Goal: Browse casually: Explore the website without a specific task or goal

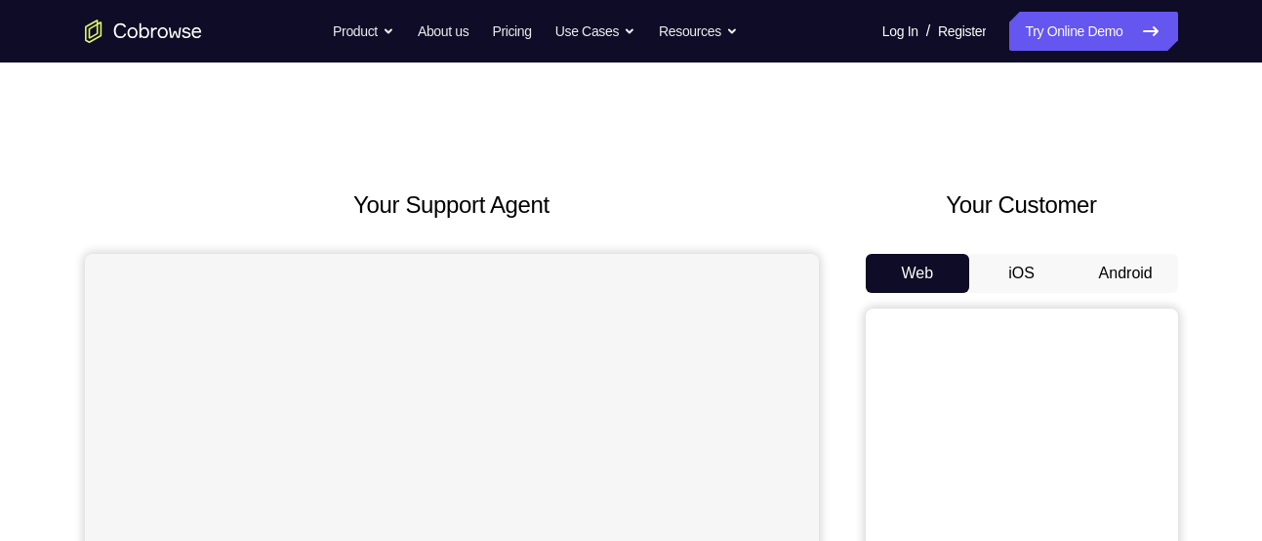
click at [1118, 277] on button "Android" at bounding box center [1126, 273] width 104 height 39
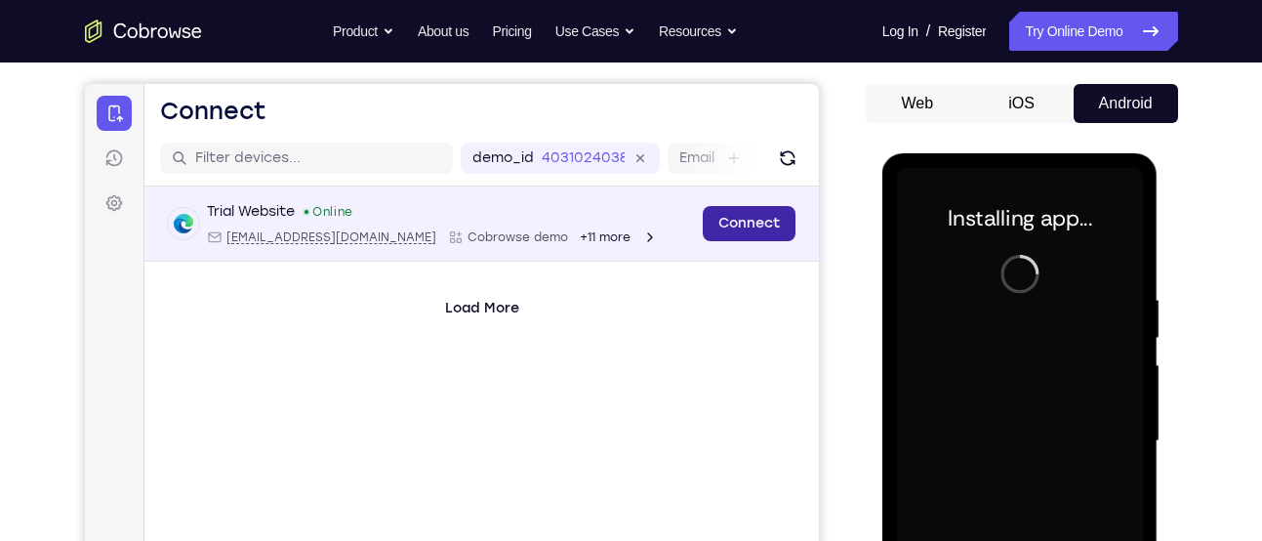
scroll to position [168, 0]
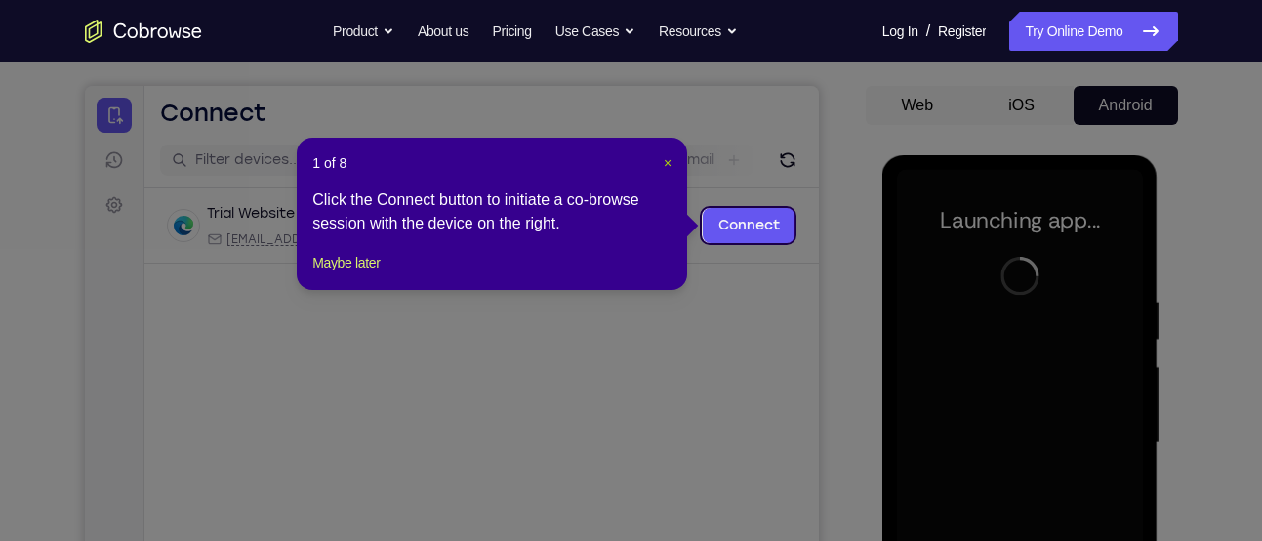
click at [666, 163] on span "×" at bounding box center [668, 163] width 8 height 16
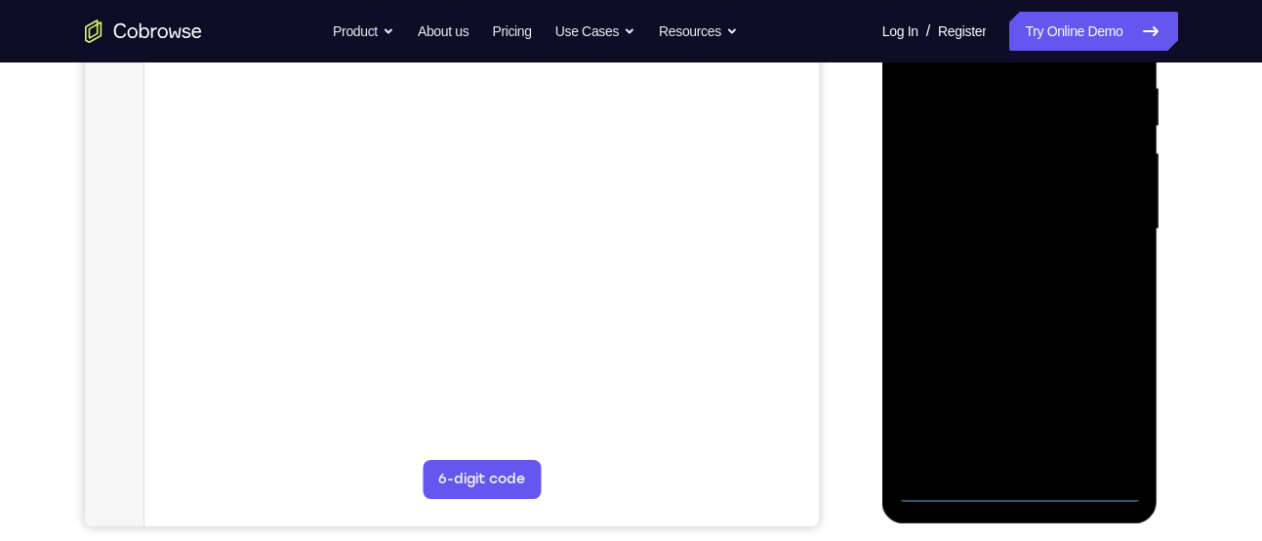
scroll to position [383, 0]
click at [1025, 488] on div at bounding box center [1020, 228] width 246 height 547
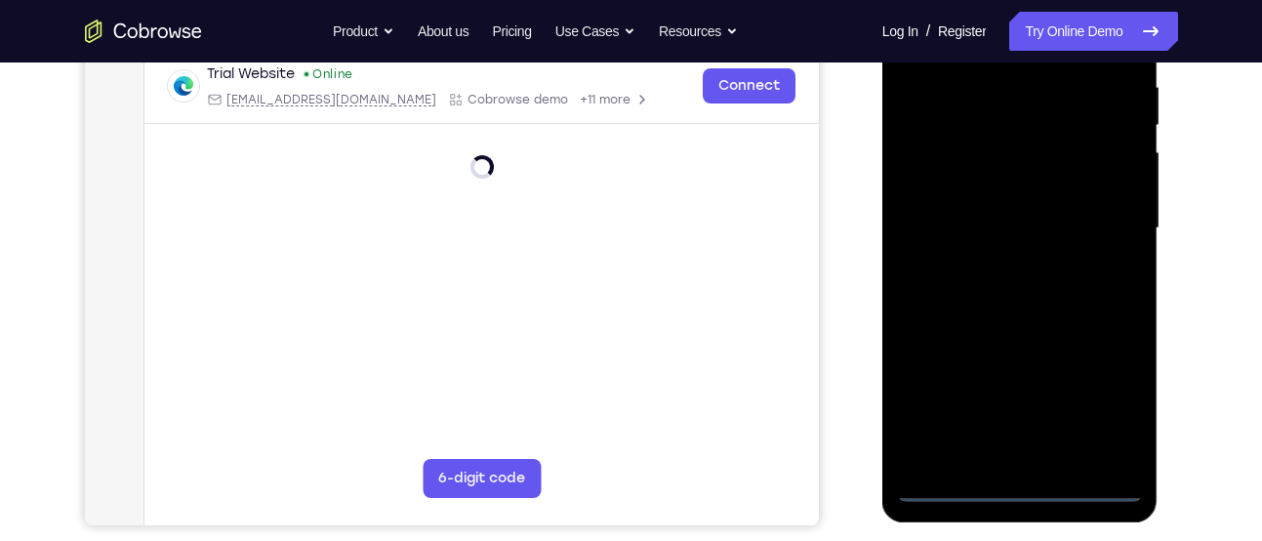
click at [1098, 410] on div at bounding box center [1020, 228] width 246 height 547
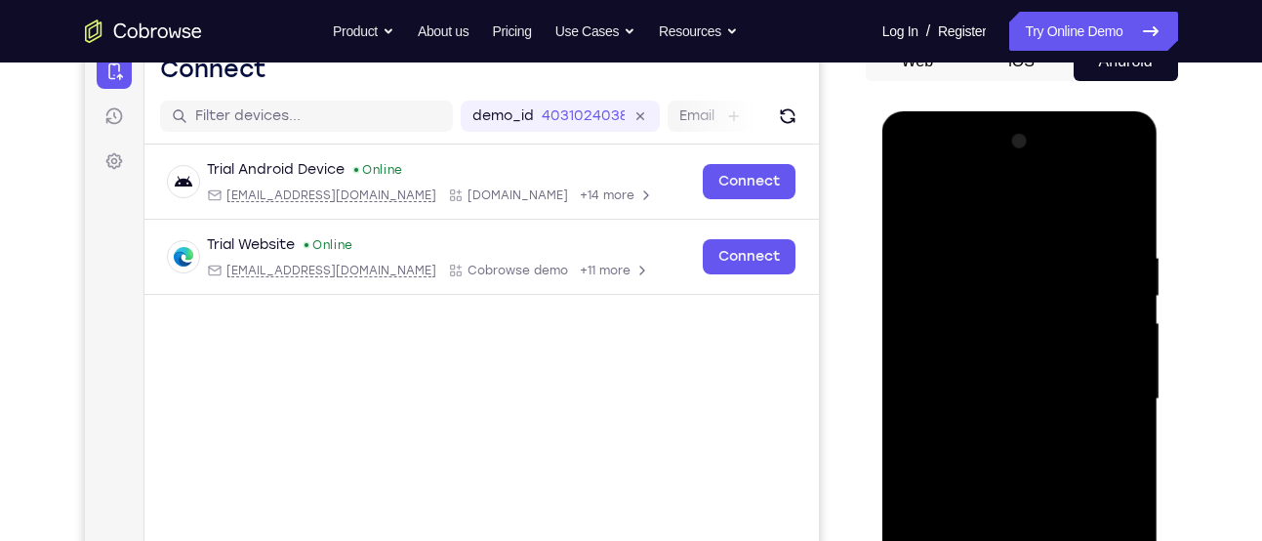
scroll to position [211, 0]
click at [953, 197] on div at bounding box center [1020, 400] width 246 height 547
click at [1103, 393] on div at bounding box center [1020, 400] width 246 height 547
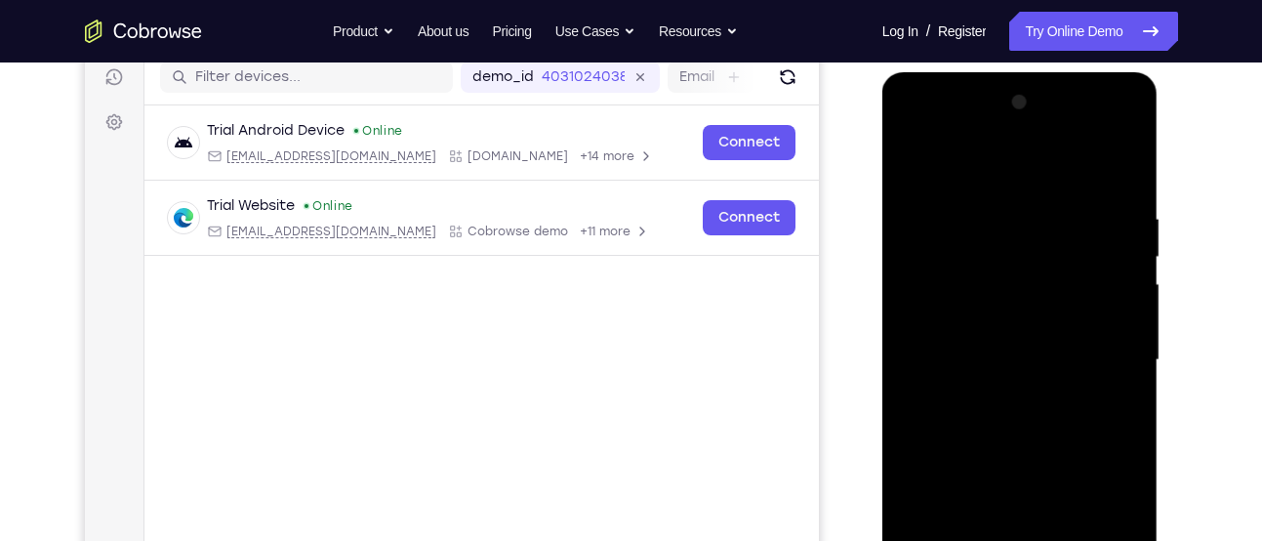
scroll to position [254, 0]
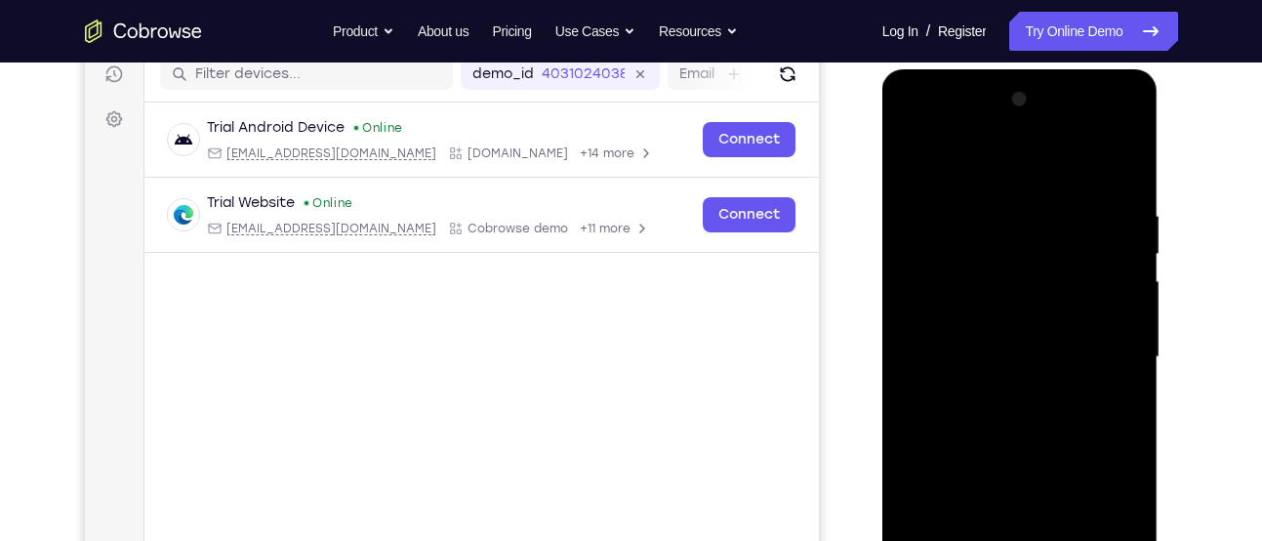
click at [995, 391] on div at bounding box center [1020, 357] width 246 height 547
click at [996, 339] on div at bounding box center [1020, 357] width 246 height 547
click at [996, 313] on div at bounding box center [1020, 357] width 246 height 547
click at [1006, 354] on div at bounding box center [1020, 357] width 246 height 547
click at [1023, 420] on div at bounding box center [1020, 357] width 246 height 547
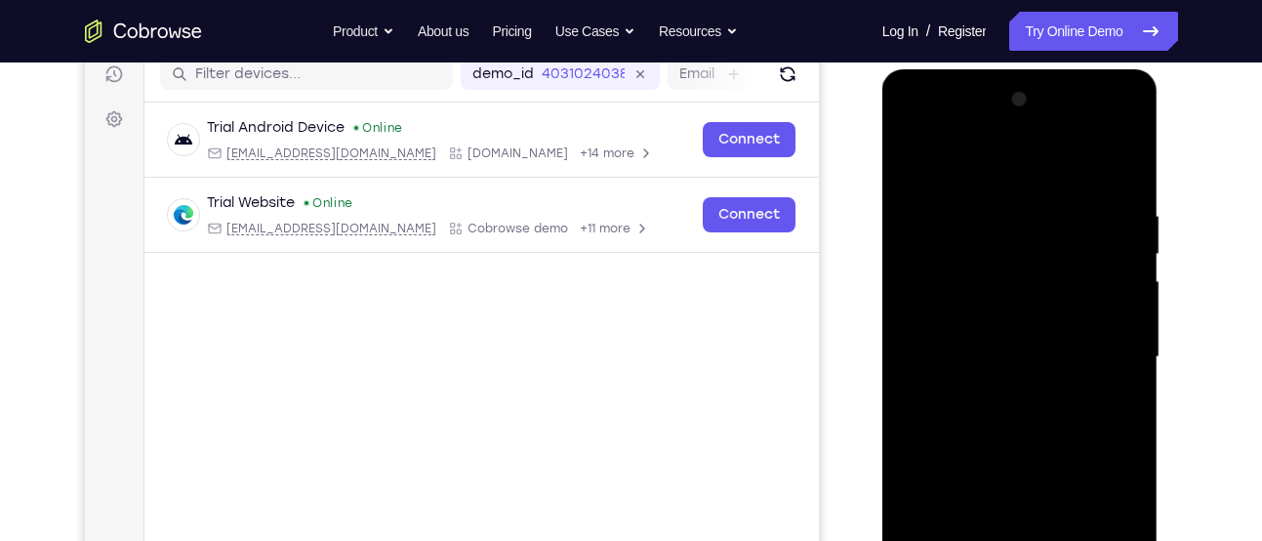
click at [1023, 420] on div at bounding box center [1020, 357] width 246 height 547
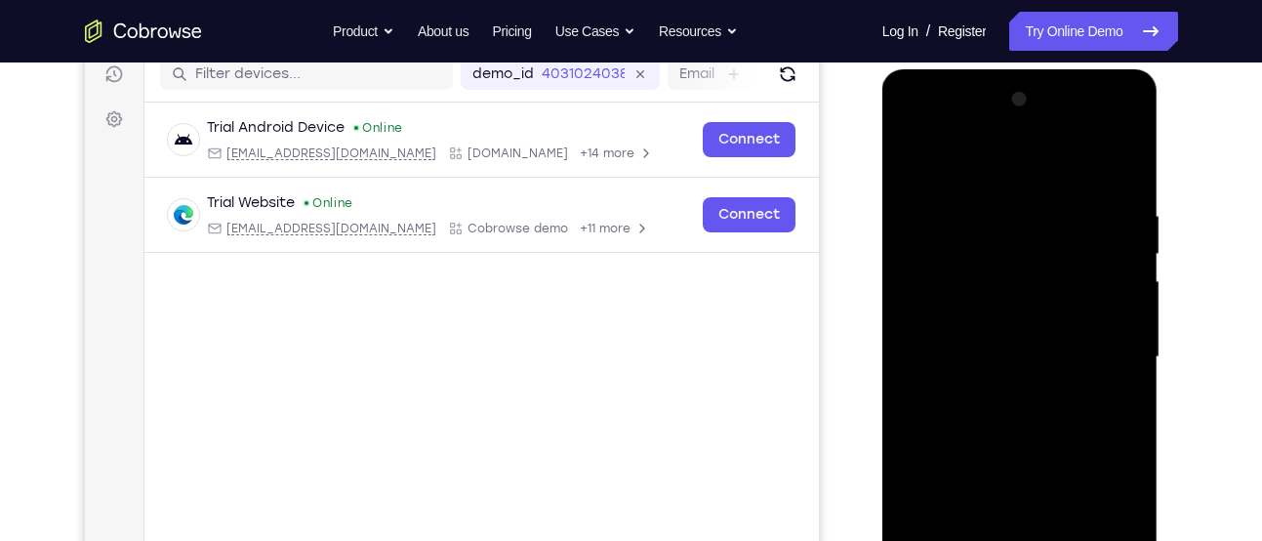
click at [1023, 420] on div at bounding box center [1020, 357] width 246 height 547
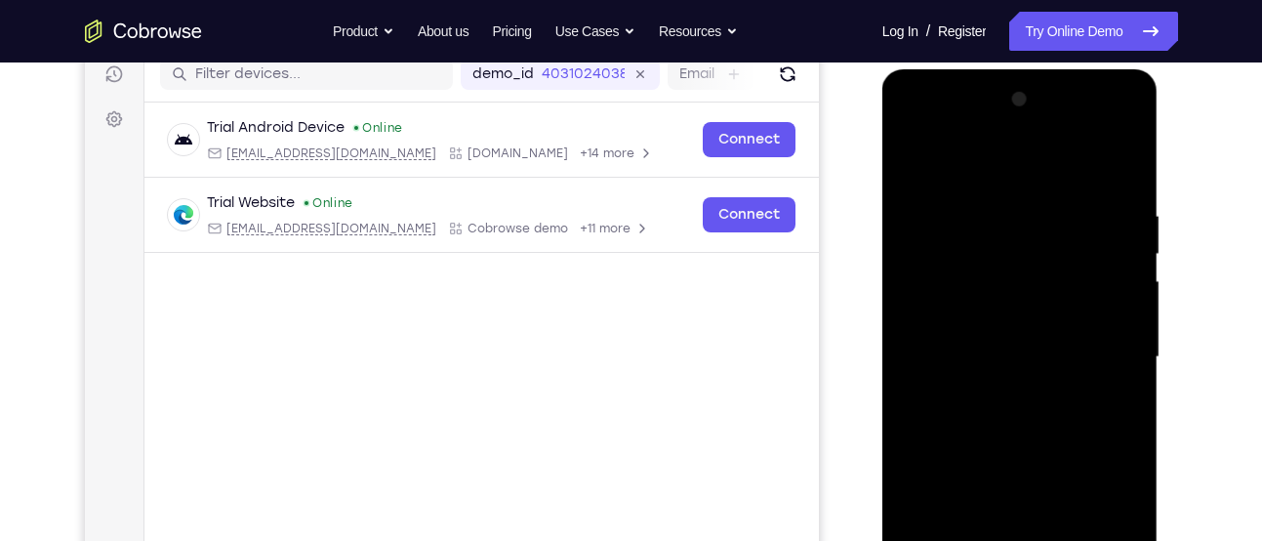
click at [1023, 420] on div at bounding box center [1020, 357] width 246 height 547
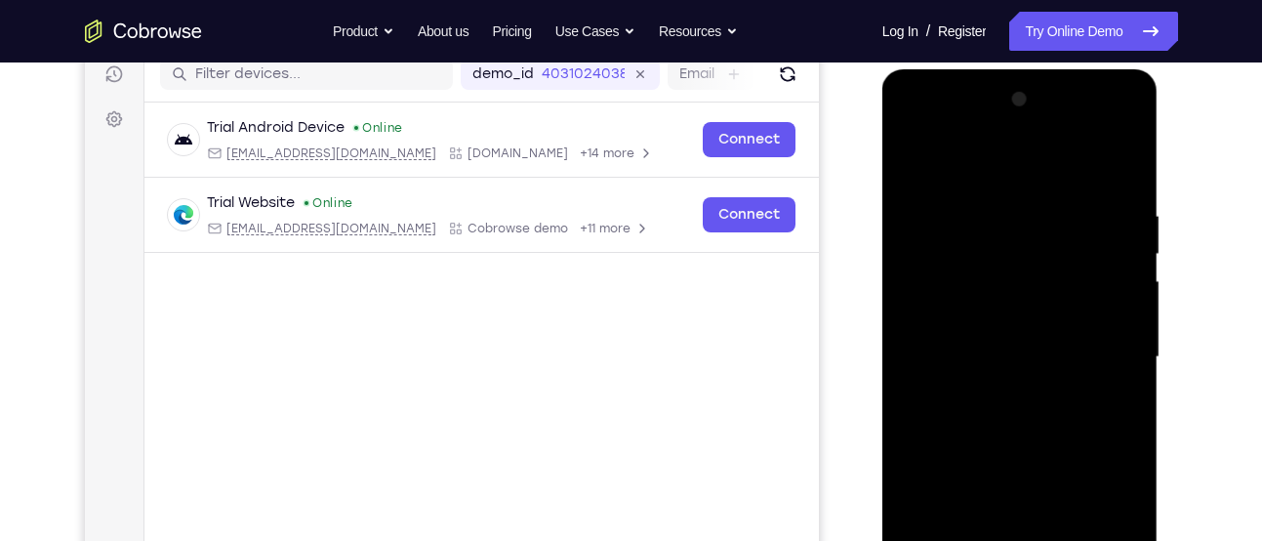
click at [1023, 420] on div at bounding box center [1020, 357] width 246 height 547
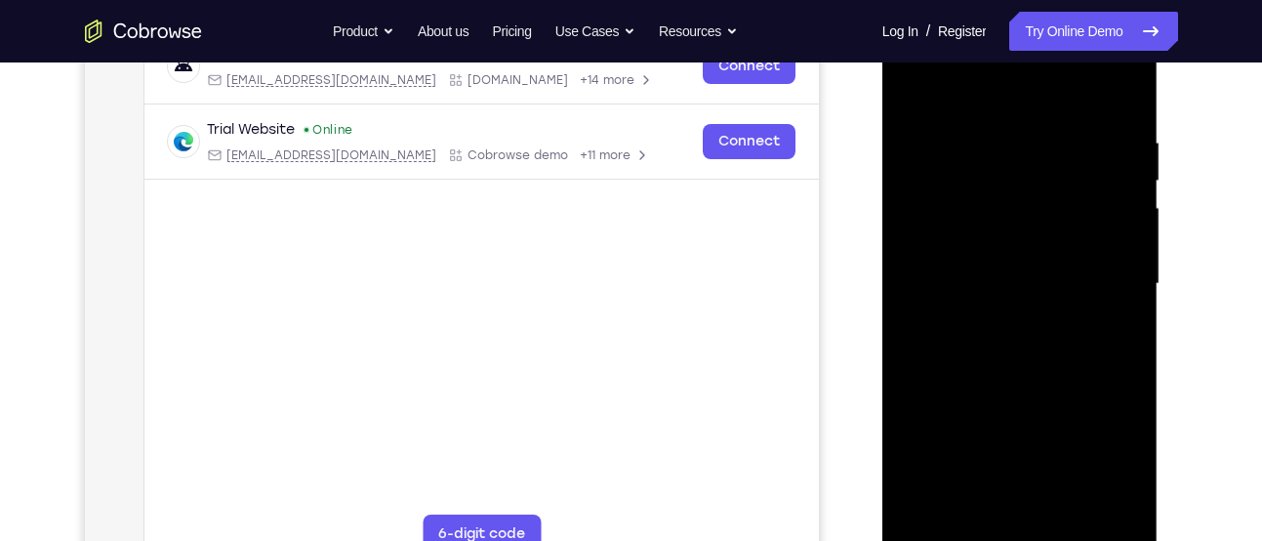
scroll to position [328, 0]
click at [1010, 367] on div at bounding box center [1020, 283] width 246 height 547
click at [1069, 512] on div at bounding box center [1020, 283] width 246 height 547
click at [1023, 385] on div at bounding box center [1020, 283] width 246 height 547
click at [1030, 252] on div at bounding box center [1020, 283] width 246 height 547
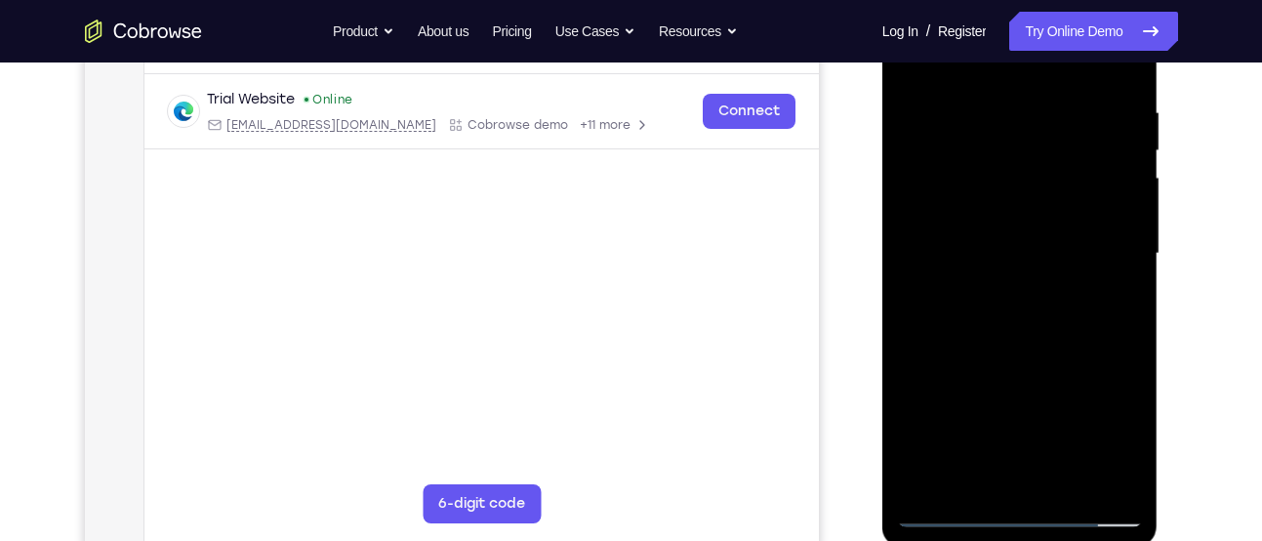
scroll to position [337, 0]
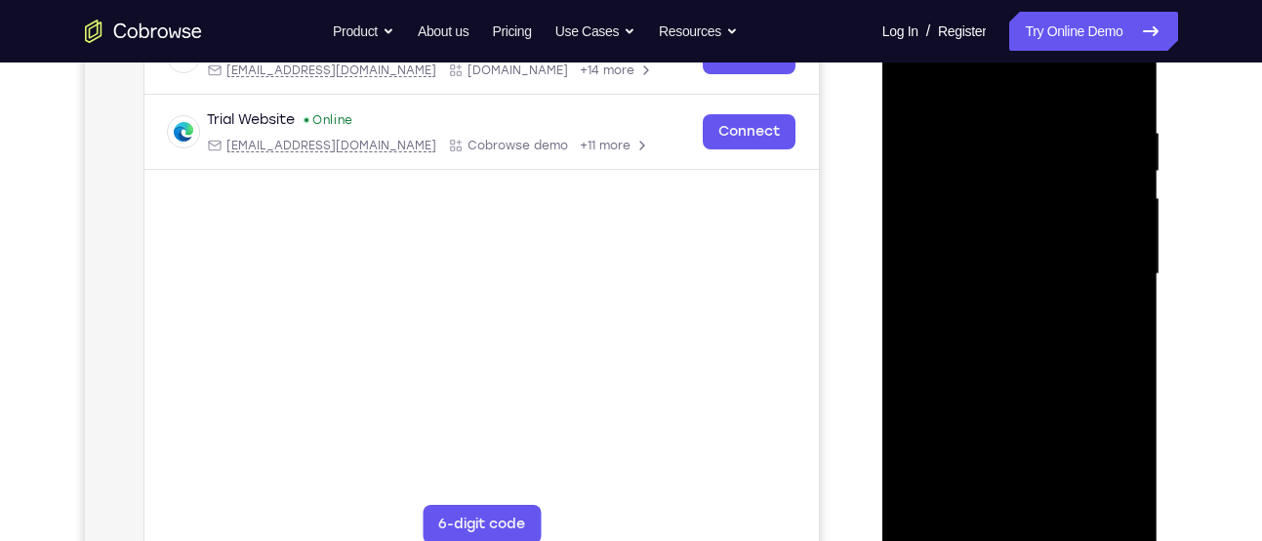
click at [909, 80] on div at bounding box center [1020, 274] width 246 height 547
click at [1128, 171] on div at bounding box center [1020, 274] width 246 height 547
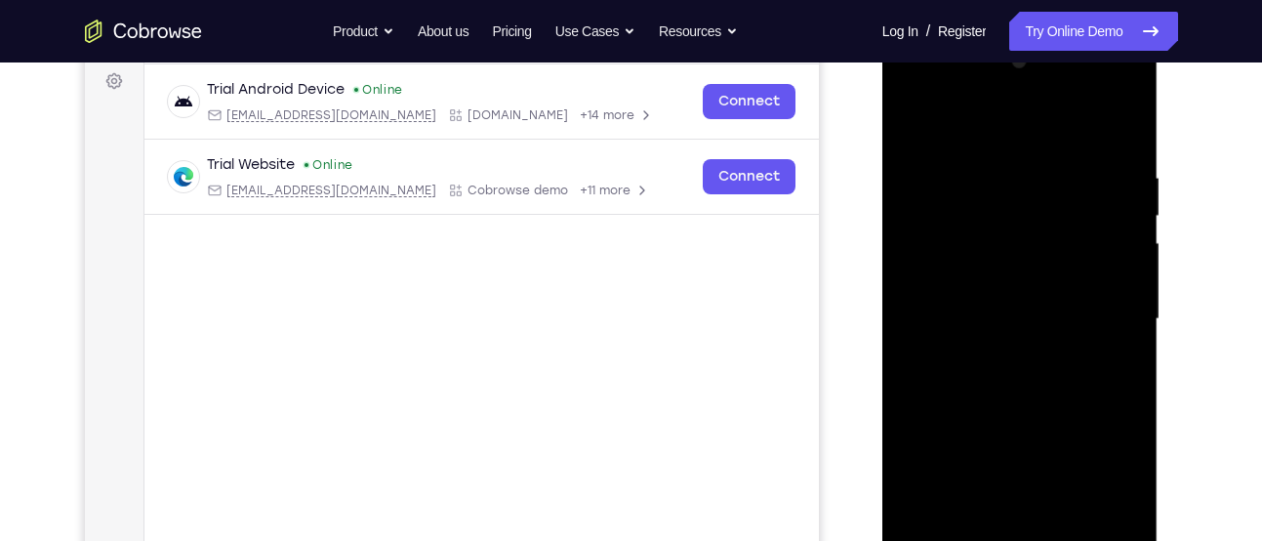
scroll to position [288, 0]
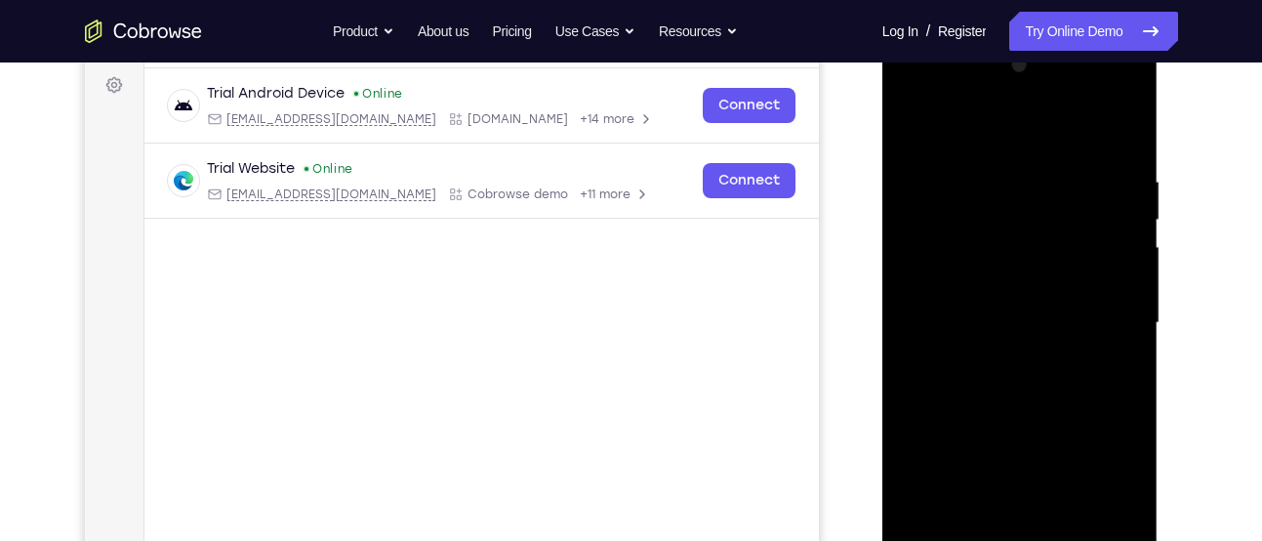
click at [1129, 211] on div at bounding box center [1020, 323] width 246 height 547
click at [919, 122] on div at bounding box center [1020, 323] width 246 height 547
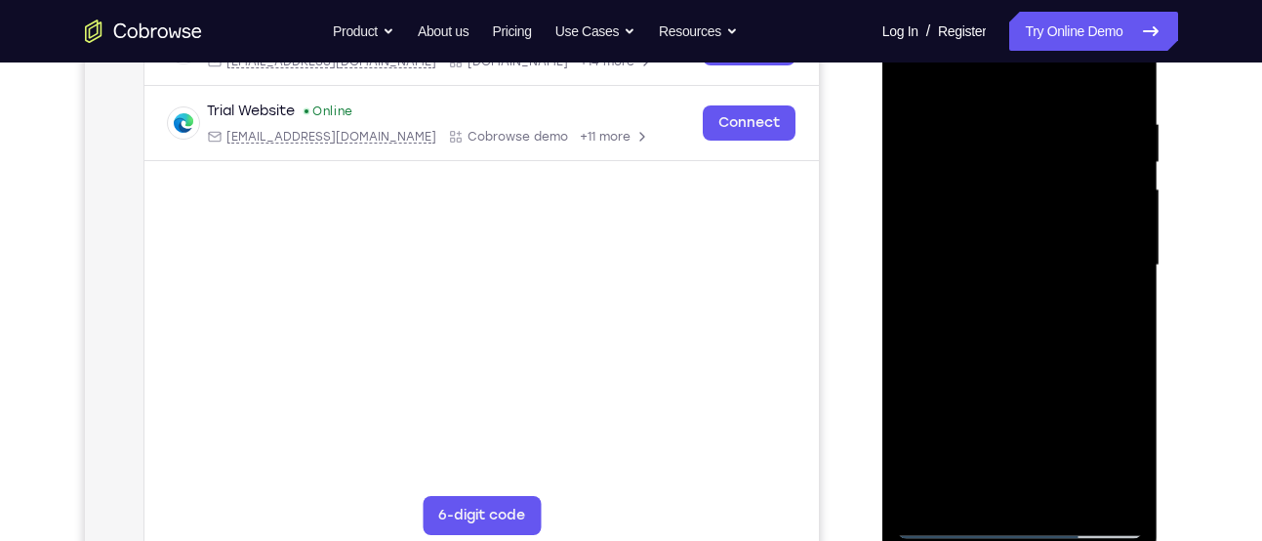
scroll to position [351, 0]
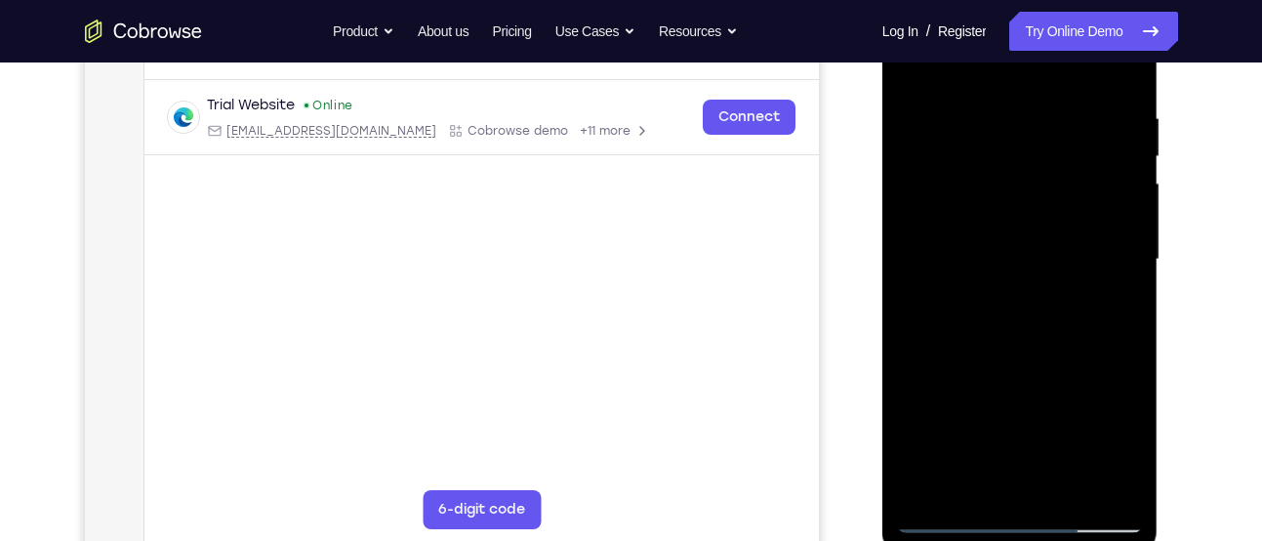
click at [994, 115] on div at bounding box center [1020, 259] width 246 height 547
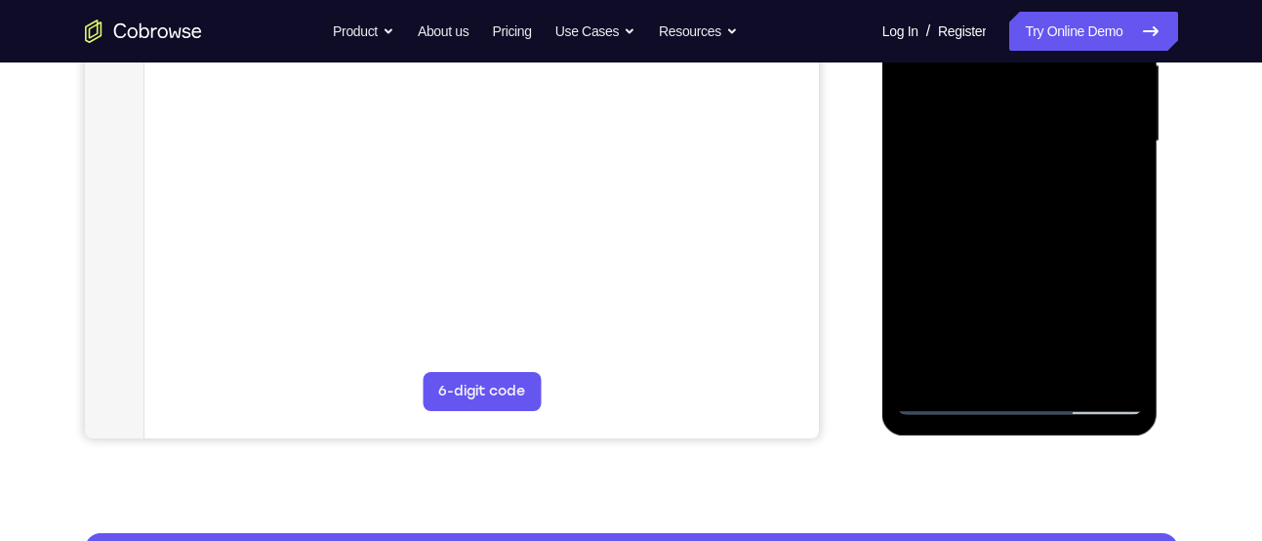
scroll to position [471, 0]
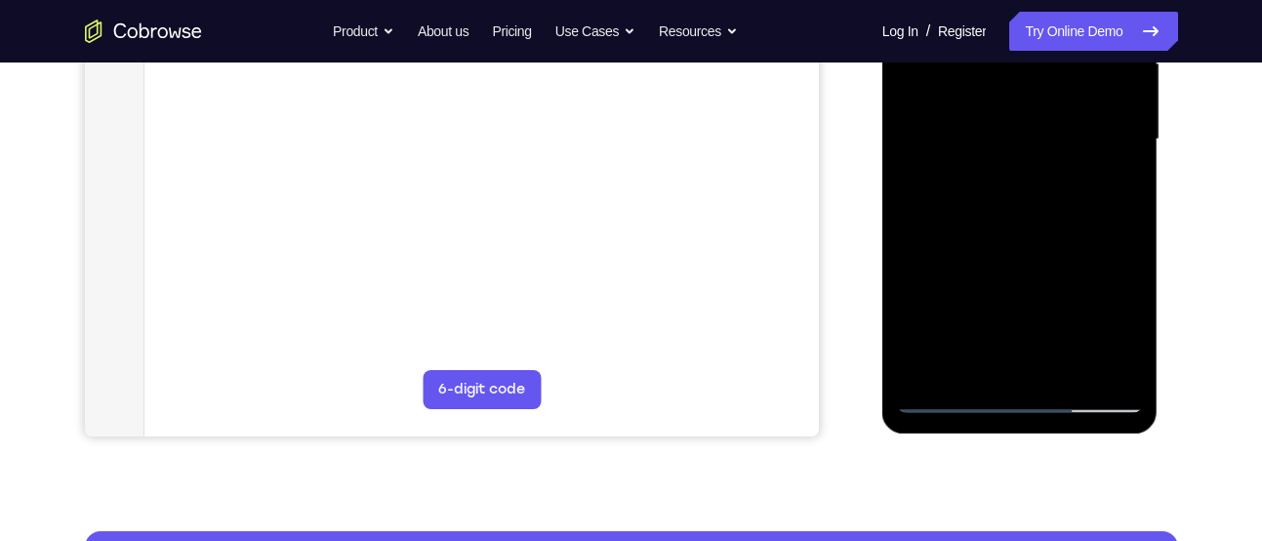
click at [1117, 363] on div at bounding box center [1020, 139] width 246 height 547
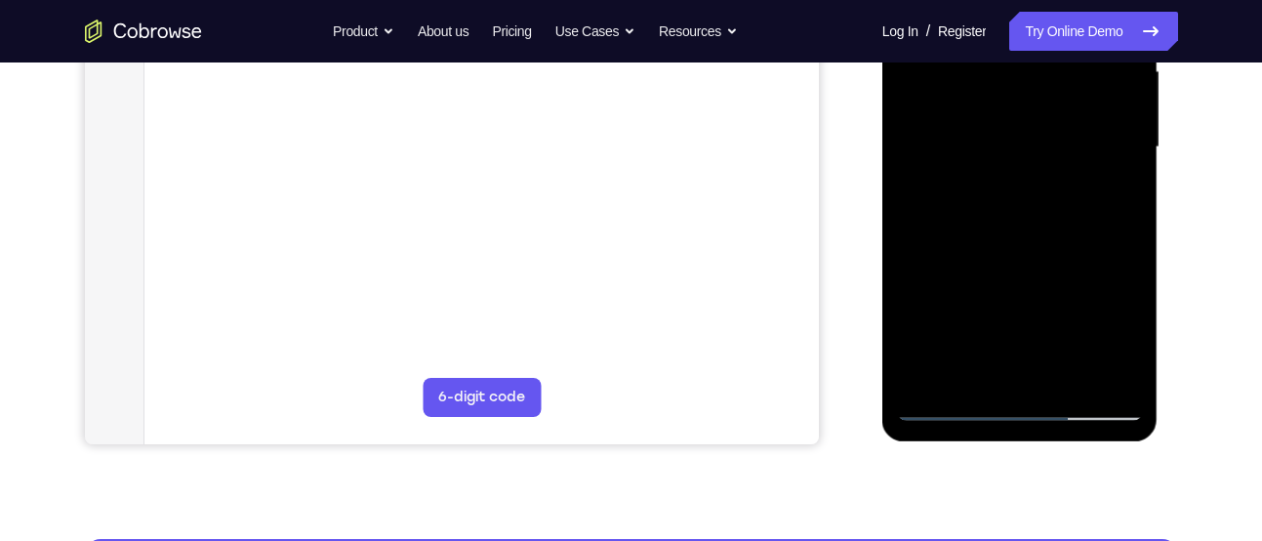
scroll to position [466, 0]
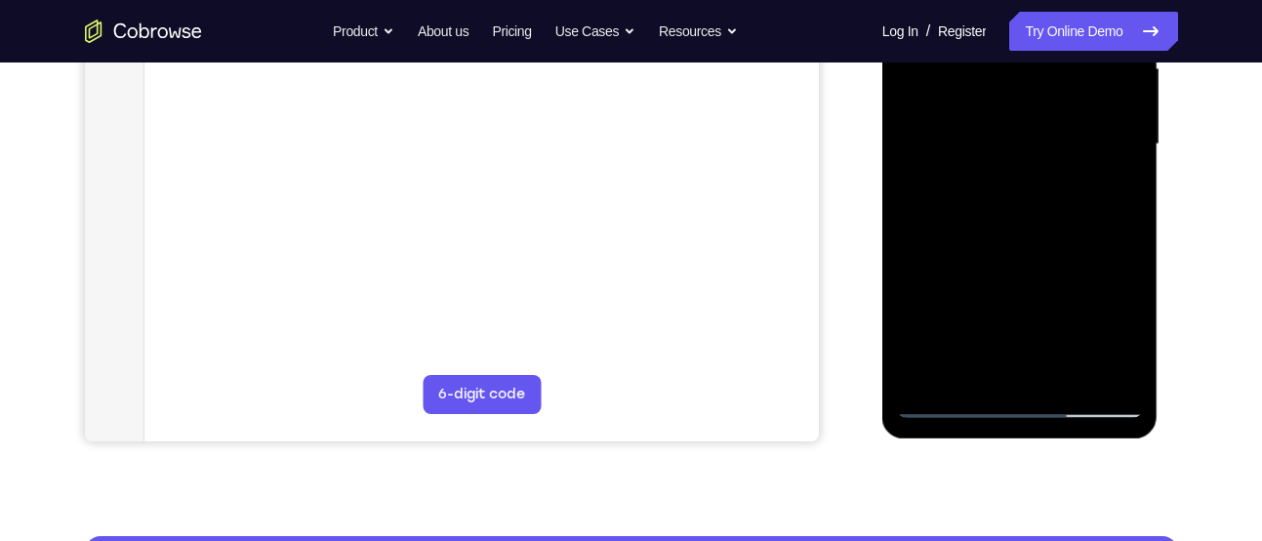
click at [1007, 365] on div at bounding box center [1020, 144] width 246 height 547
click at [971, 366] on div at bounding box center [1020, 144] width 246 height 547
click at [1046, 284] on div at bounding box center [1020, 144] width 246 height 547
click at [1025, 283] on div at bounding box center [1020, 144] width 246 height 547
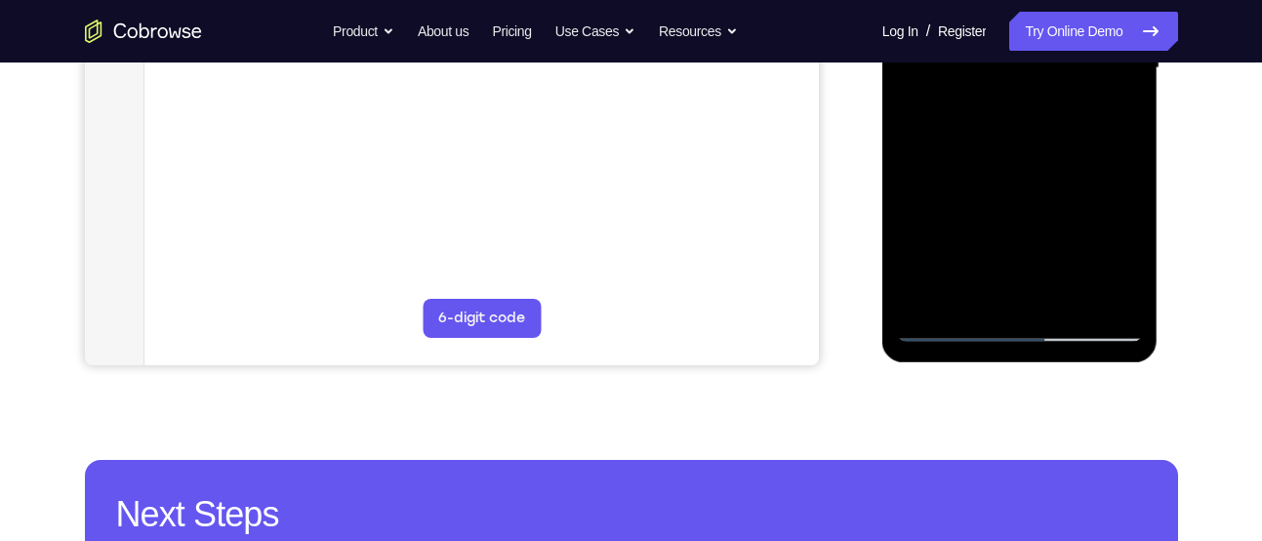
scroll to position [544, 0]
click at [947, 321] on div at bounding box center [1020, 67] width 246 height 547
click at [1115, 286] on div at bounding box center [1020, 67] width 246 height 547
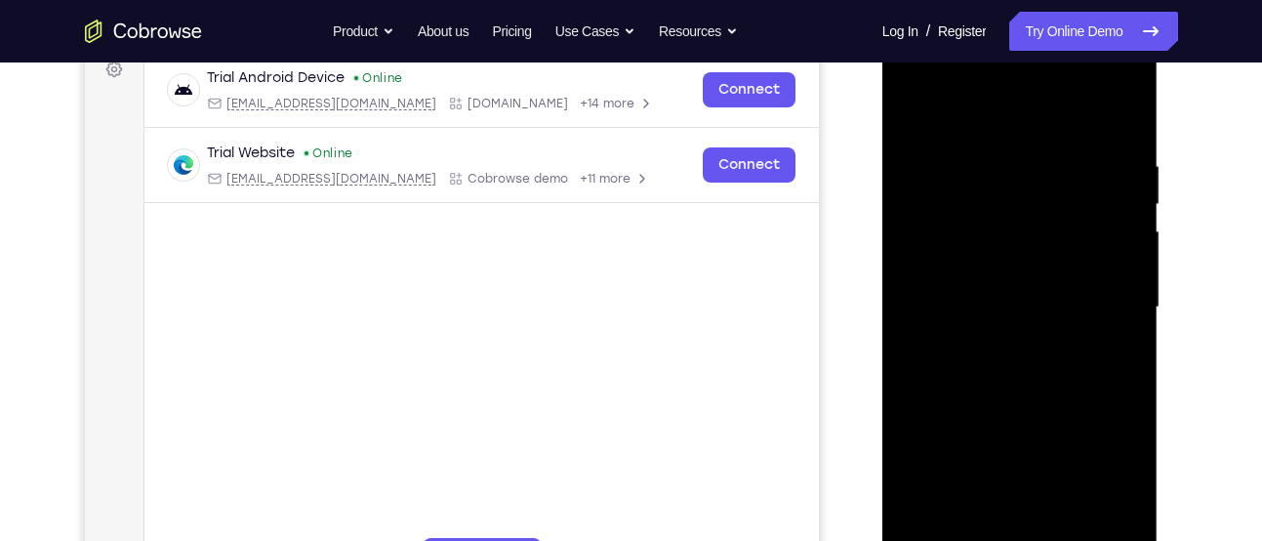
scroll to position [303, 0]
click at [1120, 222] on div at bounding box center [1020, 308] width 246 height 547
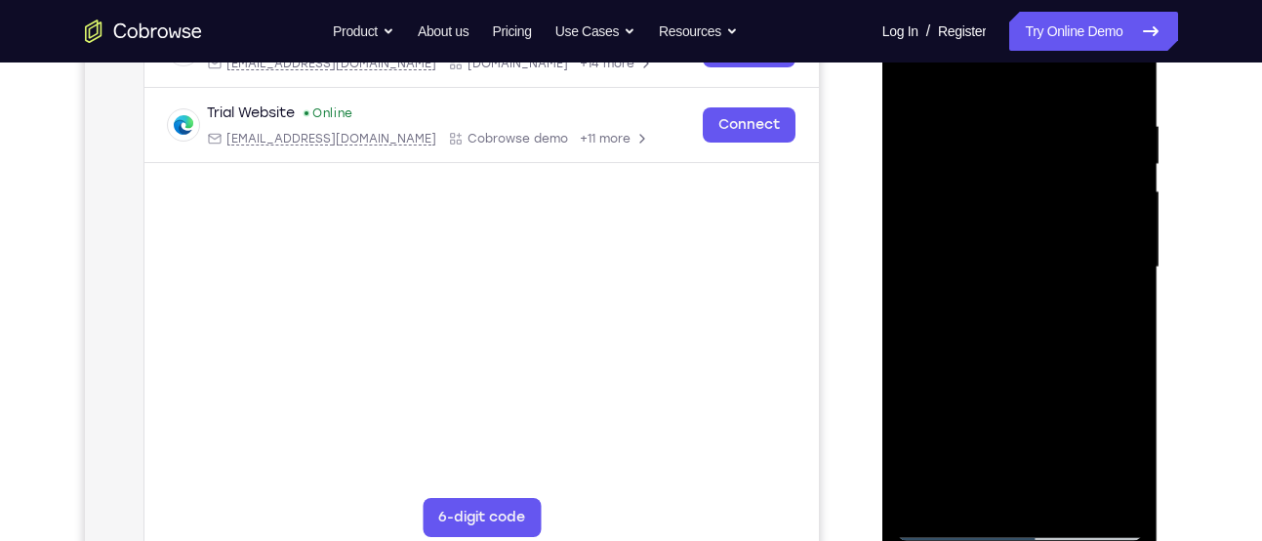
scroll to position [350, 0]
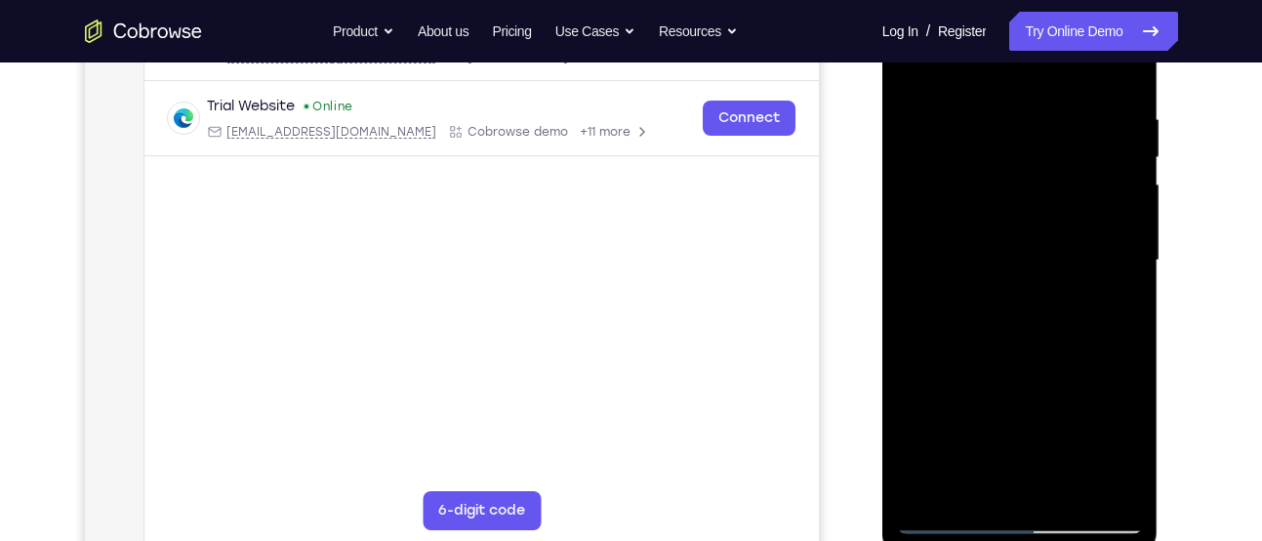
drag, startPoint x: 1120, startPoint y: 174, endPoint x: 900, endPoint y: 235, distance: 229.0
click at [900, 235] on div at bounding box center [1020, 260] width 246 height 547
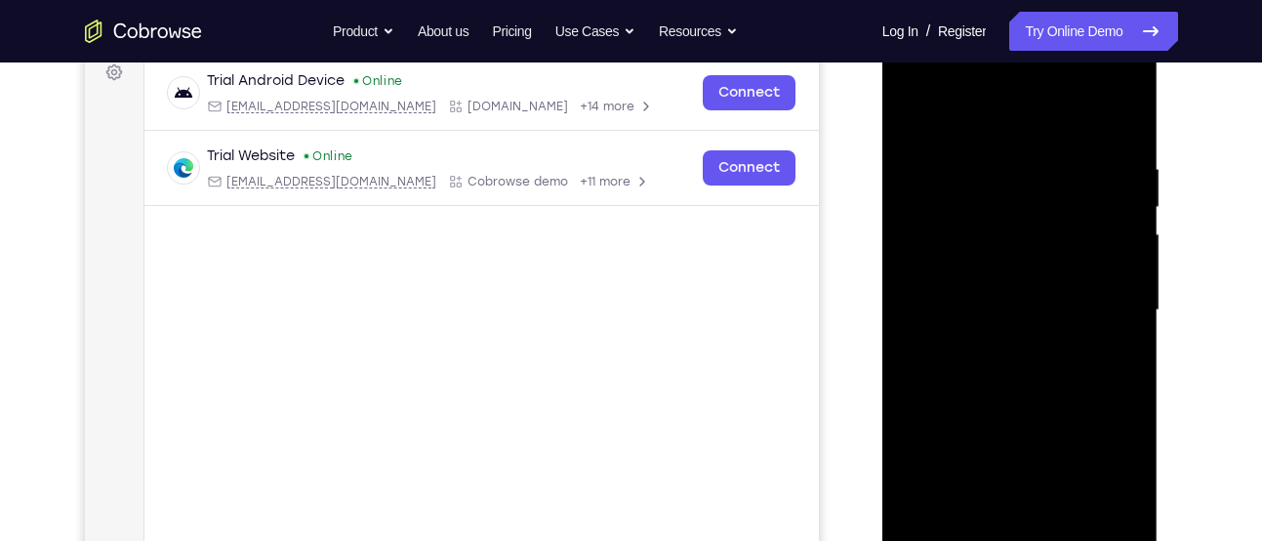
click at [1120, 236] on div at bounding box center [1020, 310] width 246 height 547
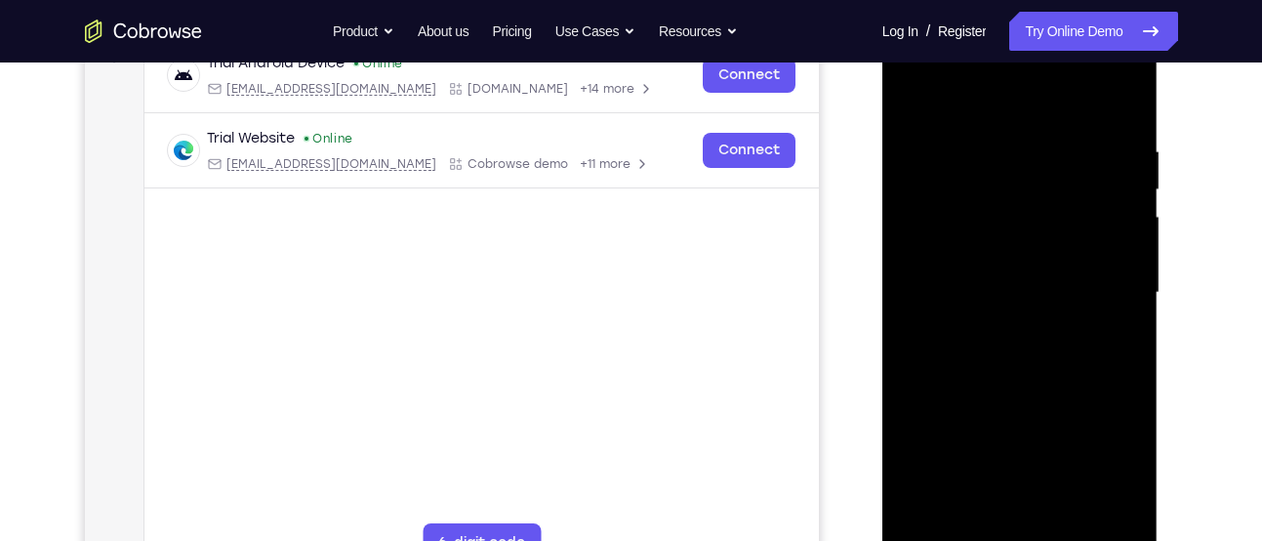
scroll to position [320, 0]
click at [1120, 236] on div at bounding box center [1020, 291] width 246 height 547
drag, startPoint x: 1120, startPoint y: 217, endPoint x: 869, endPoint y: 256, distance: 254.8
click at [882, 256] on html "Online web based iOS Simulators and Android Emulators. Run iPhone, iPad, Mobile…" at bounding box center [1021, 296] width 278 height 586
click at [1114, 257] on div at bounding box center [1020, 291] width 246 height 547
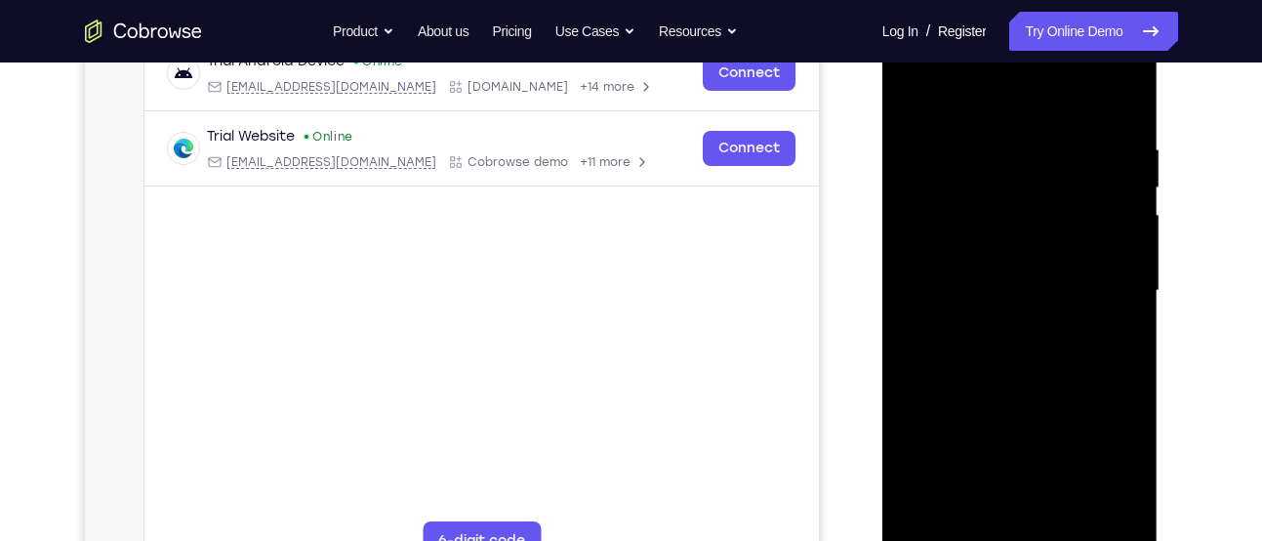
click at [1114, 257] on div at bounding box center [1020, 291] width 246 height 547
click at [1118, 225] on div at bounding box center [1020, 291] width 246 height 547
click at [1126, 182] on div at bounding box center [1020, 291] width 246 height 547
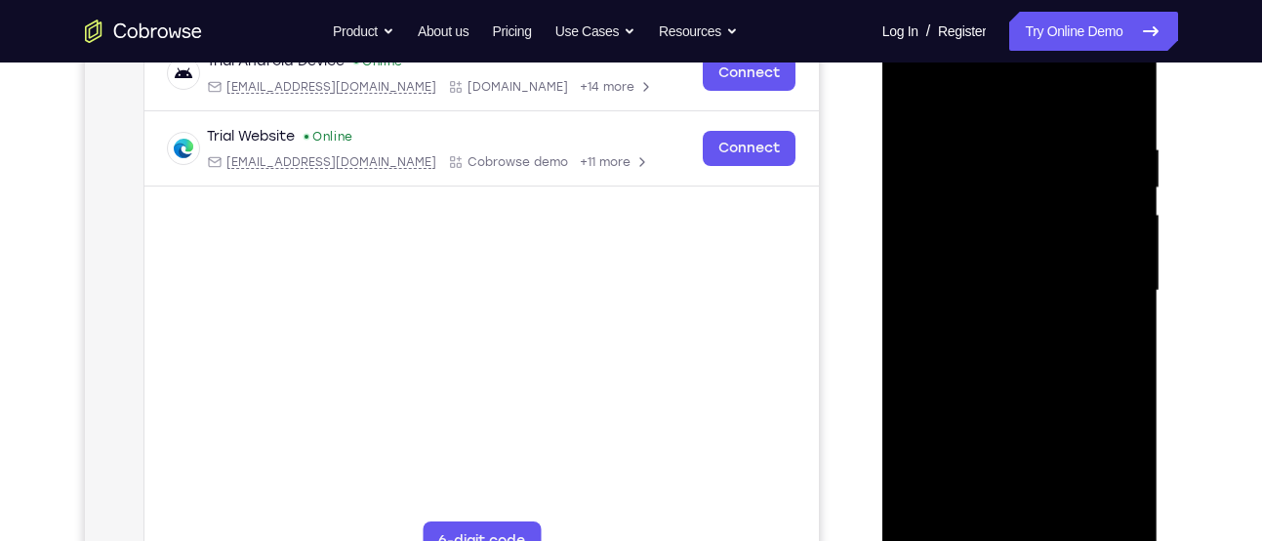
click at [1126, 182] on div at bounding box center [1020, 291] width 246 height 547
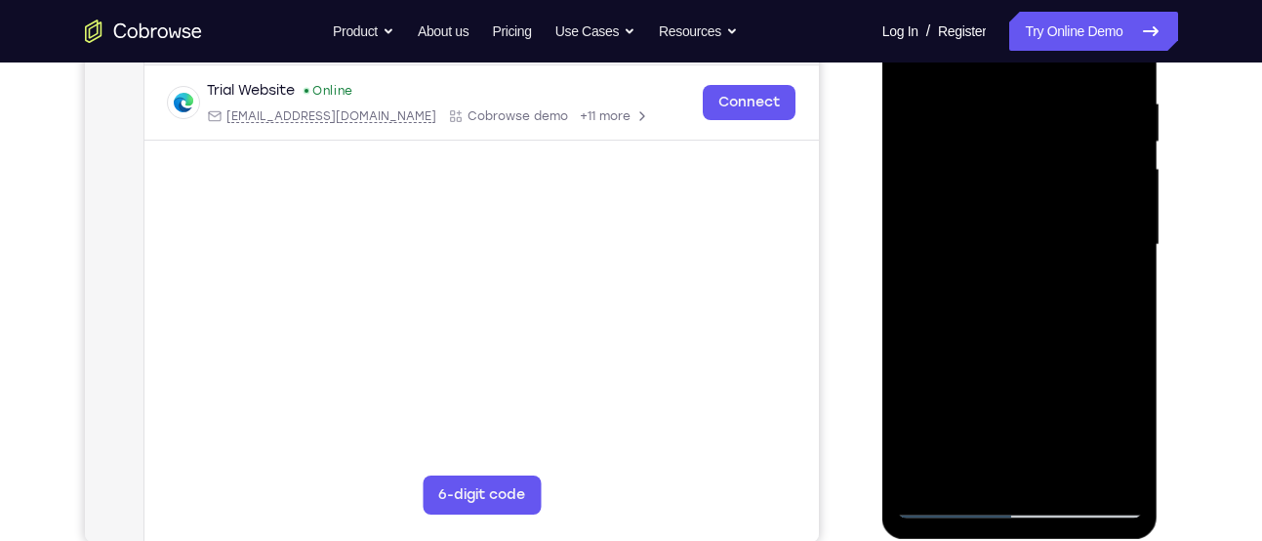
scroll to position [373, 0]
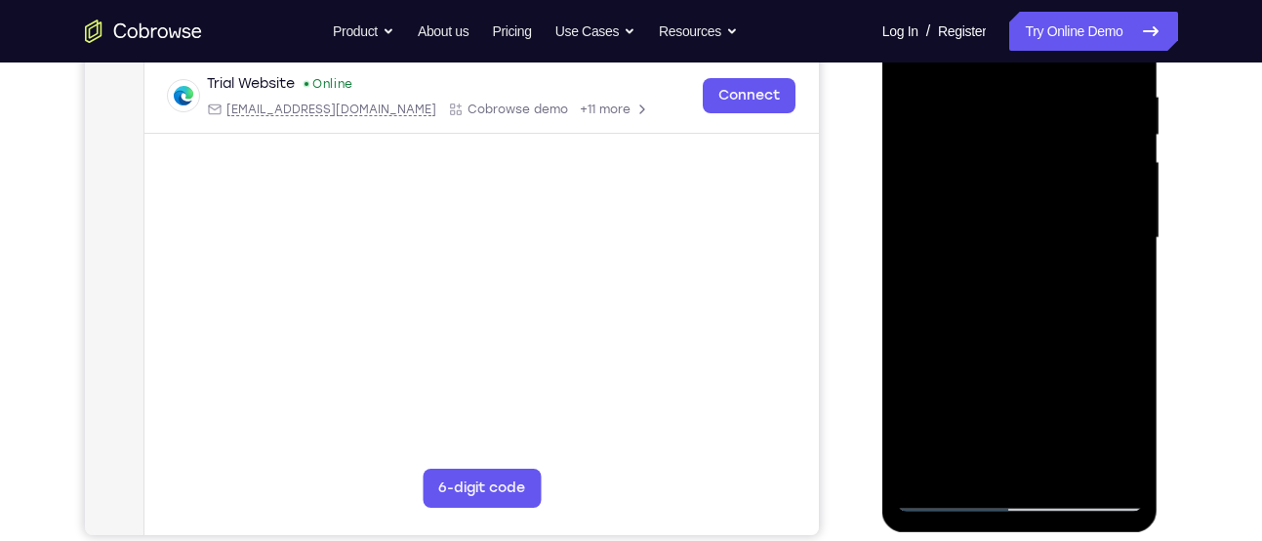
click at [1126, 182] on div at bounding box center [1020, 238] width 246 height 547
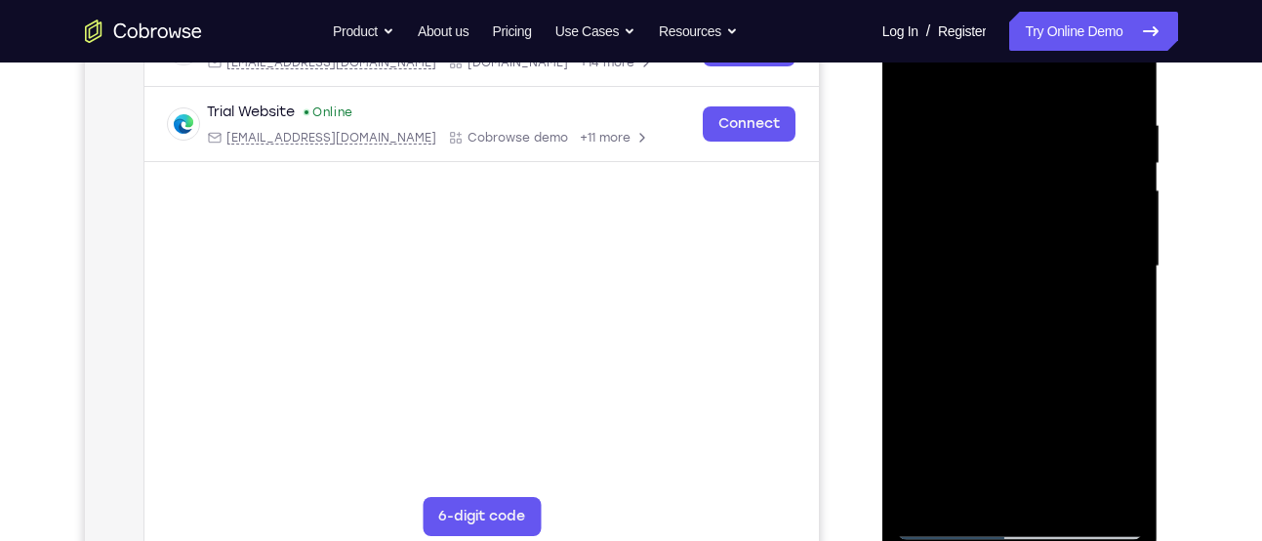
scroll to position [333, 0]
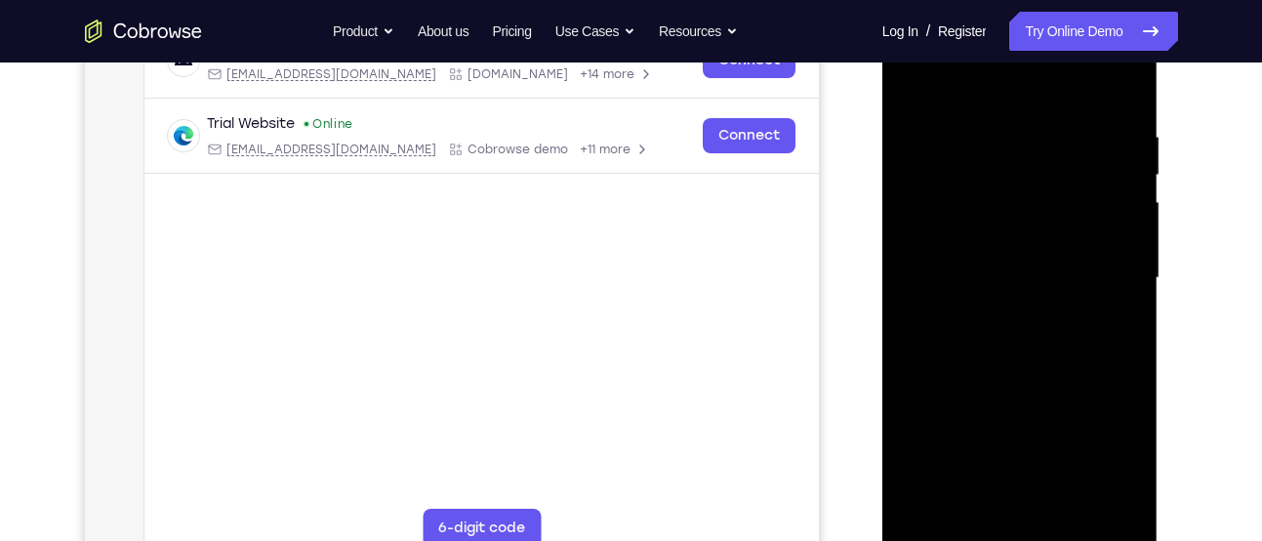
click at [1126, 182] on div at bounding box center [1020, 278] width 246 height 547
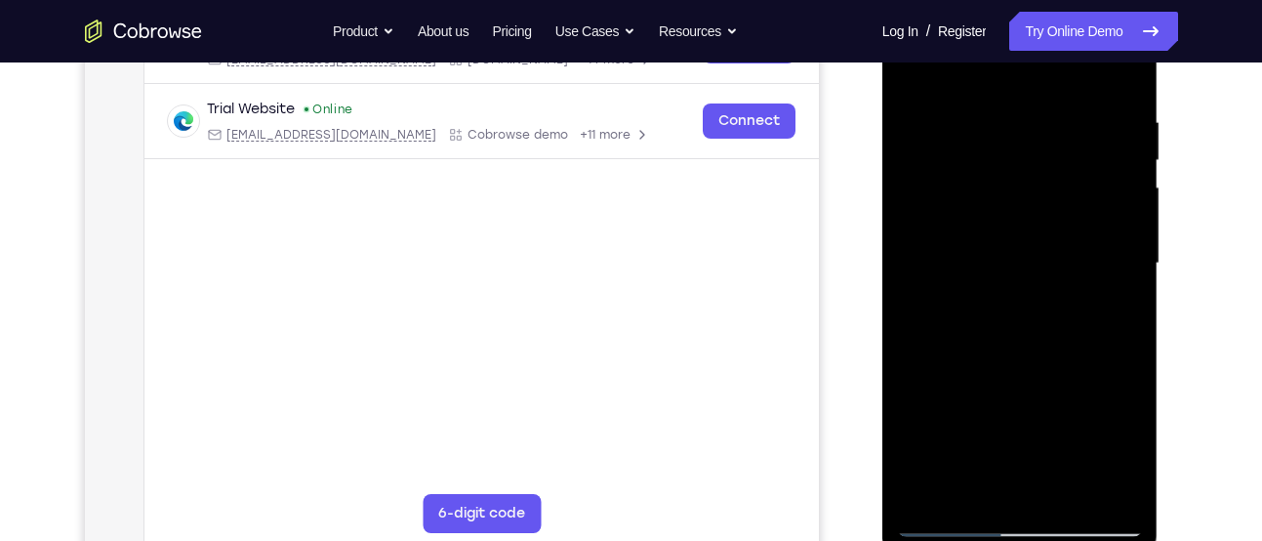
click at [1126, 182] on div at bounding box center [1020, 263] width 246 height 547
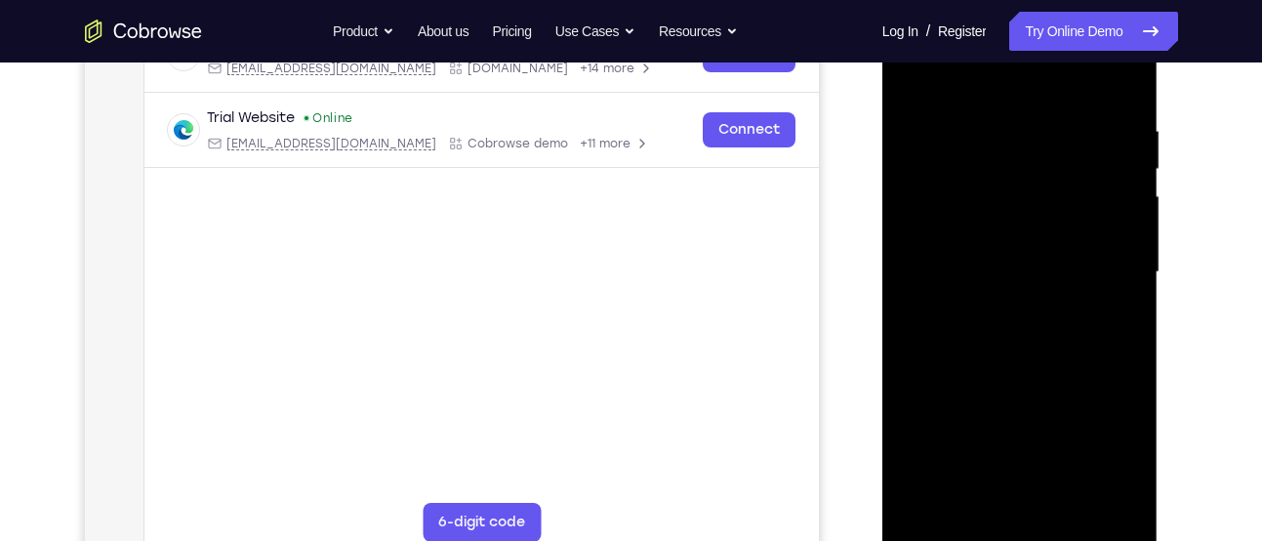
scroll to position [335, 0]
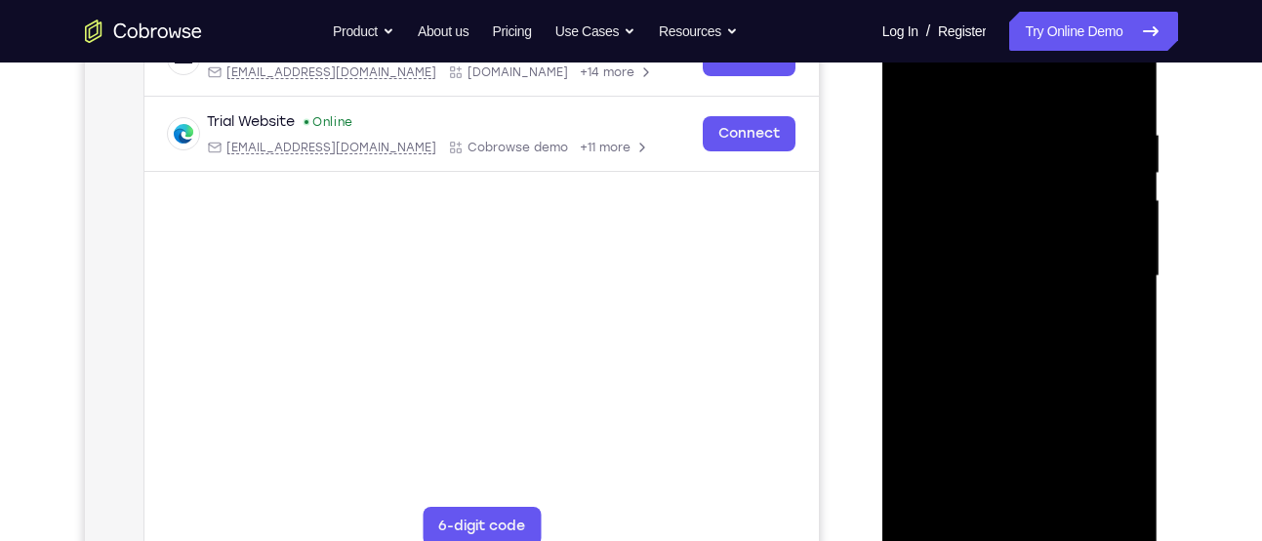
drag, startPoint x: 1126, startPoint y: 168, endPoint x: 918, endPoint y: 212, distance: 212.5
click at [918, 212] on div at bounding box center [1020, 276] width 246 height 547
drag, startPoint x: 1105, startPoint y: 207, endPoint x: 858, endPoint y: 222, distance: 247.3
click at [882, 222] on html "Online web based iOS Simulators and Android Emulators. Run iPhone, iPad, Mobile…" at bounding box center [1021, 281] width 278 height 586
drag, startPoint x: 1100, startPoint y: 200, endPoint x: 1744, endPoint y: 230, distance: 644.8
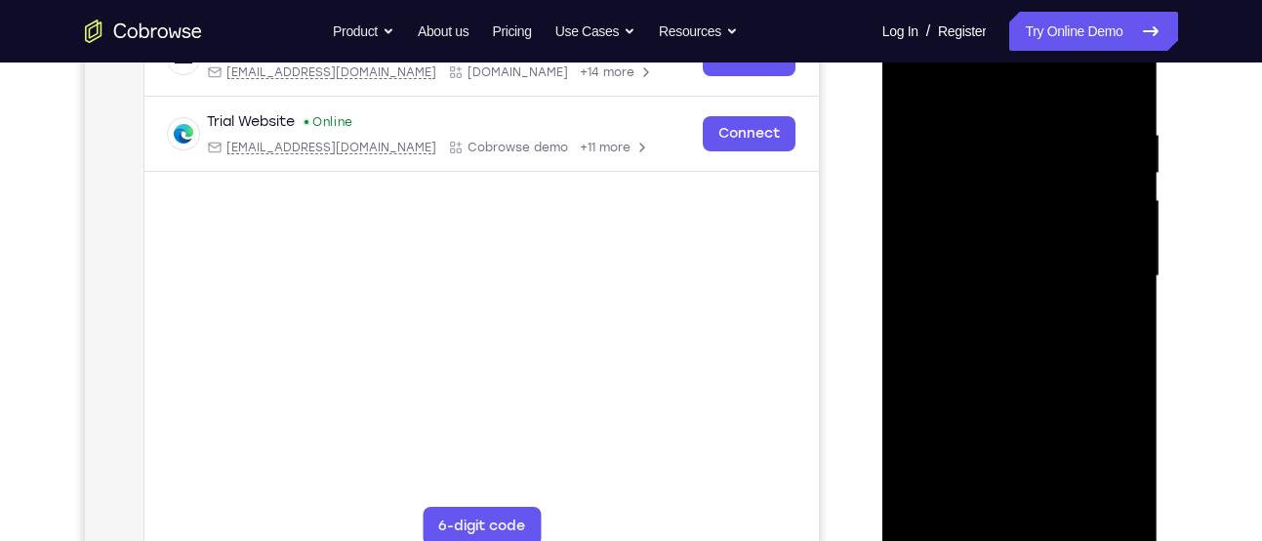
click at [882, 242] on html "Online web based iOS Simulators and Android Emulators. Run iPhone, iPad, Mobile…" at bounding box center [1021, 281] width 278 height 586
click at [1120, 233] on div at bounding box center [1020, 276] width 246 height 547
drag, startPoint x: 1120, startPoint y: 233, endPoint x: 858, endPoint y: 237, distance: 262.6
click at [882, 237] on html "Online web based iOS Simulators and Android Emulators. Run iPhone, iPad, Mobile…" at bounding box center [1021, 281] width 278 height 586
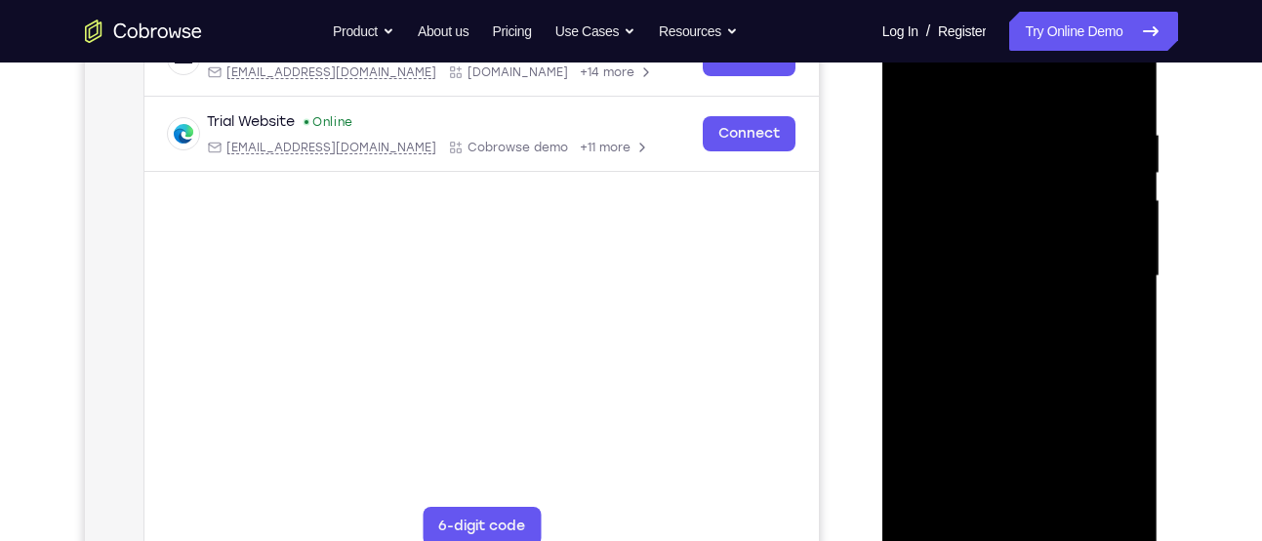
drag, startPoint x: 1084, startPoint y: 219, endPoint x: 891, endPoint y: 218, distance: 193.2
click at [891, 218] on div at bounding box center [1020, 279] width 276 height 582
drag, startPoint x: 1089, startPoint y: 203, endPoint x: 834, endPoint y: 244, distance: 258.0
click at [882, 244] on html "Online web based iOS Simulators and Android Emulators. Run iPhone, iPad, Mobile…" at bounding box center [1021, 281] width 278 height 586
drag, startPoint x: 1102, startPoint y: 212, endPoint x: 872, endPoint y: 236, distance: 231.6
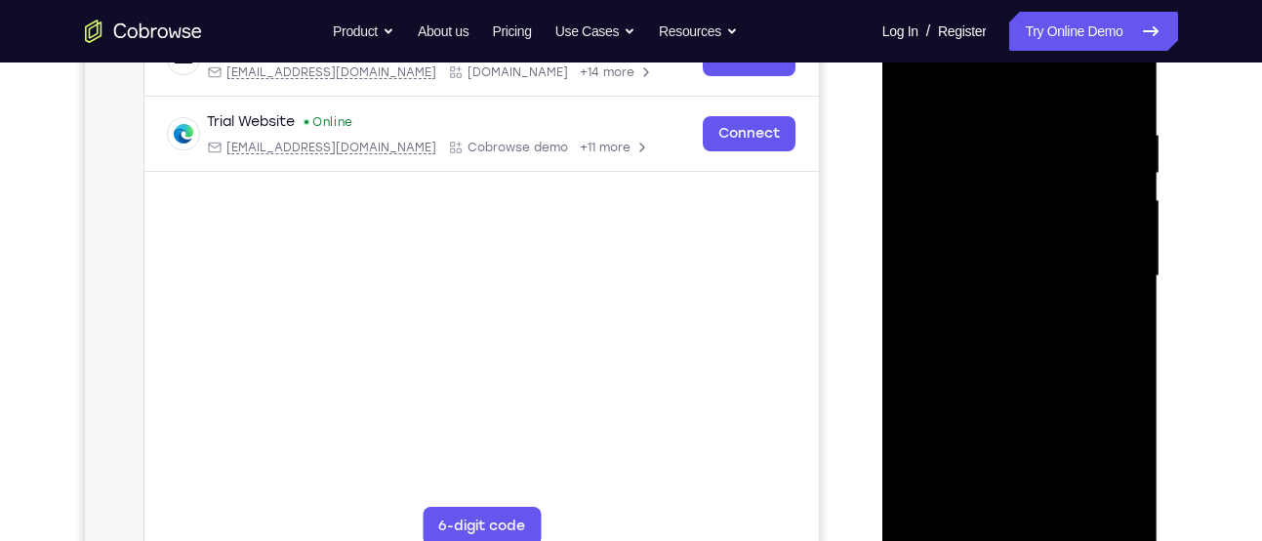
click at [882, 236] on html "Online web based iOS Simulators and Android Emulators. Run iPhone, iPad, Mobile…" at bounding box center [1021, 281] width 278 height 586
click at [1112, 194] on div at bounding box center [1020, 276] width 246 height 547
drag, startPoint x: 1123, startPoint y: 191, endPoint x: 886, endPoint y: 221, distance: 239.0
click at [886, 221] on div at bounding box center [1020, 279] width 276 height 582
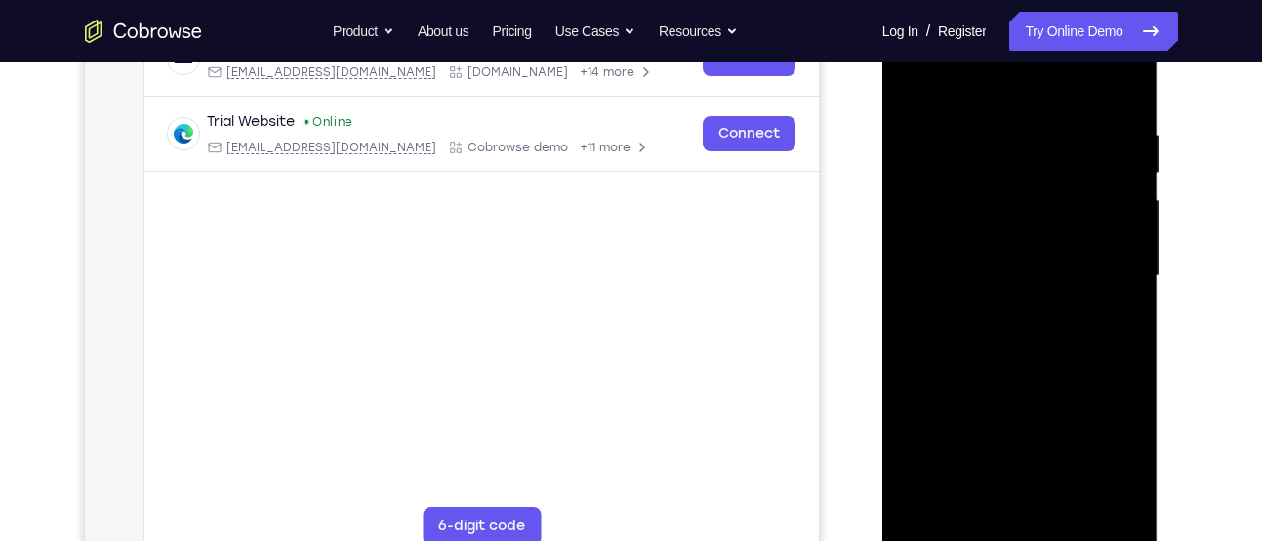
drag, startPoint x: 1076, startPoint y: 217, endPoint x: 829, endPoint y: 223, distance: 248.0
click at [882, 223] on html "Online web based iOS Simulators and Android Emulators. Run iPhone, iPad, Mobile…" at bounding box center [1021, 281] width 278 height 586
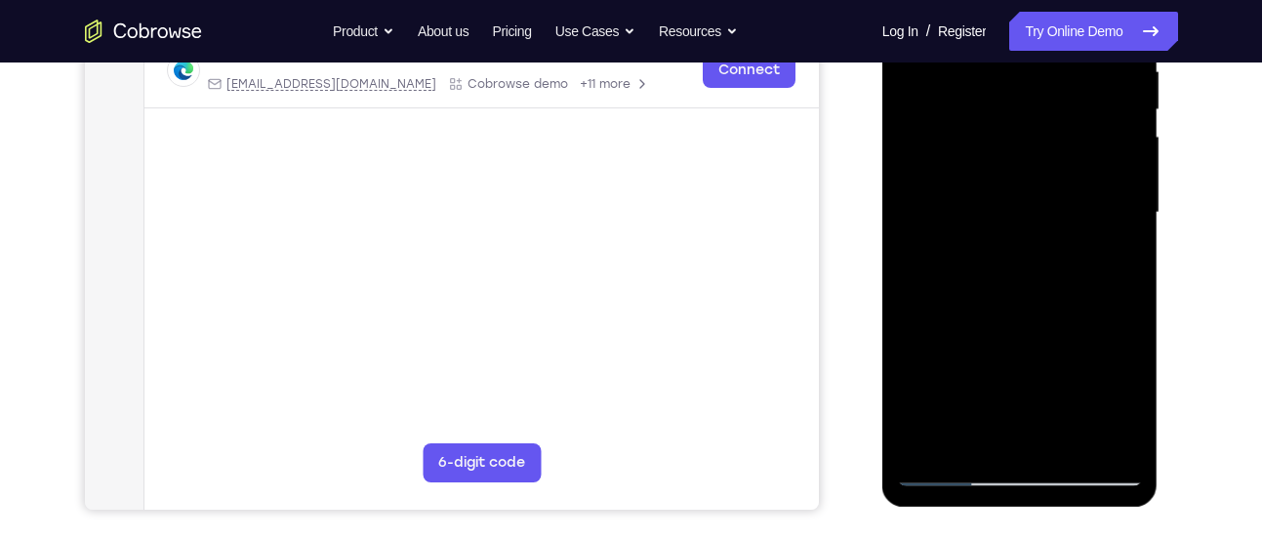
scroll to position [315, 0]
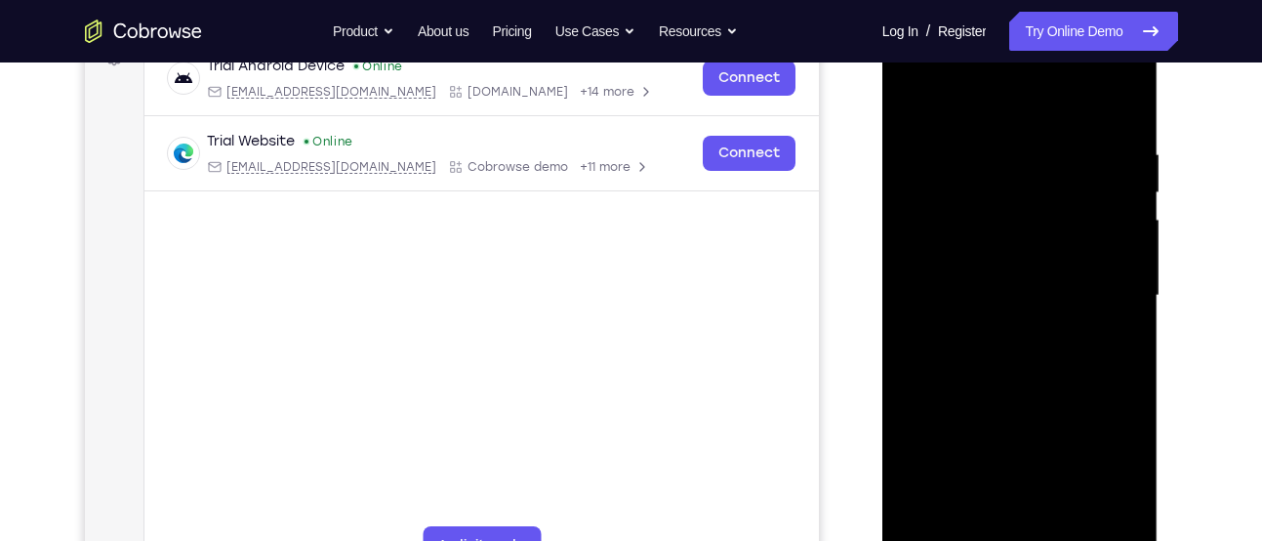
click at [1112, 179] on div at bounding box center [1020, 295] width 246 height 547
click at [1134, 164] on div at bounding box center [1020, 295] width 246 height 547
click at [1122, 104] on div at bounding box center [1020, 295] width 246 height 547
click at [1127, 93] on div at bounding box center [1020, 295] width 246 height 547
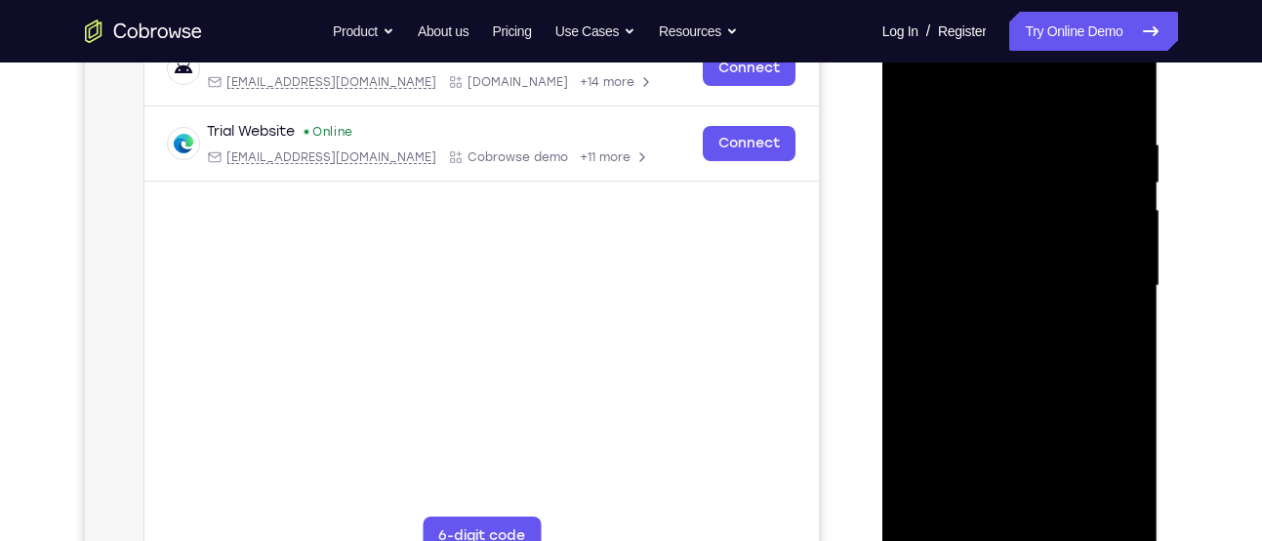
scroll to position [277, 0]
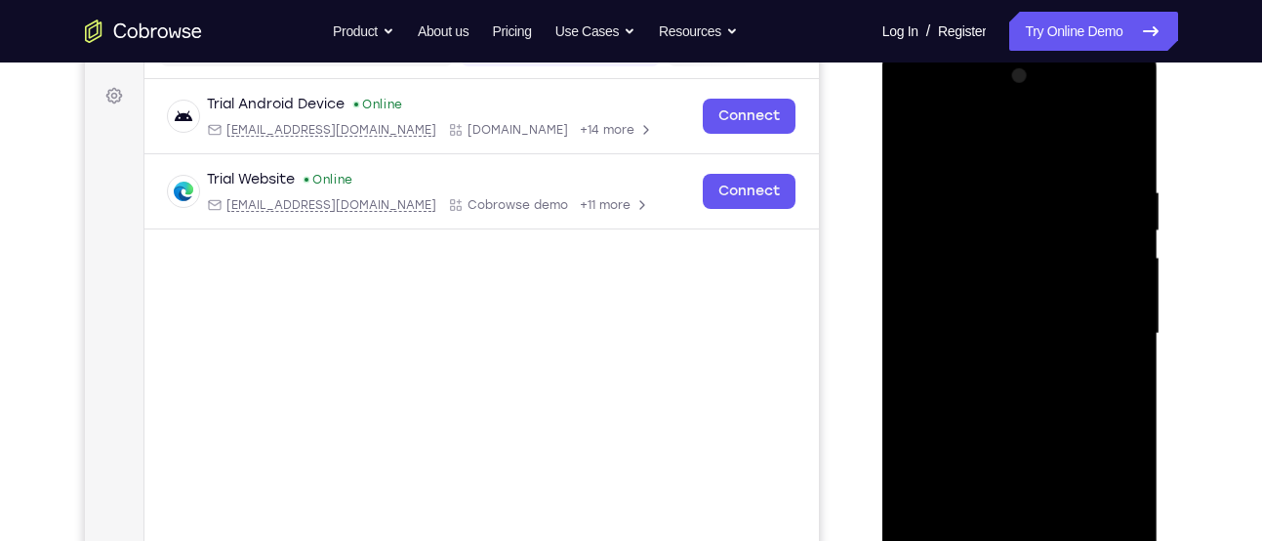
click at [912, 132] on div at bounding box center [1020, 334] width 246 height 547
drag, startPoint x: 1020, startPoint y: 142, endPoint x: 991, endPoint y: 415, distance: 274.8
click at [991, 415] on div at bounding box center [1020, 334] width 246 height 547
drag, startPoint x: 1022, startPoint y: 229, endPoint x: 998, endPoint y: 415, distance: 186.9
click at [998, 415] on div at bounding box center [1020, 334] width 246 height 547
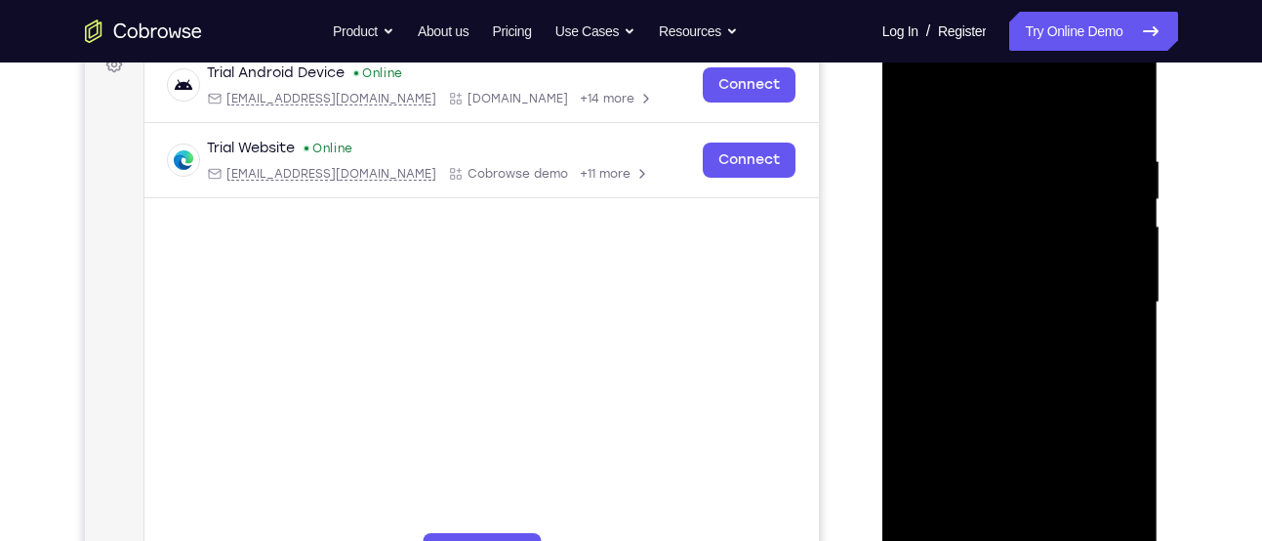
scroll to position [299, 0]
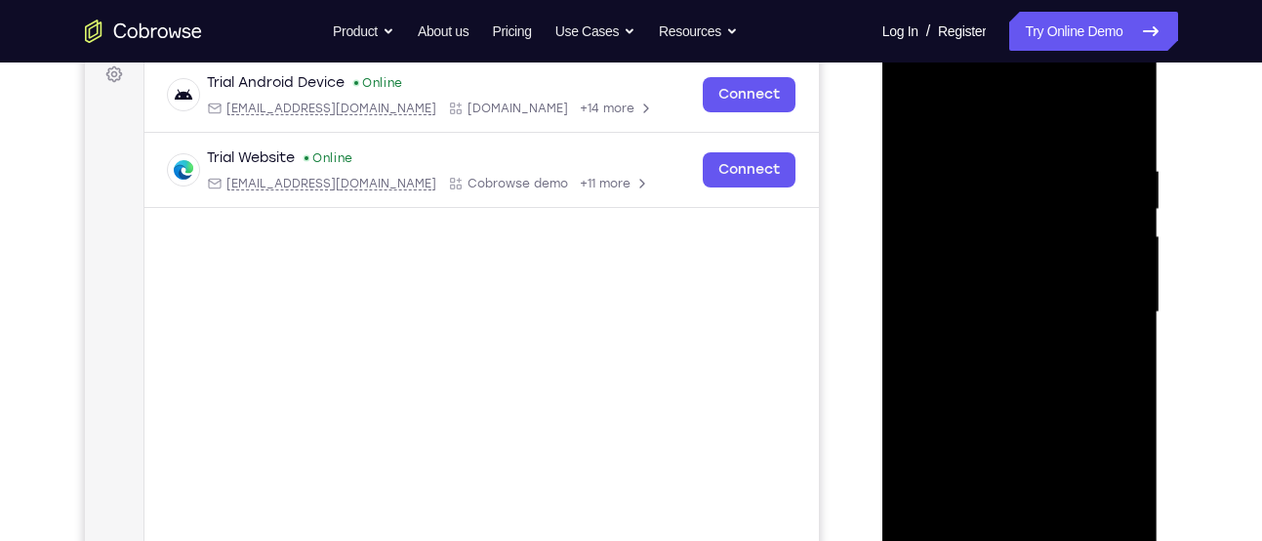
click at [1006, 171] on div at bounding box center [1020, 312] width 246 height 547
click at [1119, 215] on div at bounding box center [1020, 312] width 246 height 547
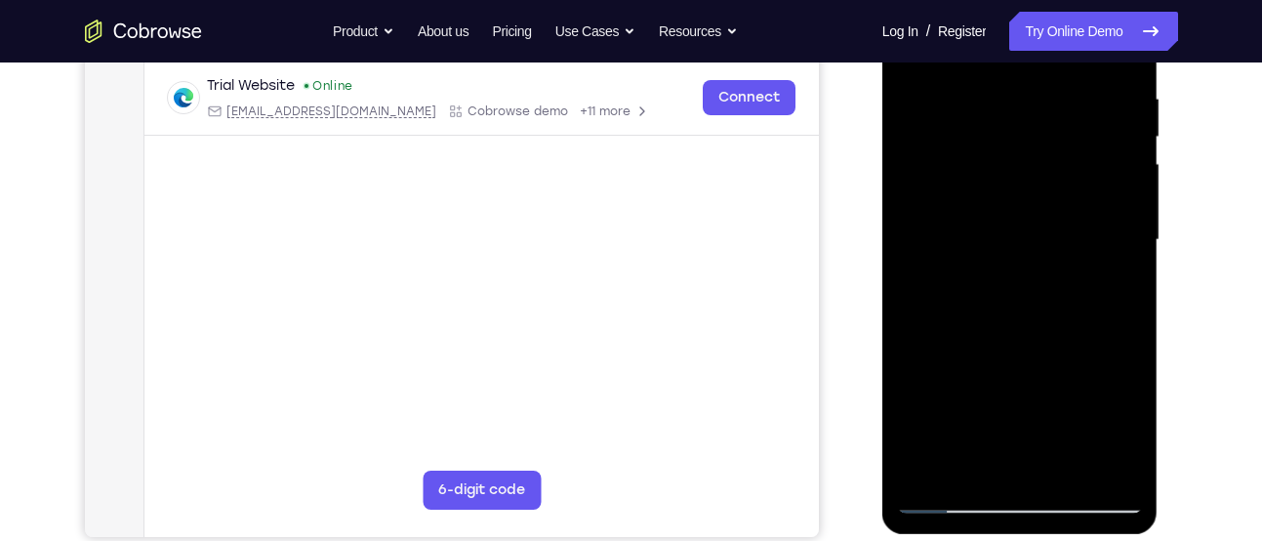
scroll to position [375, 0]
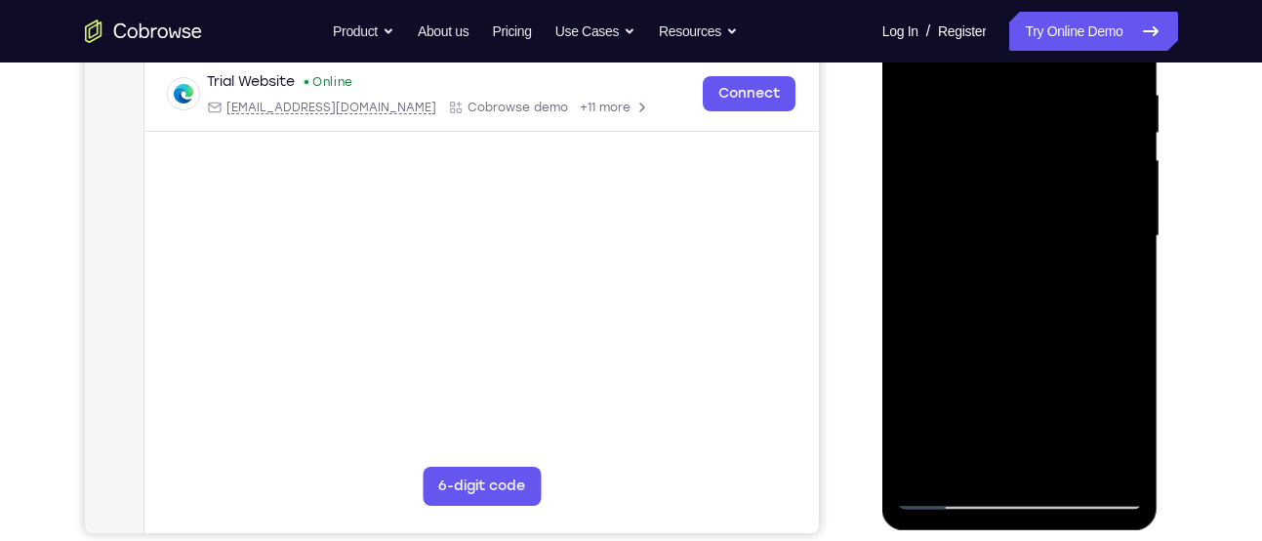
click at [1119, 215] on div at bounding box center [1020, 236] width 246 height 547
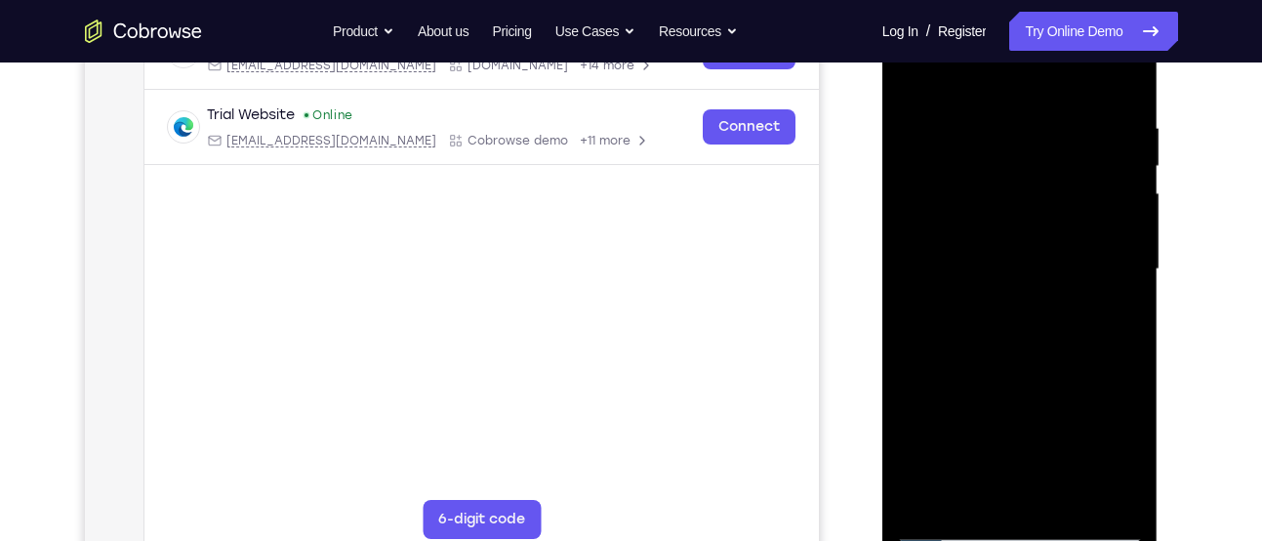
scroll to position [355, 0]
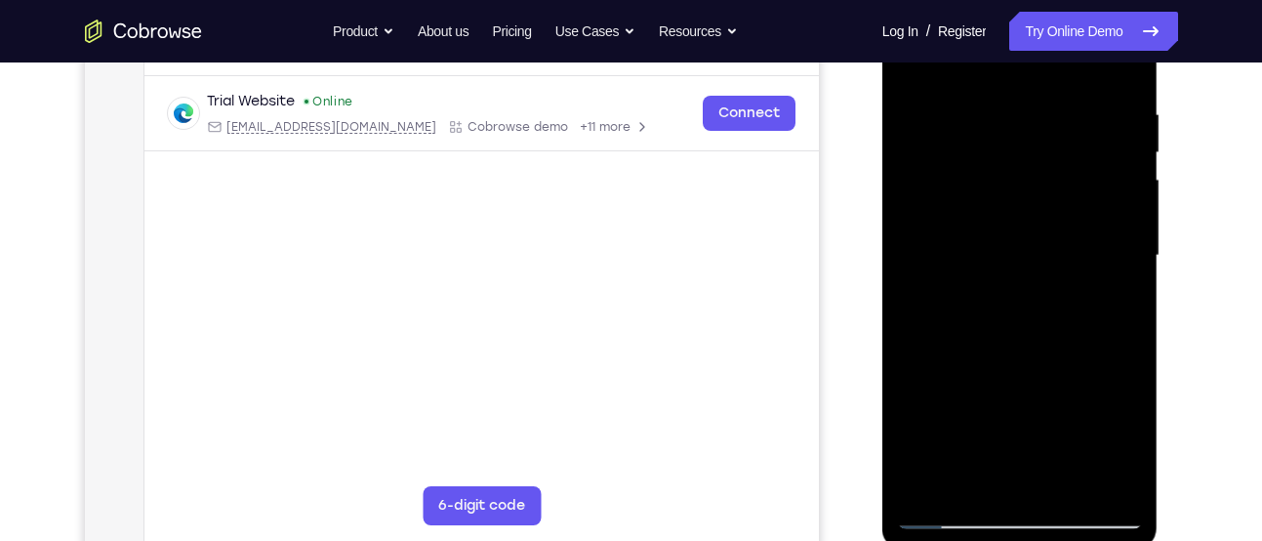
click at [1119, 215] on div at bounding box center [1020, 255] width 246 height 547
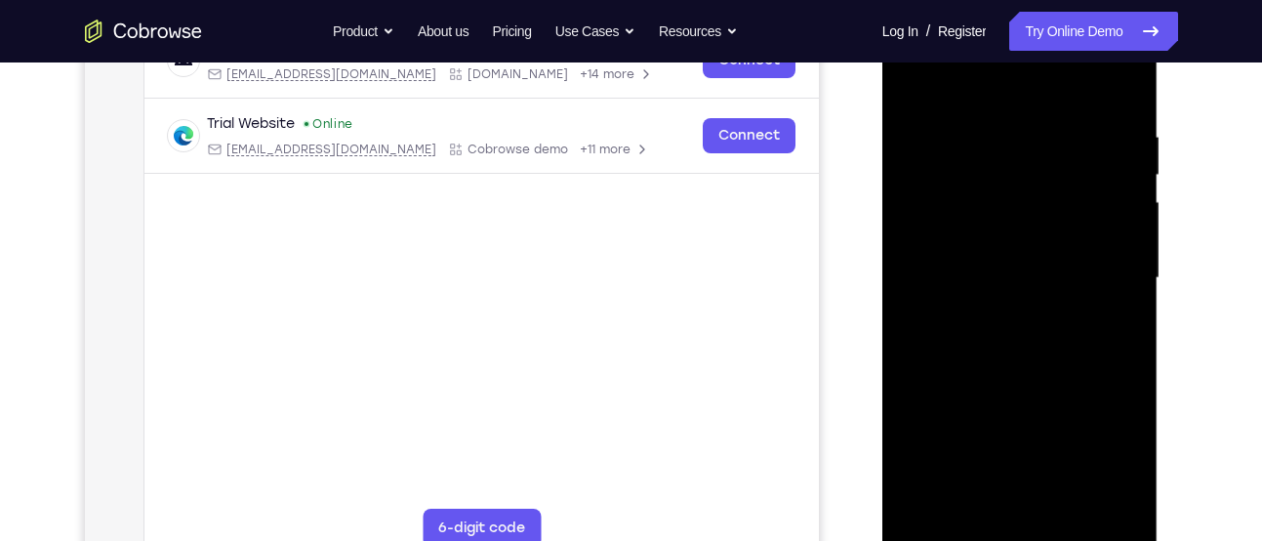
click at [1119, 215] on div at bounding box center [1020, 278] width 246 height 547
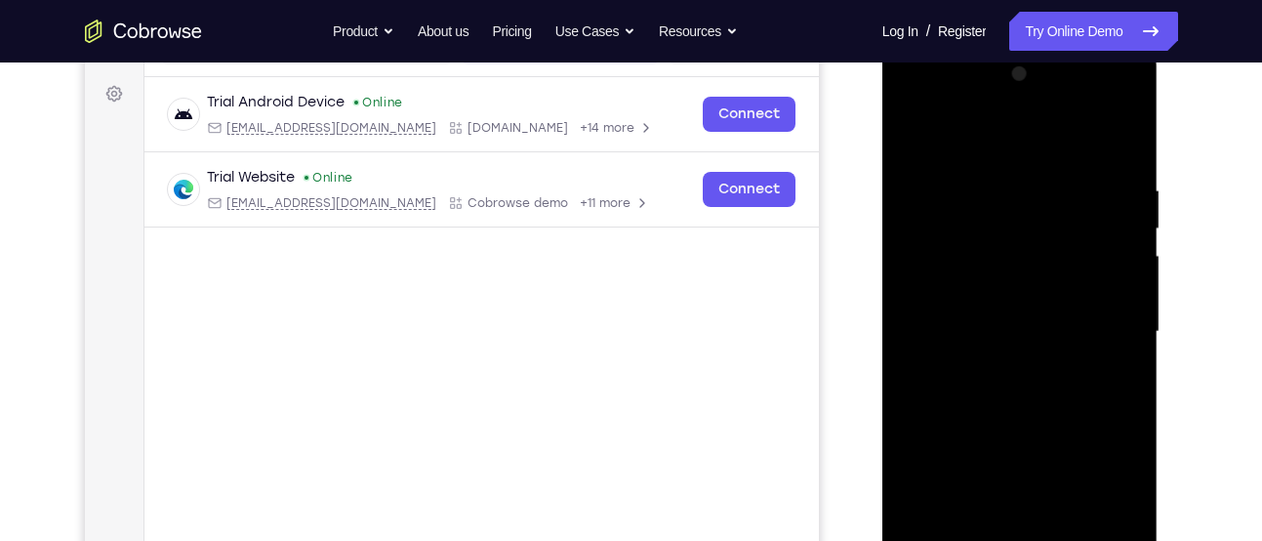
click at [1119, 147] on div at bounding box center [1020, 332] width 246 height 547
drag, startPoint x: 1010, startPoint y: 188, endPoint x: 967, endPoint y: 415, distance: 230.5
click at [967, 415] on div at bounding box center [1020, 332] width 246 height 547
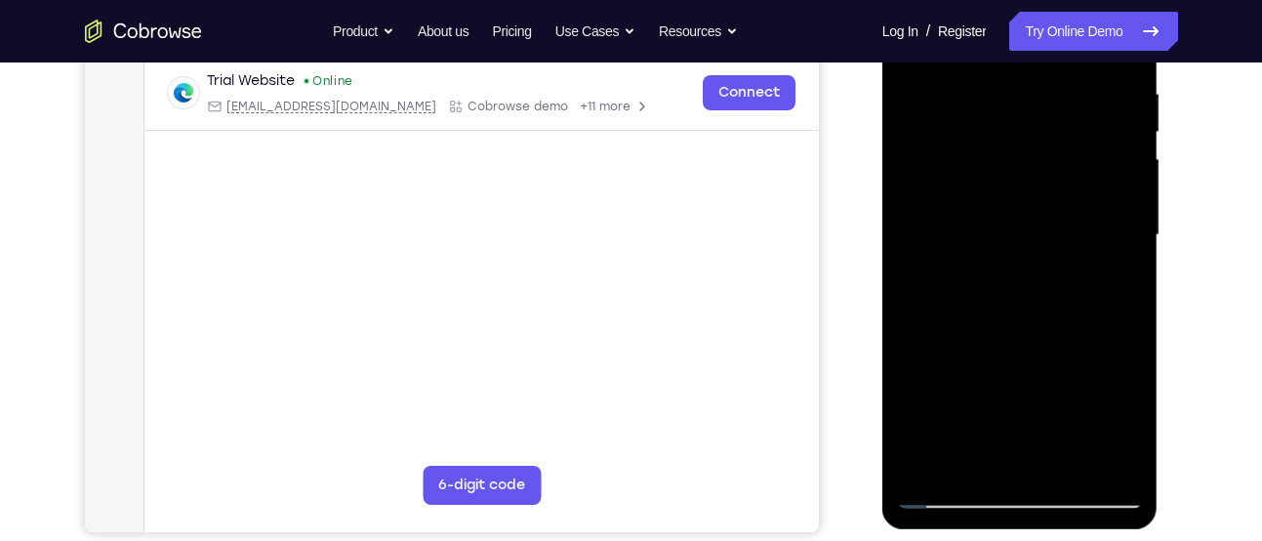
scroll to position [361, 0]
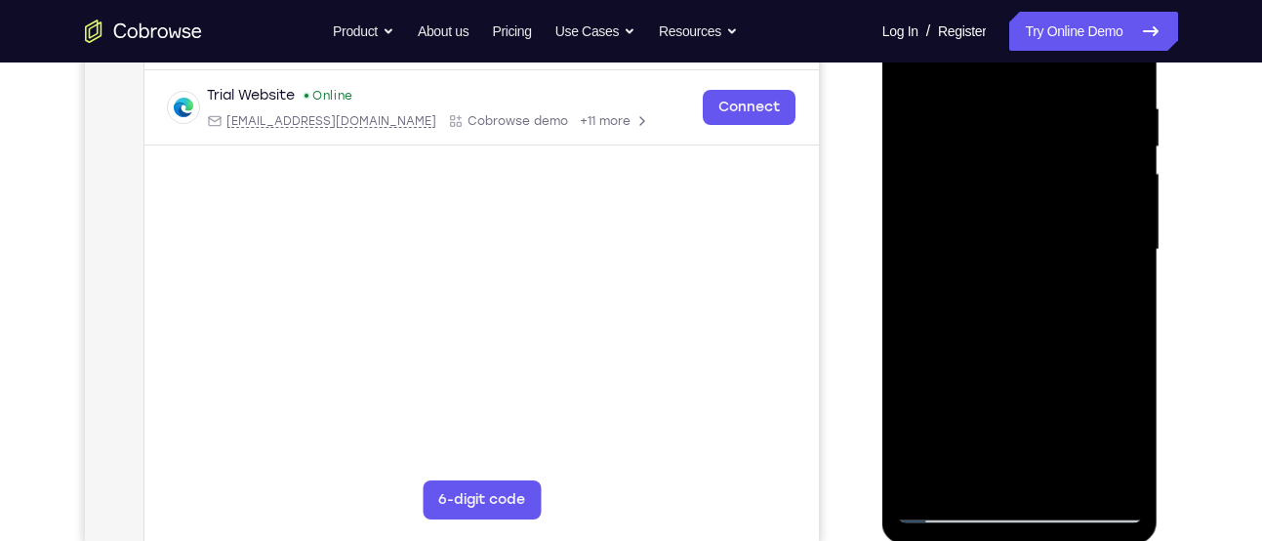
click at [999, 106] on div at bounding box center [1020, 250] width 246 height 547
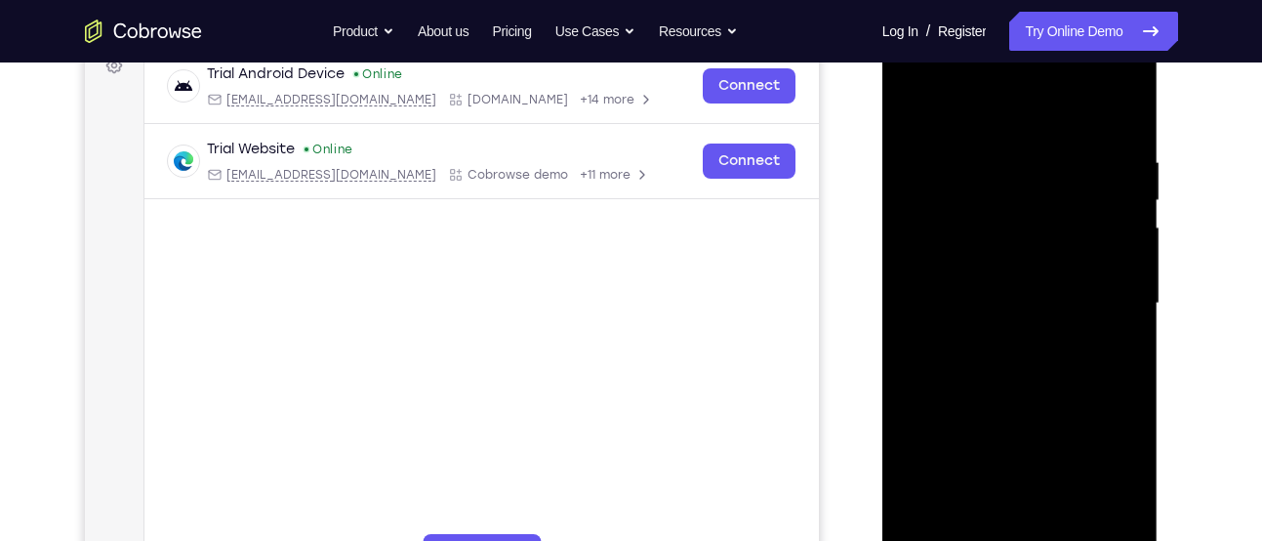
scroll to position [308, 0]
click at [1118, 116] on div at bounding box center [1020, 302] width 246 height 547
drag, startPoint x: 1124, startPoint y: 165, endPoint x: 920, endPoint y: 179, distance: 204.4
click at [920, 179] on div at bounding box center [1020, 302] width 246 height 547
drag, startPoint x: 1064, startPoint y: 172, endPoint x: 877, endPoint y: 171, distance: 186.4
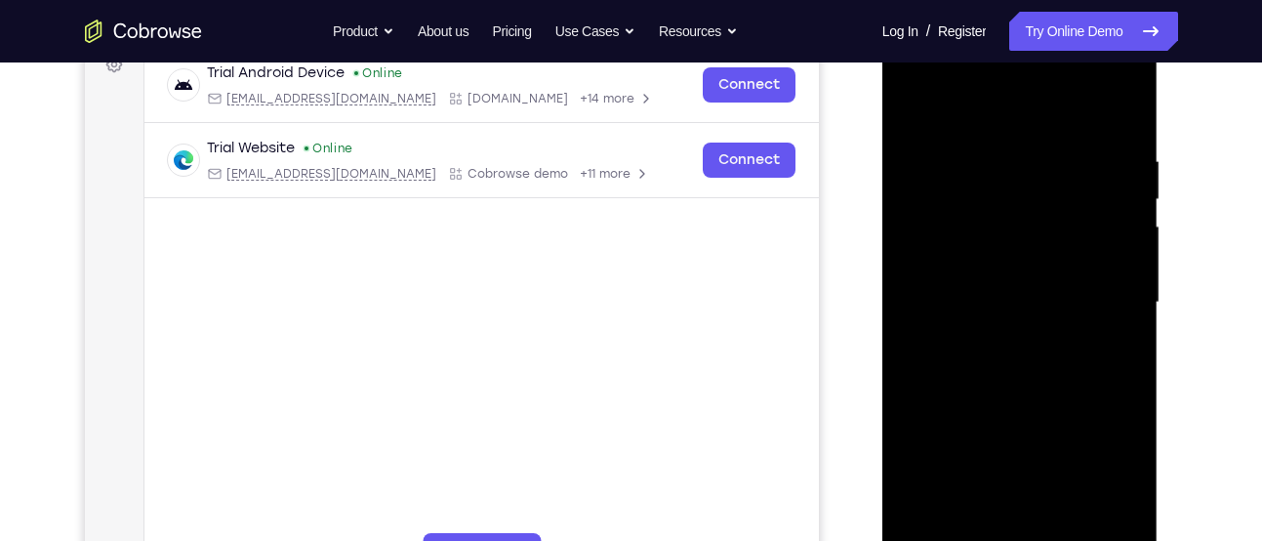
click at [882, 171] on html "Online web based iOS Simulators and Android Emulators. Run iPhone, iPad, Mobile…" at bounding box center [1021, 308] width 278 height 586
drag, startPoint x: 1063, startPoint y: 158, endPoint x: 933, endPoint y: 139, distance: 131.3
click at [933, 139] on div at bounding box center [1020, 302] width 246 height 547
drag, startPoint x: 1088, startPoint y: 150, endPoint x: 930, endPoint y: 151, distance: 158.1
click at [930, 151] on div at bounding box center [1020, 302] width 246 height 547
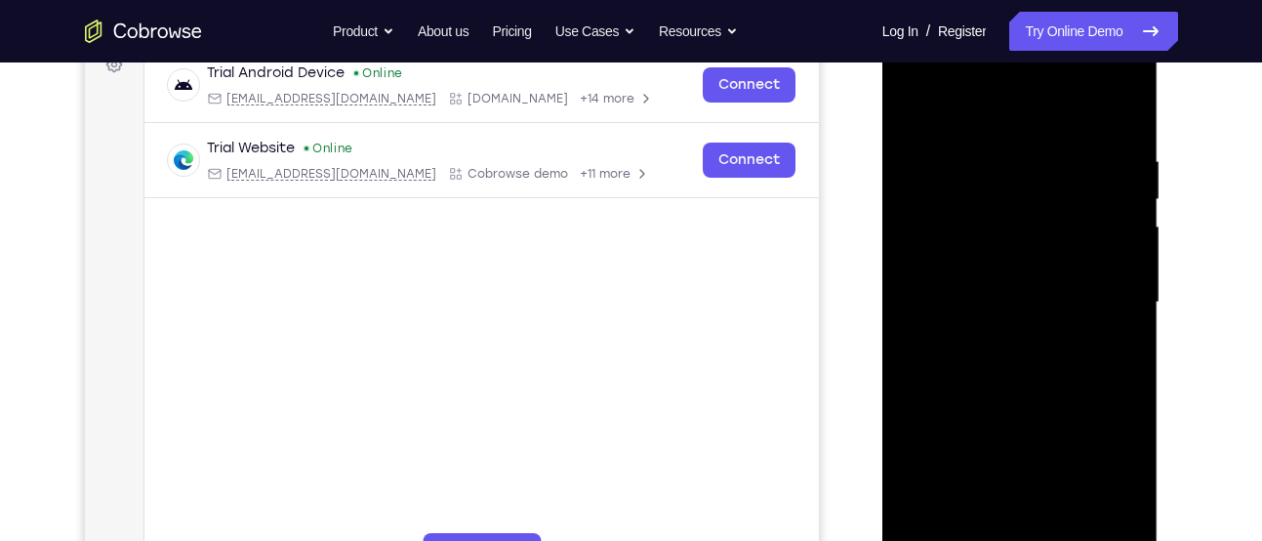
drag, startPoint x: 1098, startPoint y: 141, endPoint x: 930, endPoint y: 149, distance: 168.1
click at [930, 149] on div at bounding box center [1020, 302] width 246 height 547
drag, startPoint x: 1086, startPoint y: 151, endPoint x: 884, endPoint y: 172, distance: 203.1
click at [884, 172] on div at bounding box center [1020, 306] width 276 height 582
drag, startPoint x: 1072, startPoint y: 142, endPoint x: 913, endPoint y: 145, distance: 158.1
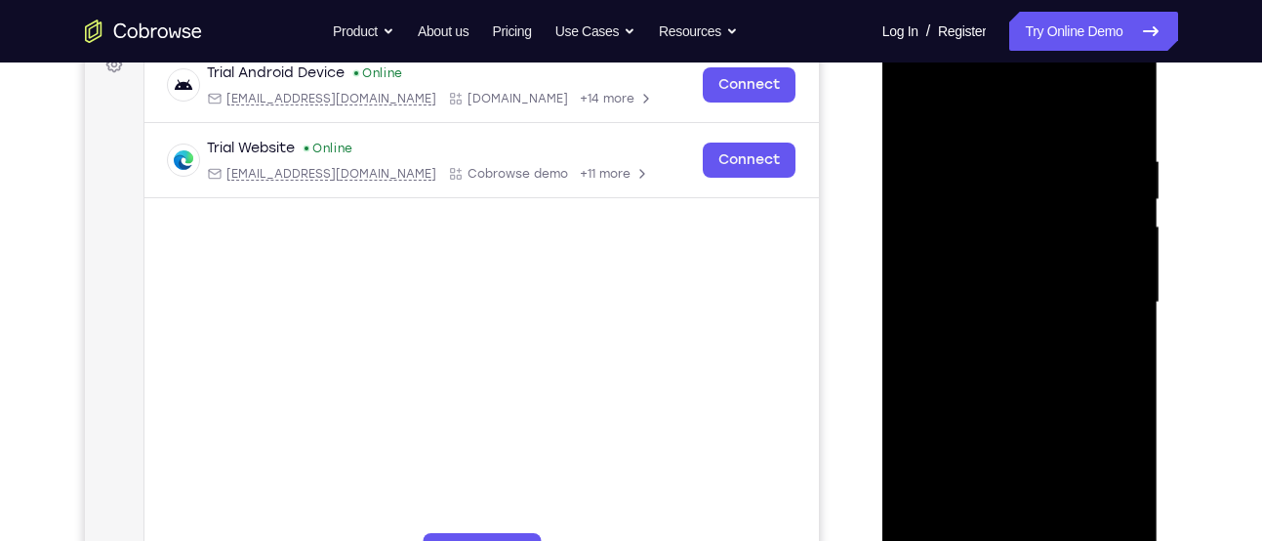
click at [913, 145] on div at bounding box center [1020, 302] width 246 height 547
drag, startPoint x: 1073, startPoint y: 141, endPoint x: 885, endPoint y: 151, distance: 187.7
click at [885, 151] on div at bounding box center [1020, 306] width 276 height 582
drag, startPoint x: 1083, startPoint y: 152, endPoint x: 893, endPoint y: 160, distance: 190.5
click at [893, 160] on div at bounding box center [1020, 306] width 276 height 582
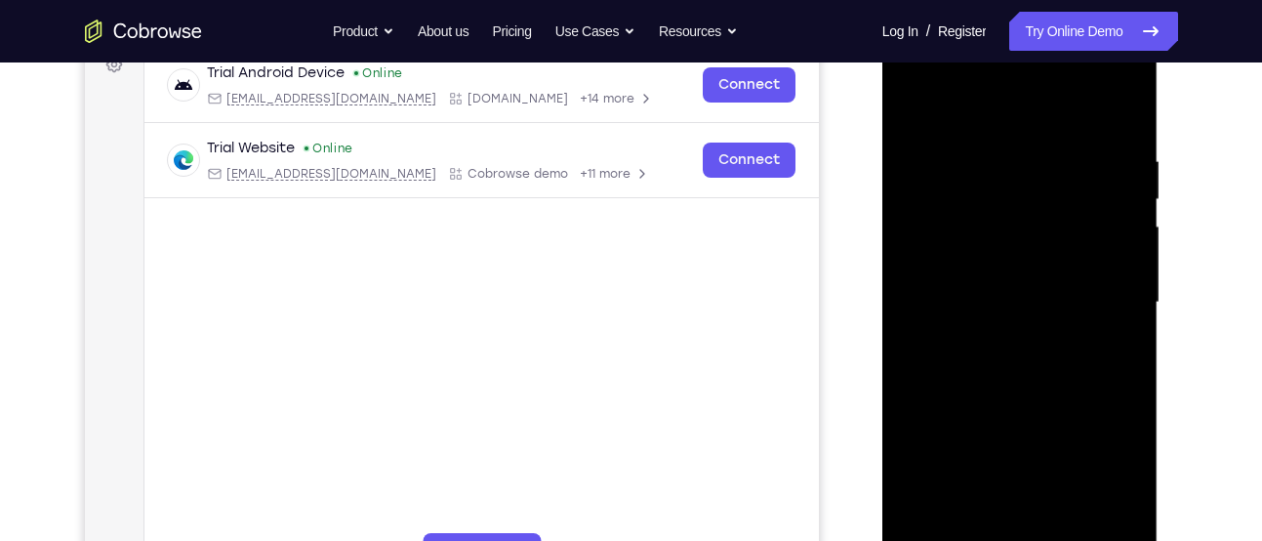
drag, startPoint x: 1078, startPoint y: 155, endPoint x: 877, endPoint y: 169, distance: 201.5
click at [882, 169] on html "Online web based iOS Simulators and Android Emulators. Run iPhone, iPad, Mobile…" at bounding box center [1021, 308] width 278 height 586
drag, startPoint x: 1100, startPoint y: 151, endPoint x: 927, endPoint y: 161, distance: 173.0
click at [927, 161] on div at bounding box center [1020, 302] width 246 height 547
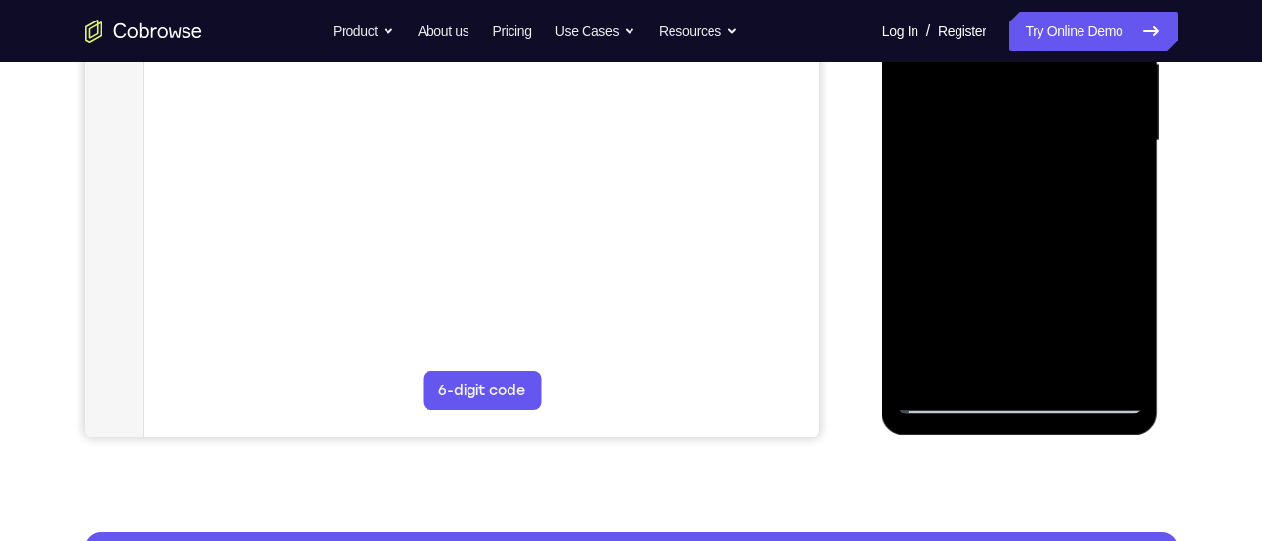
scroll to position [566, 0]
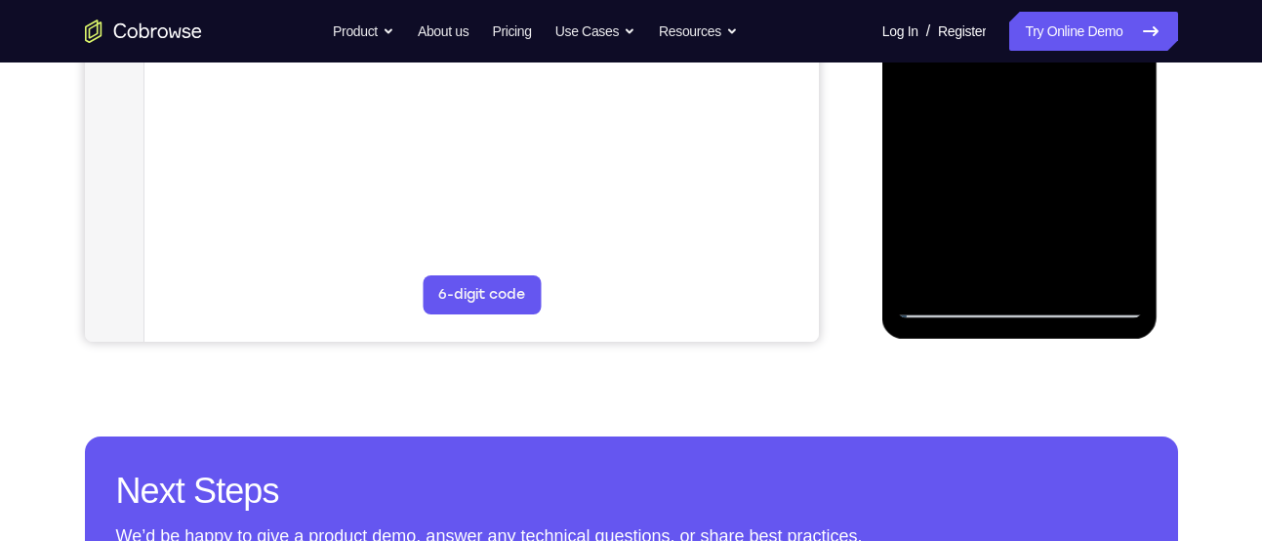
click at [1069, 274] on div at bounding box center [1020, 45] width 246 height 547
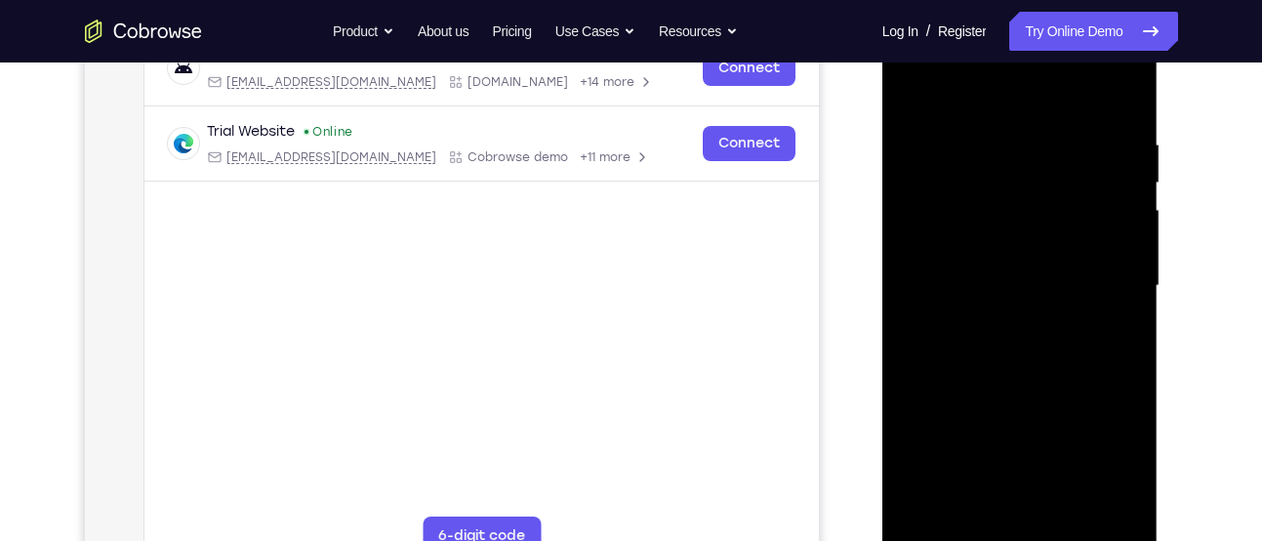
scroll to position [324, 0]
click at [1032, 115] on div at bounding box center [1020, 287] width 246 height 547
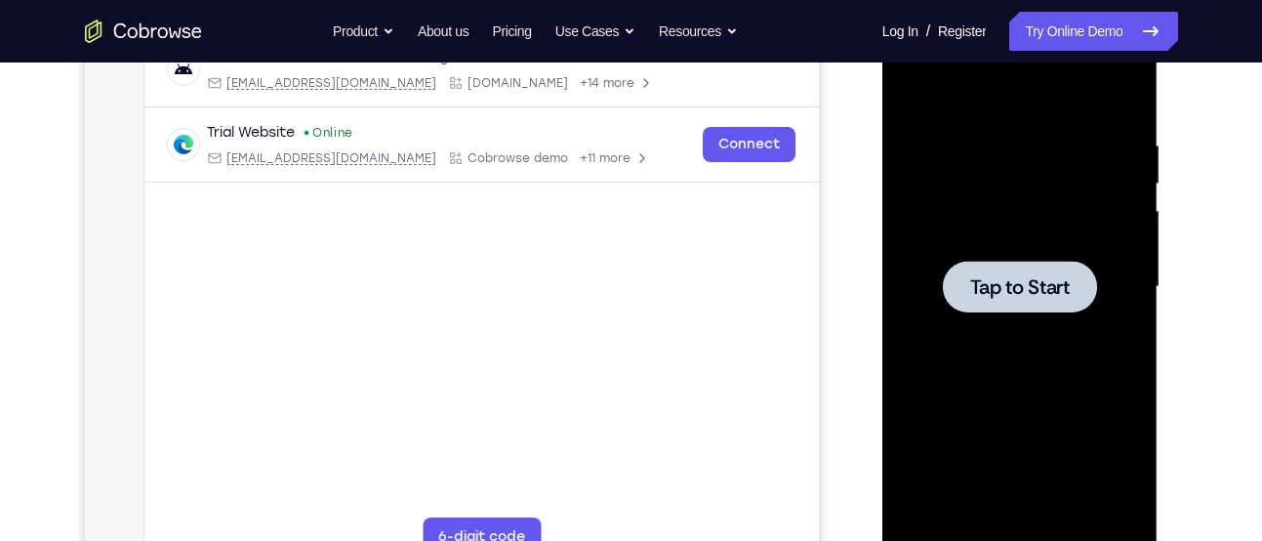
click at [993, 219] on div at bounding box center [1020, 287] width 246 height 547
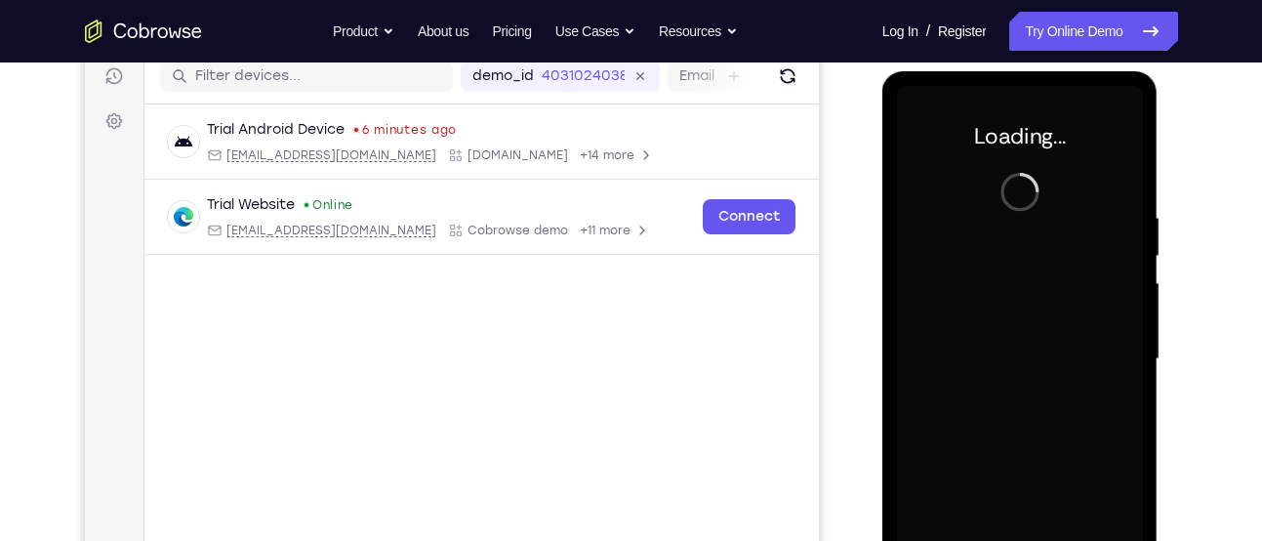
scroll to position [249, 0]
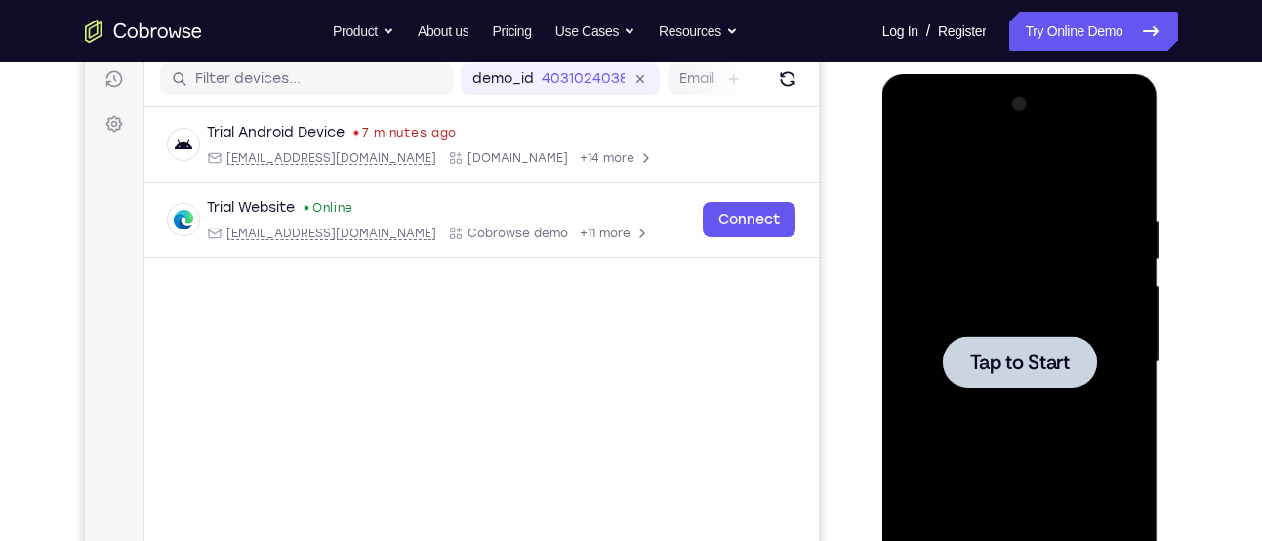
click at [923, 309] on div at bounding box center [1020, 362] width 246 height 547
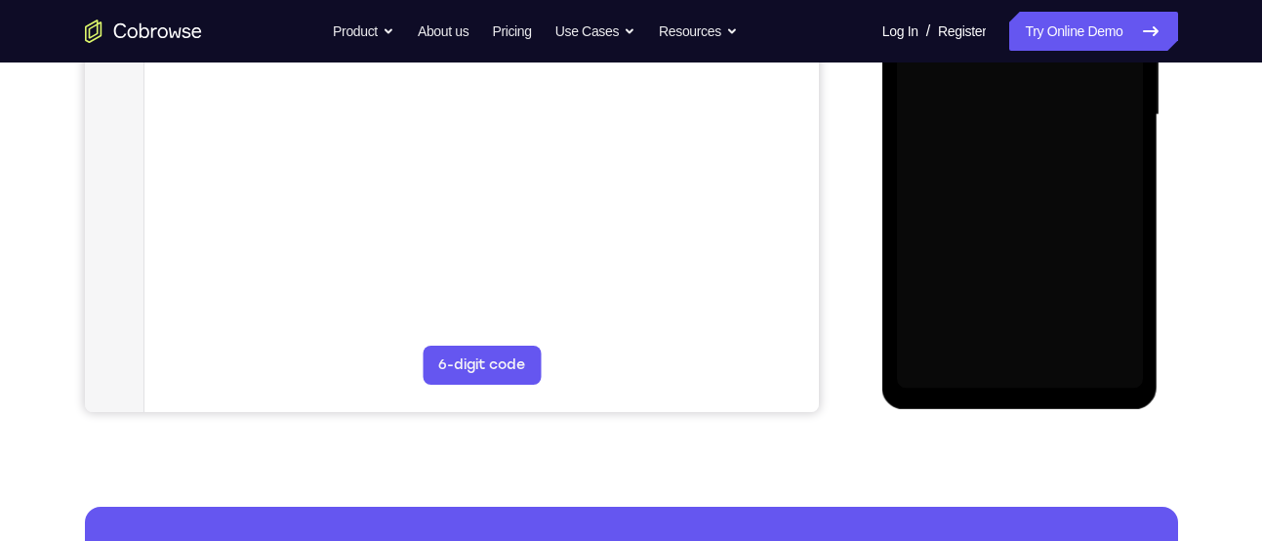
scroll to position [502, 0]
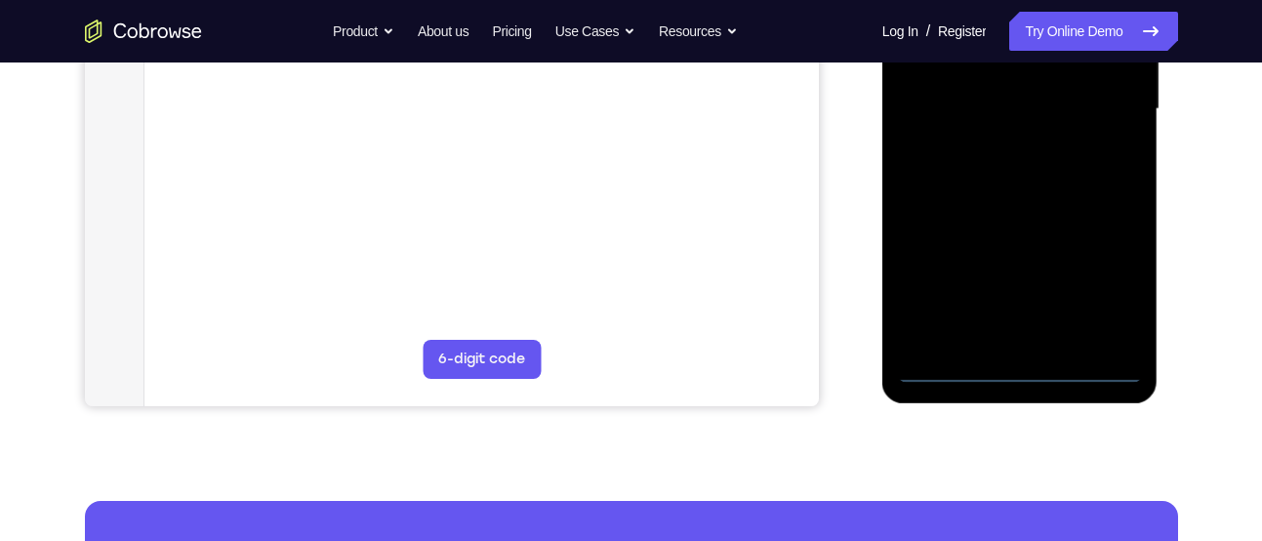
click at [1023, 368] on div at bounding box center [1020, 109] width 246 height 547
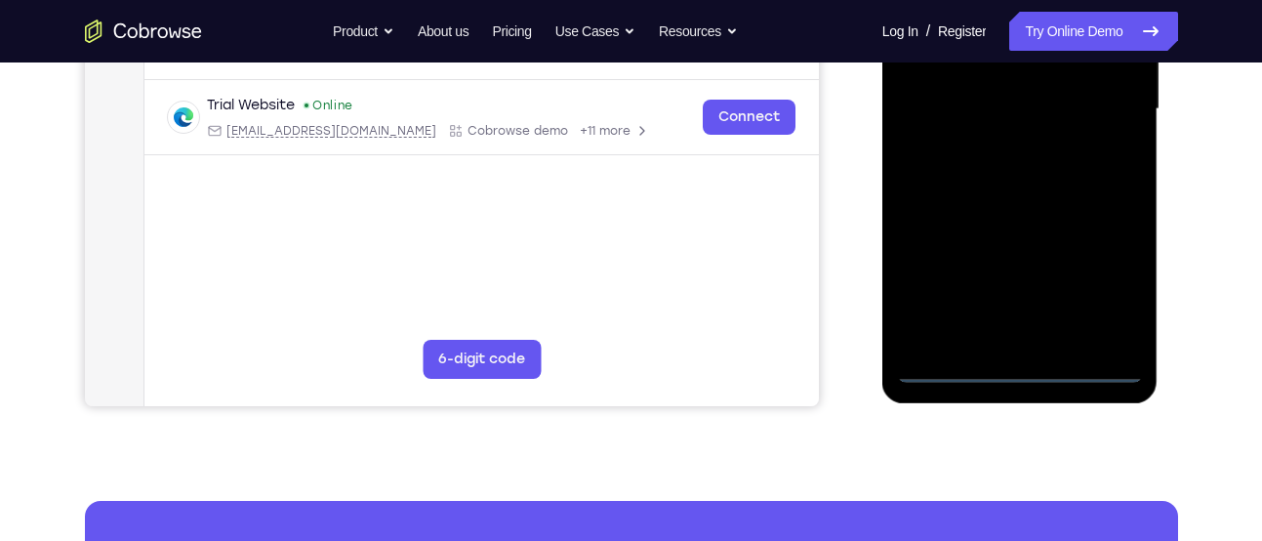
click at [1103, 291] on div at bounding box center [1020, 109] width 246 height 547
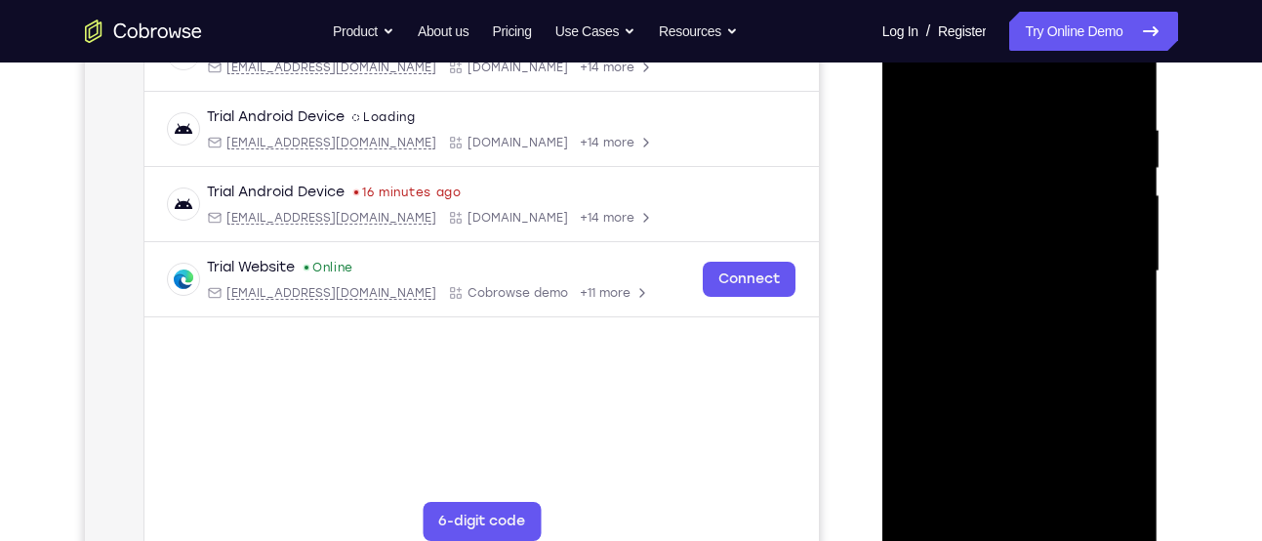
scroll to position [339, 0]
click at [957, 90] on div at bounding box center [1020, 272] width 246 height 547
click at [1108, 264] on div at bounding box center [1020, 272] width 246 height 547
click at [994, 307] on div at bounding box center [1020, 272] width 246 height 547
click at [993, 260] on div at bounding box center [1020, 272] width 246 height 547
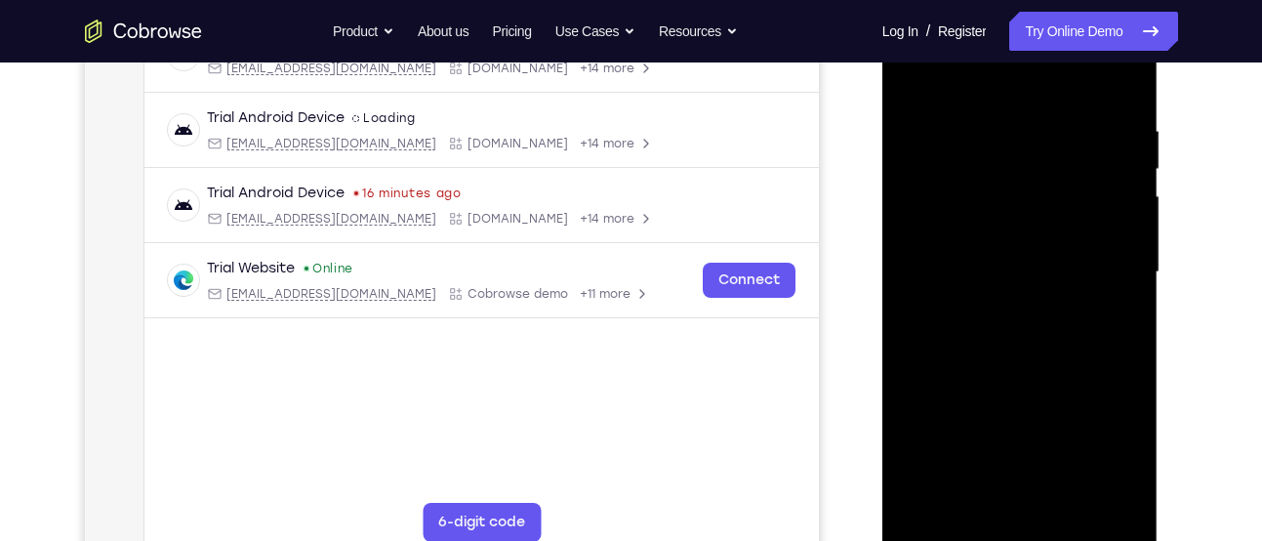
click at [993, 260] on div at bounding box center [1020, 272] width 246 height 547
click at [988, 233] on div at bounding box center [1020, 272] width 246 height 547
click at [995, 269] on div at bounding box center [1020, 272] width 246 height 547
click at [1016, 333] on div at bounding box center [1020, 272] width 246 height 547
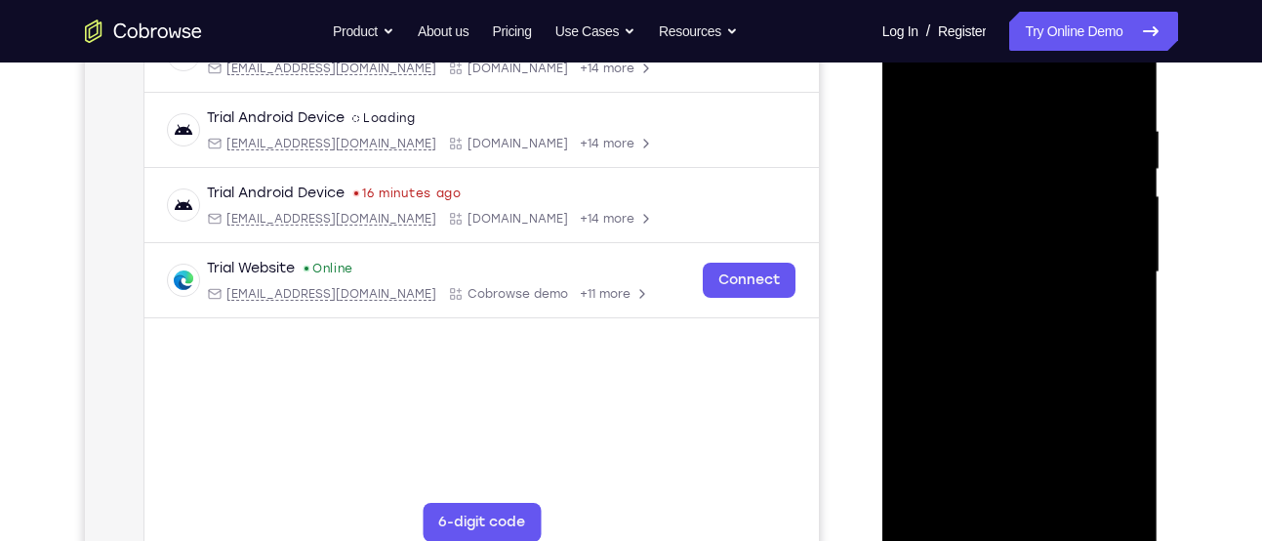
click at [1016, 333] on div at bounding box center [1020, 272] width 246 height 547
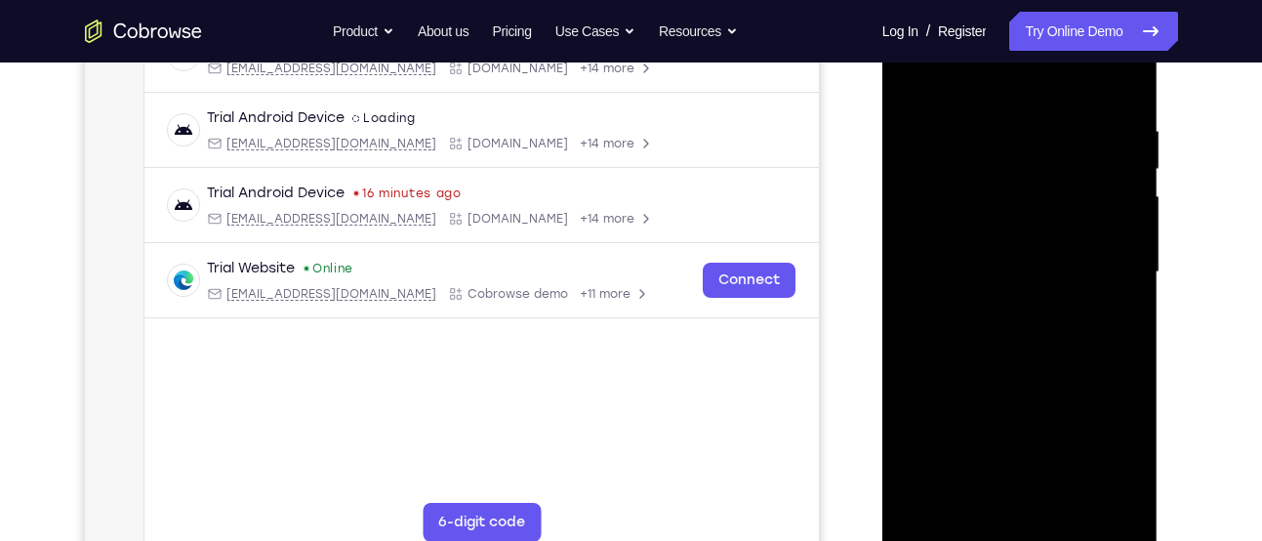
click at [1016, 333] on div at bounding box center [1020, 272] width 246 height 547
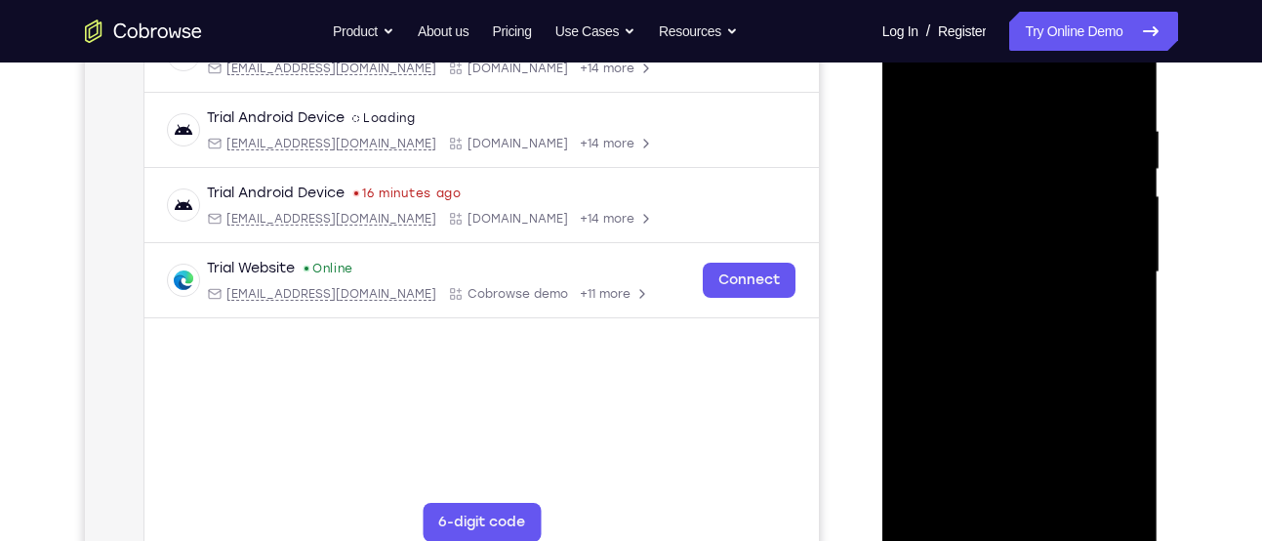
click at [1016, 333] on div at bounding box center [1020, 272] width 246 height 547
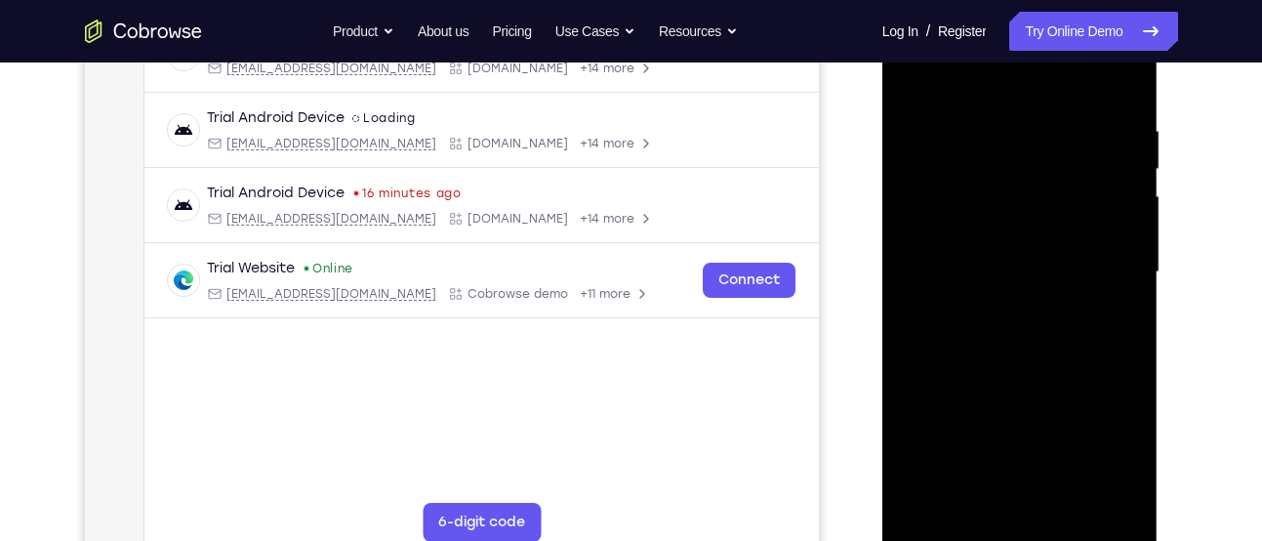
click at [1016, 333] on div at bounding box center [1020, 272] width 246 height 547
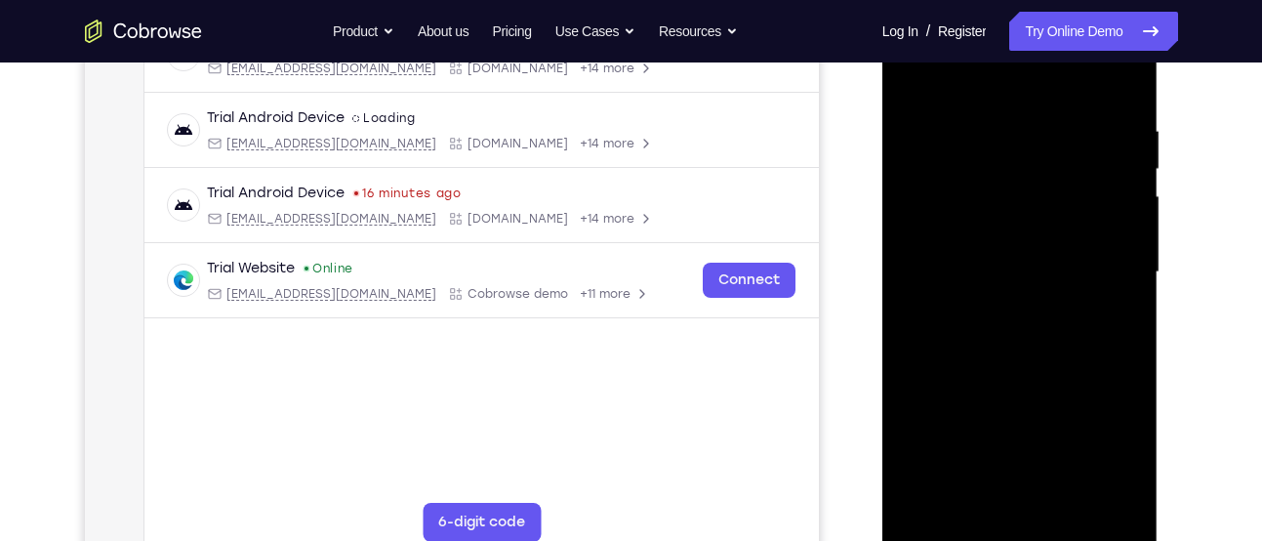
click at [1016, 333] on div at bounding box center [1020, 272] width 246 height 547
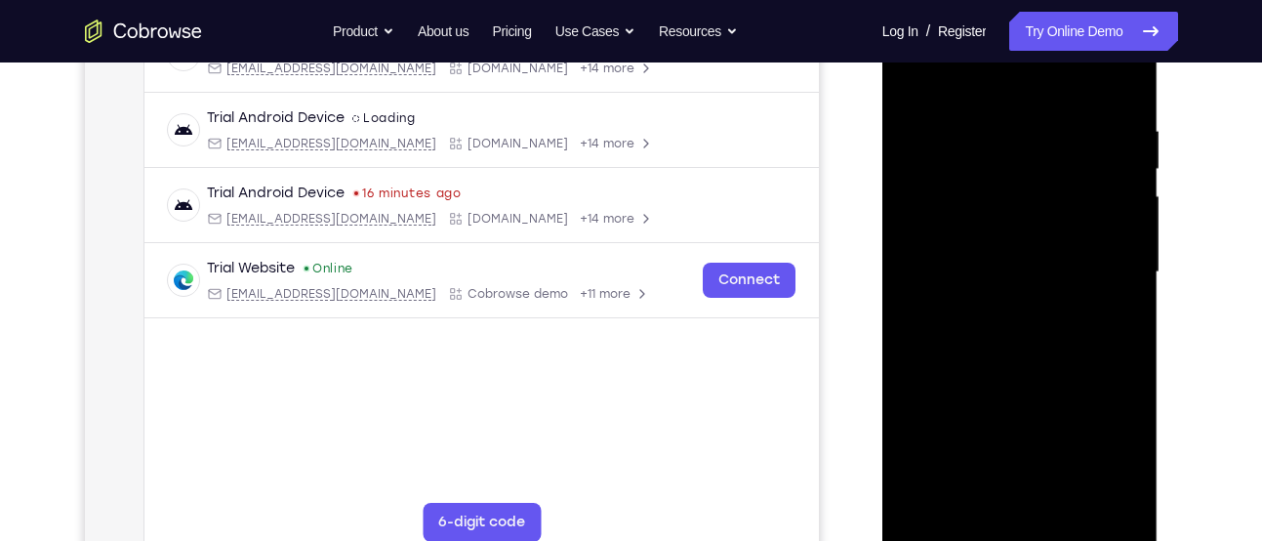
click at [1016, 333] on div at bounding box center [1020, 272] width 246 height 547
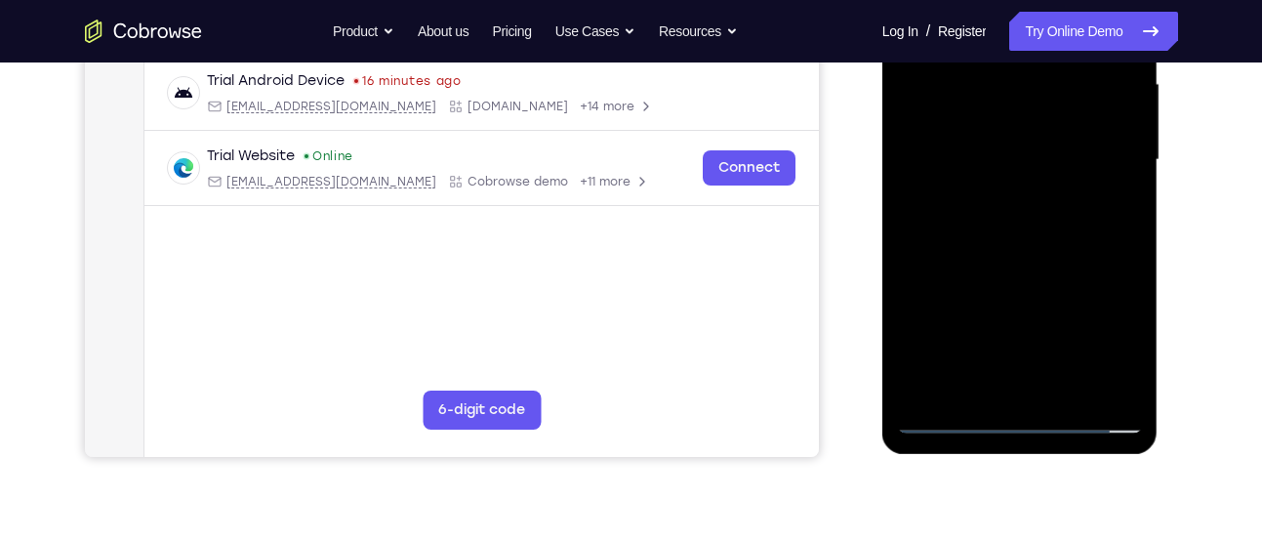
scroll to position [477, 0]
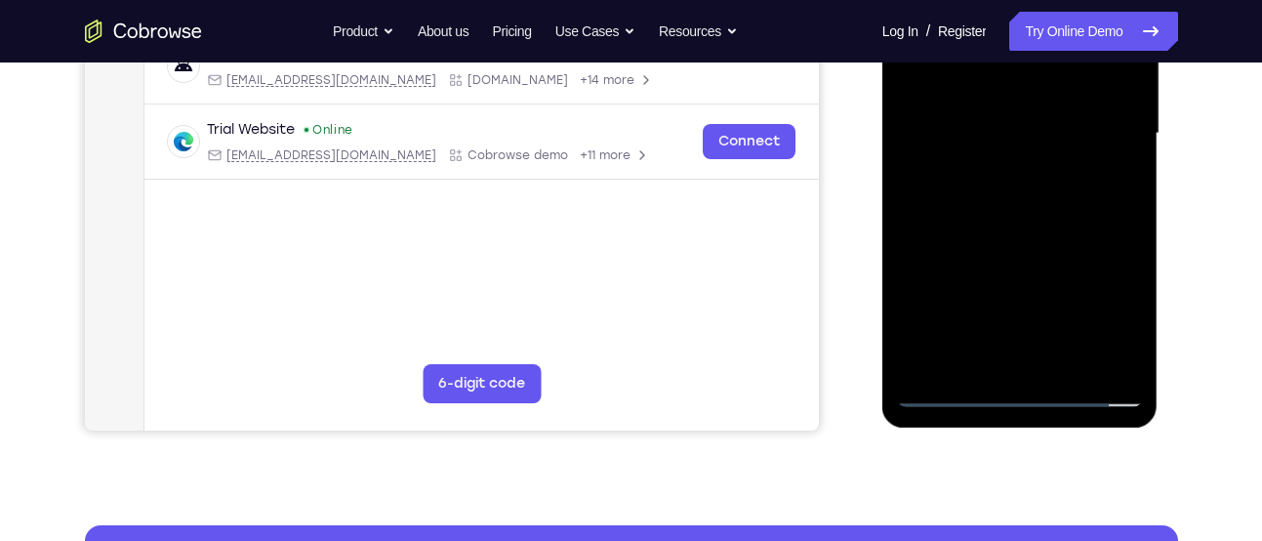
click at [1037, 229] on div at bounding box center [1020, 133] width 246 height 547
click at [1129, 217] on div at bounding box center [1020, 133] width 246 height 547
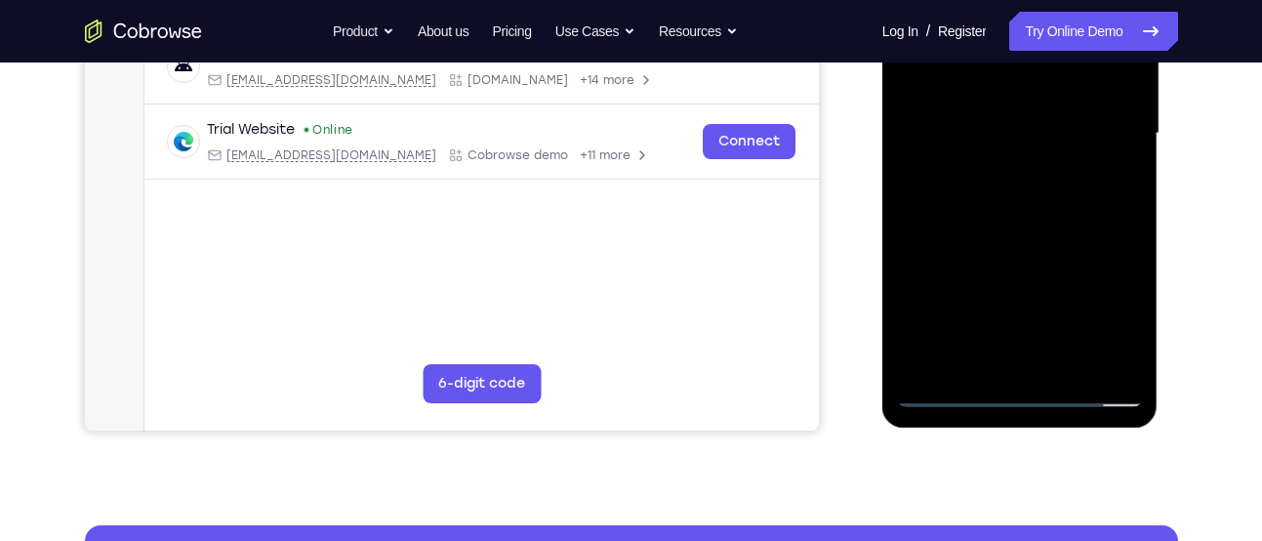
click at [1129, 217] on div at bounding box center [1020, 133] width 246 height 547
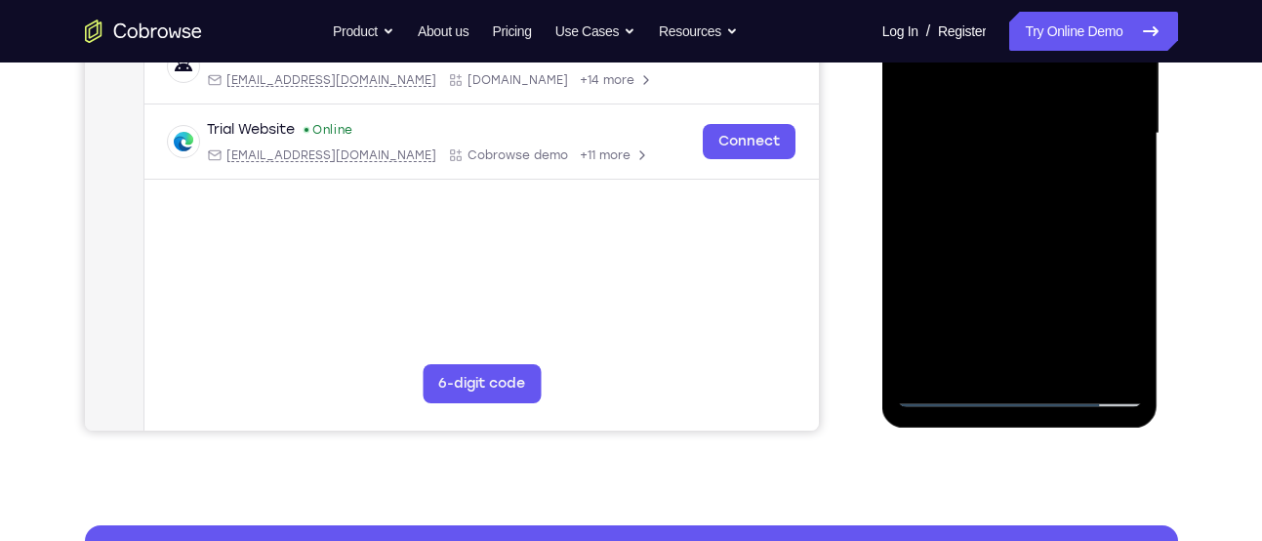
click at [1129, 217] on div at bounding box center [1020, 133] width 246 height 547
drag, startPoint x: 1091, startPoint y: 233, endPoint x: 1090, endPoint y: 155, distance: 78.1
click at [1090, 155] on div at bounding box center [1020, 133] width 246 height 547
click at [1059, 359] on div at bounding box center [1020, 133] width 246 height 547
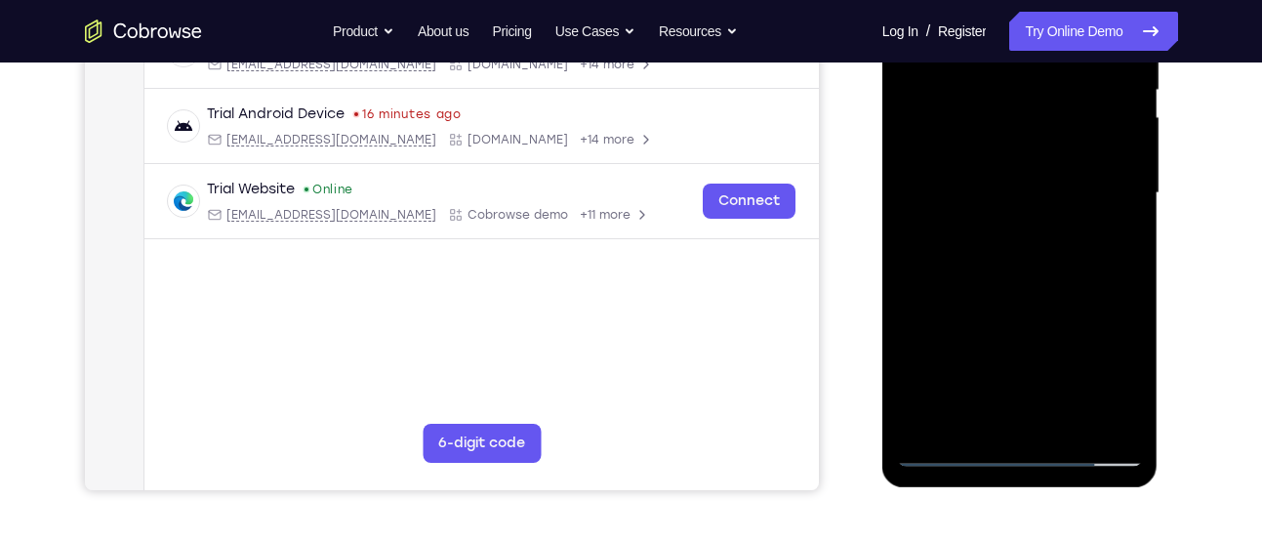
scroll to position [403, 0]
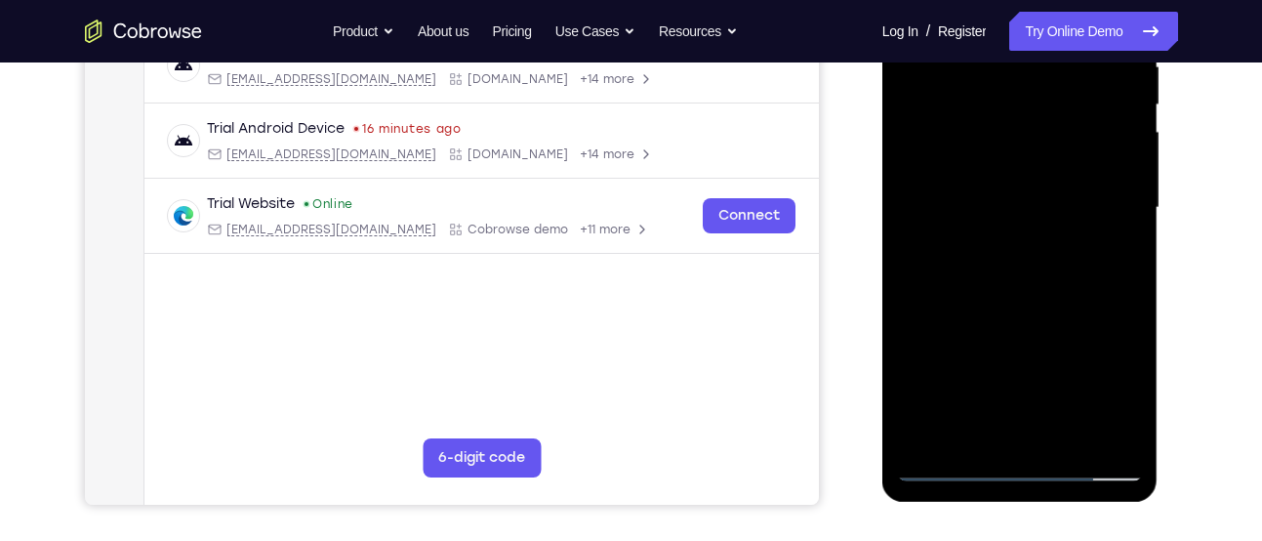
click at [1022, 307] on div at bounding box center [1020, 208] width 246 height 547
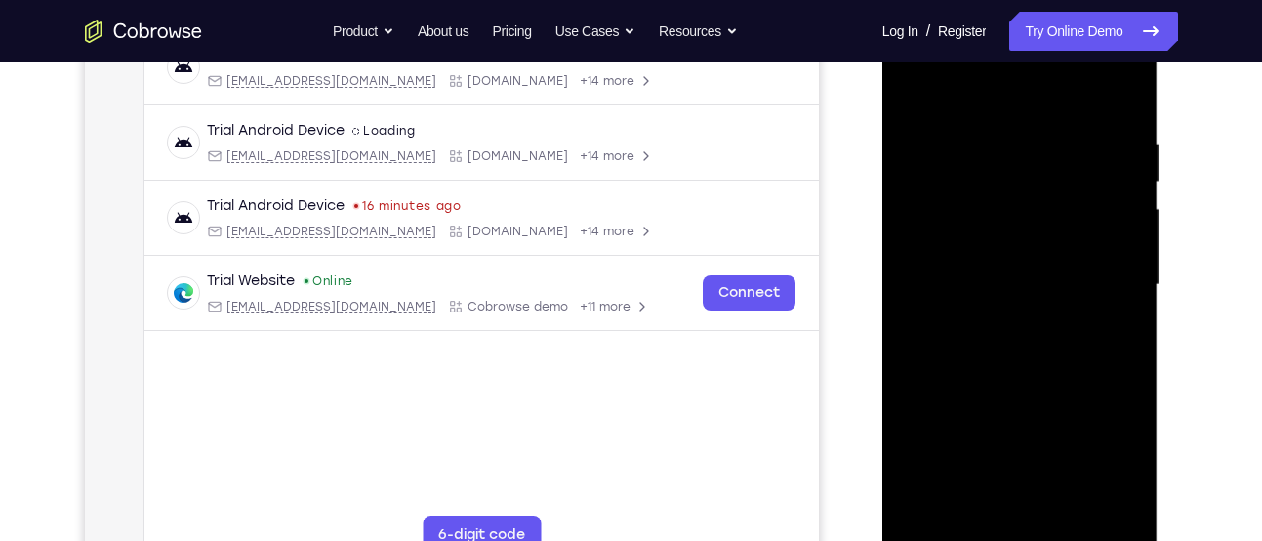
scroll to position [325, 0]
click at [921, 90] on div at bounding box center [1020, 286] width 246 height 547
click at [994, 120] on div at bounding box center [1020, 286] width 246 height 547
click at [1128, 216] on div at bounding box center [1020, 286] width 246 height 547
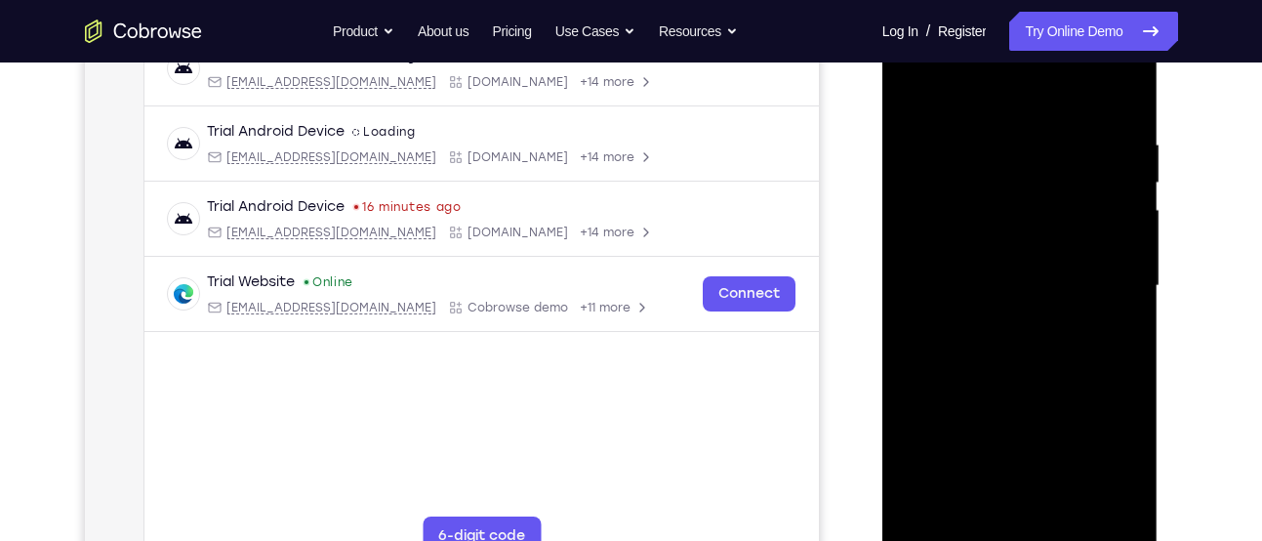
click at [1128, 216] on div at bounding box center [1020, 286] width 246 height 547
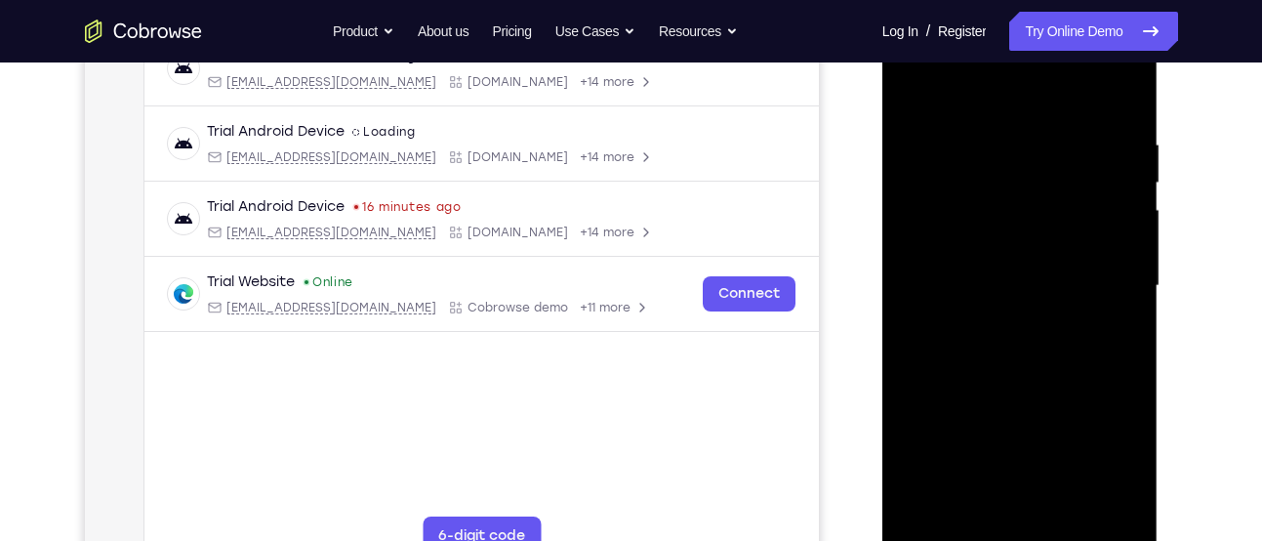
click at [1128, 216] on div at bounding box center [1020, 286] width 246 height 547
drag, startPoint x: 1128, startPoint y: 216, endPoint x: 911, endPoint y: 251, distance: 220.5
click at [911, 251] on div at bounding box center [1020, 286] width 246 height 547
drag, startPoint x: 1124, startPoint y: 258, endPoint x: 864, endPoint y: 269, distance: 260.8
click at [882, 269] on html "Online web based iOS Simulators and Android Emulators. Run iPhone, iPad, Mobile…" at bounding box center [1021, 291] width 278 height 586
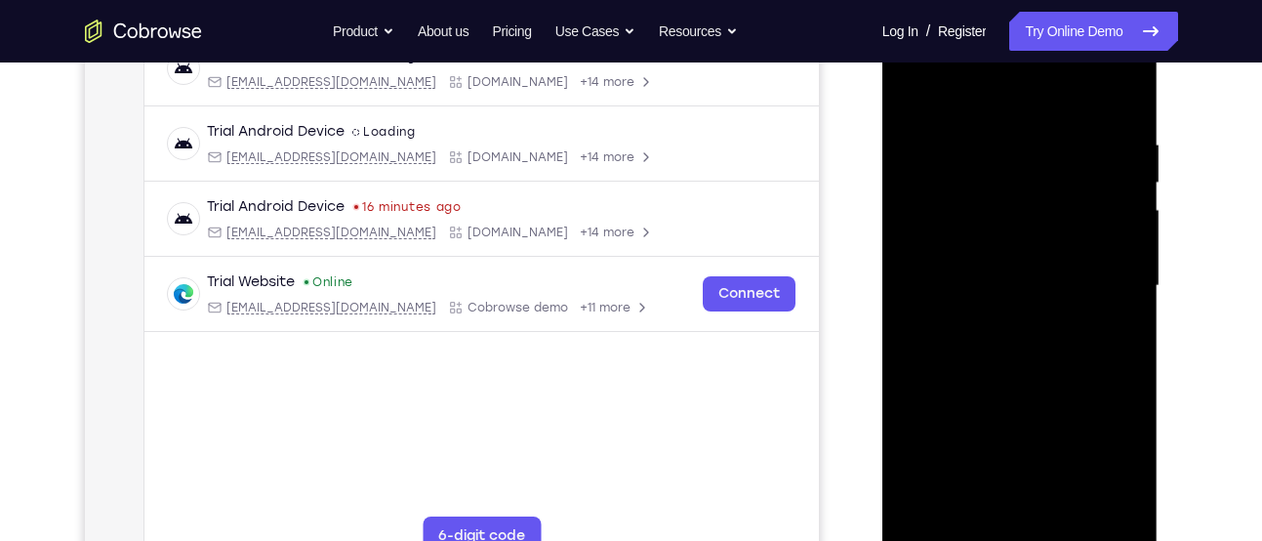
drag, startPoint x: 1105, startPoint y: 246, endPoint x: 772, endPoint y: 289, distance: 335.6
click at [882, 289] on html "Online web based iOS Simulators and Android Emulators. Run iPhone, iPad, Mobile…" at bounding box center [1021, 291] width 278 height 586
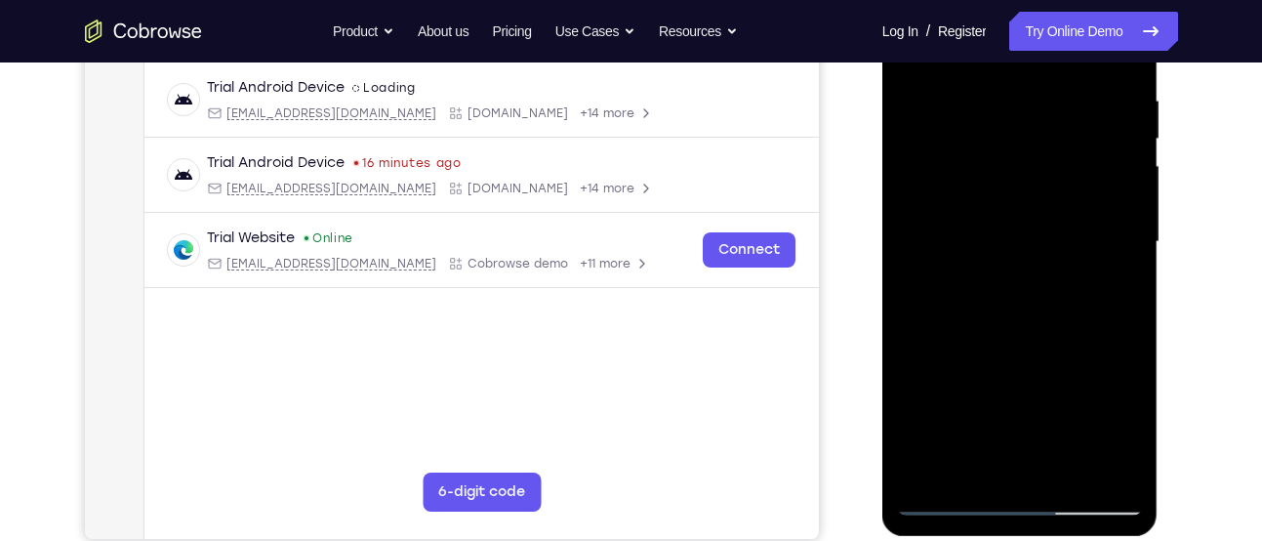
scroll to position [370, 0]
click at [1128, 278] on div at bounding box center [1020, 241] width 246 height 547
click at [1128, 244] on div at bounding box center [1020, 241] width 246 height 547
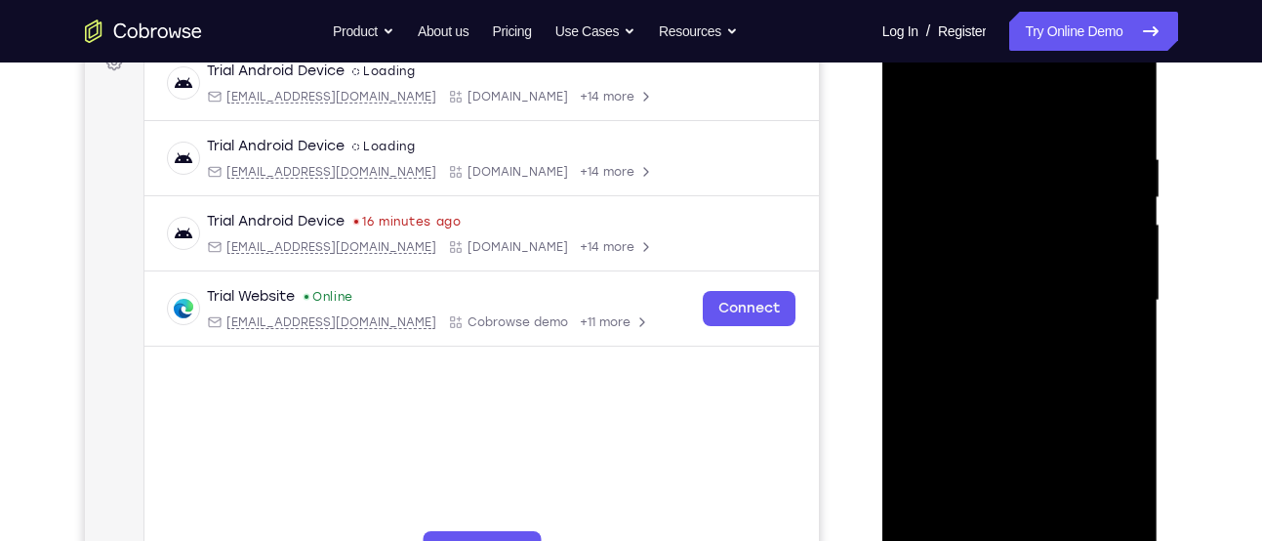
scroll to position [304, 0]
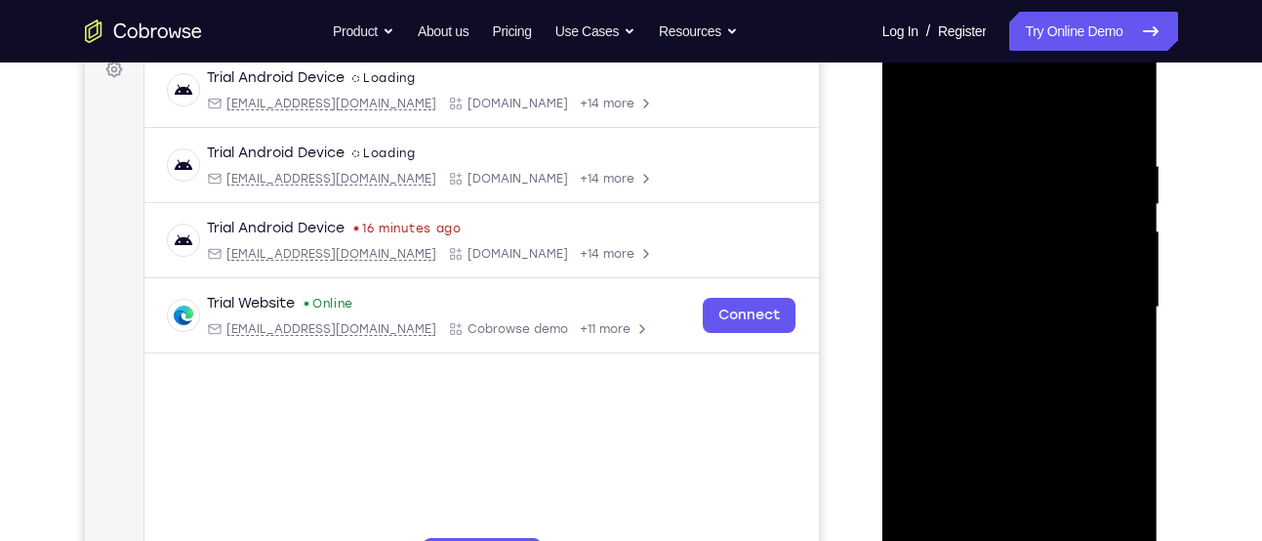
click at [1128, 244] on div at bounding box center [1020, 307] width 246 height 547
click at [1120, 118] on div at bounding box center [1020, 307] width 246 height 547
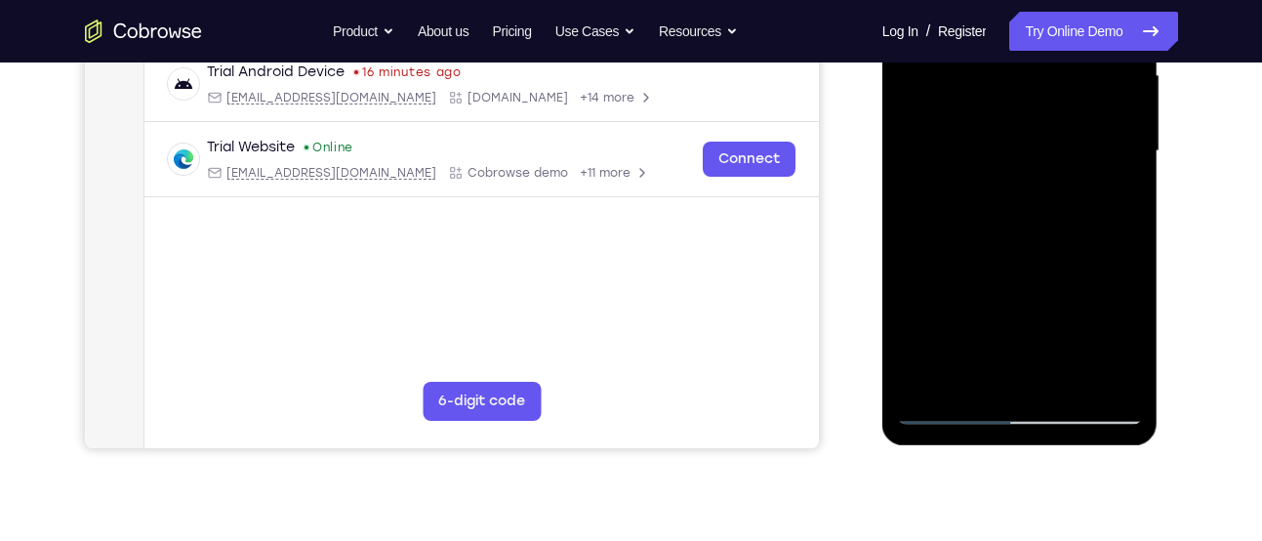
scroll to position [462, 0]
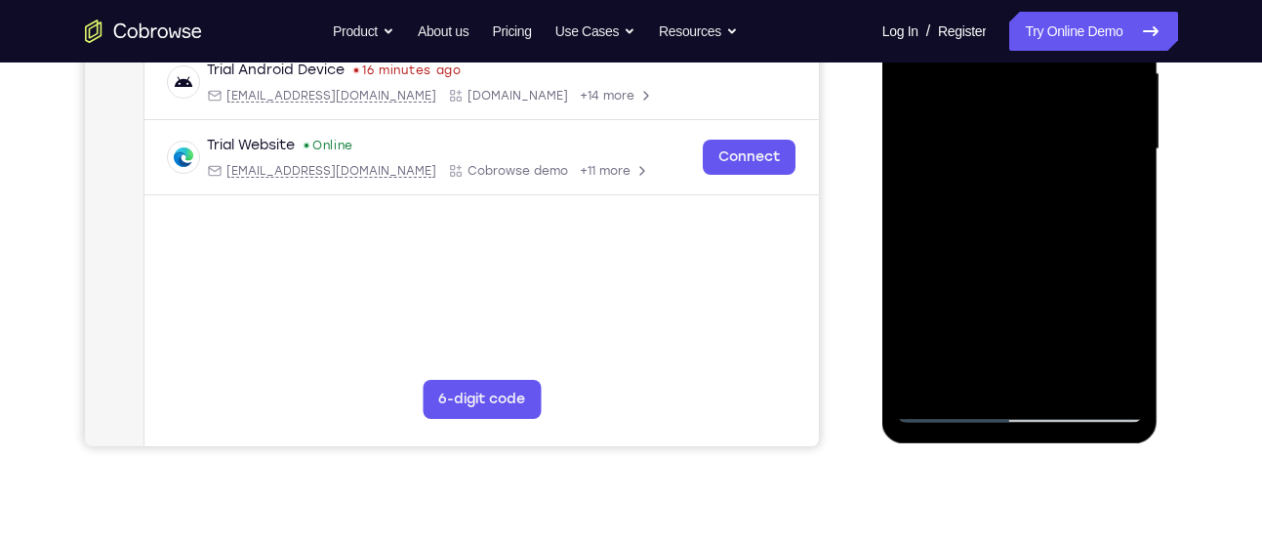
click at [922, 377] on div at bounding box center [1020, 149] width 246 height 547
click at [1066, 382] on div at bounding box center [1020, 149] width 246 height 547
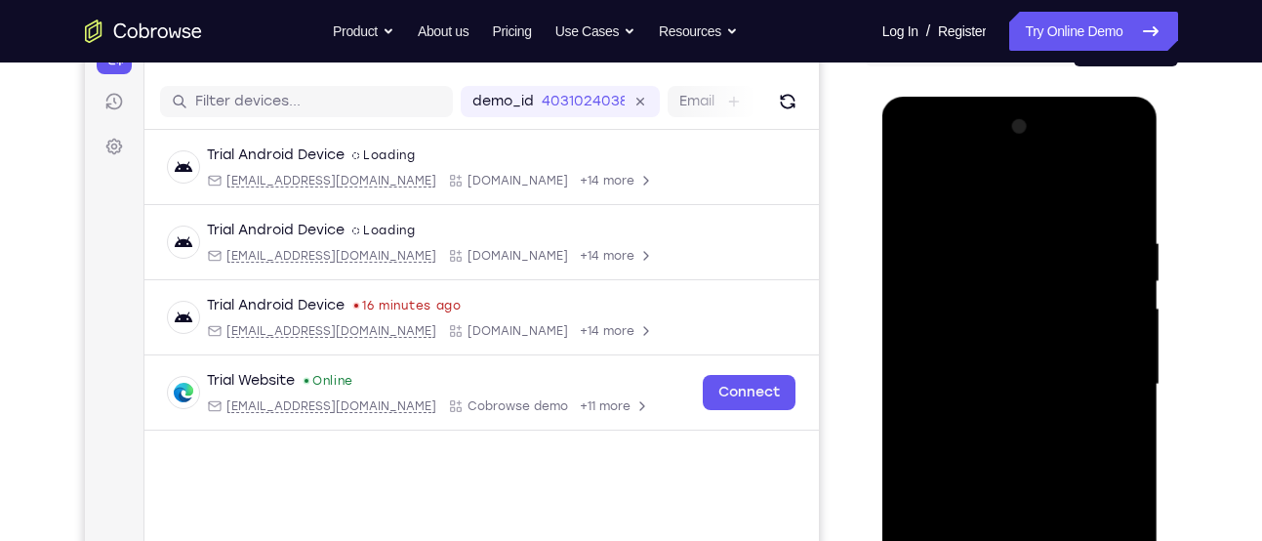
scroll to position [225, 0]
click at [917, 183] on div at bounding box center [1020, 385] width 246 height 547
click at [915, 186] on div at bounding box center [1020, 385] width 246 height 547
click at [1033, 316] on div at bounding box center [1020, 385] width 246 height 547
drag, startPoint x: 1020, startPoint y: 212, endPoint x: 1031, endPoint y: 506, distance: 294.0
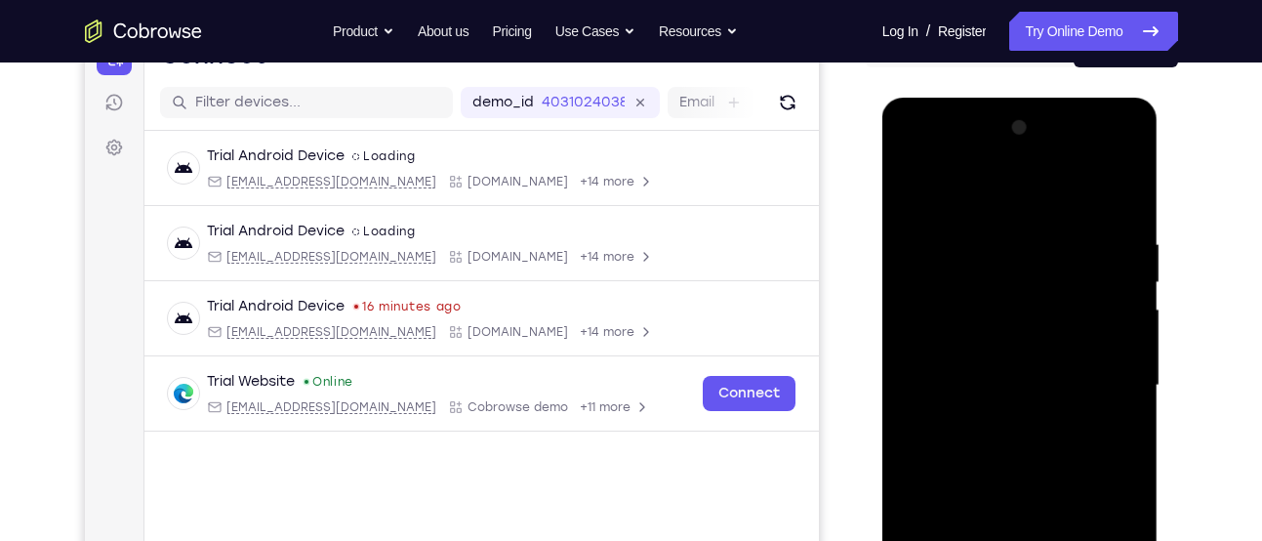
click at [1031, 506] on div at bounding box center [1020, 385] width 246 height 547
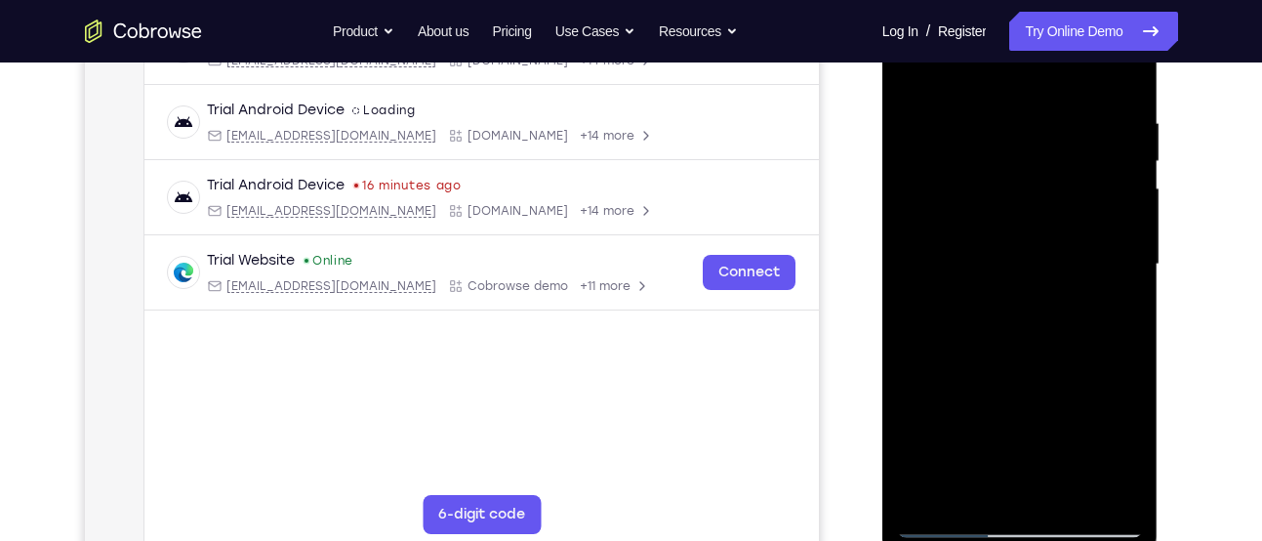
scroll to position [349, 0]
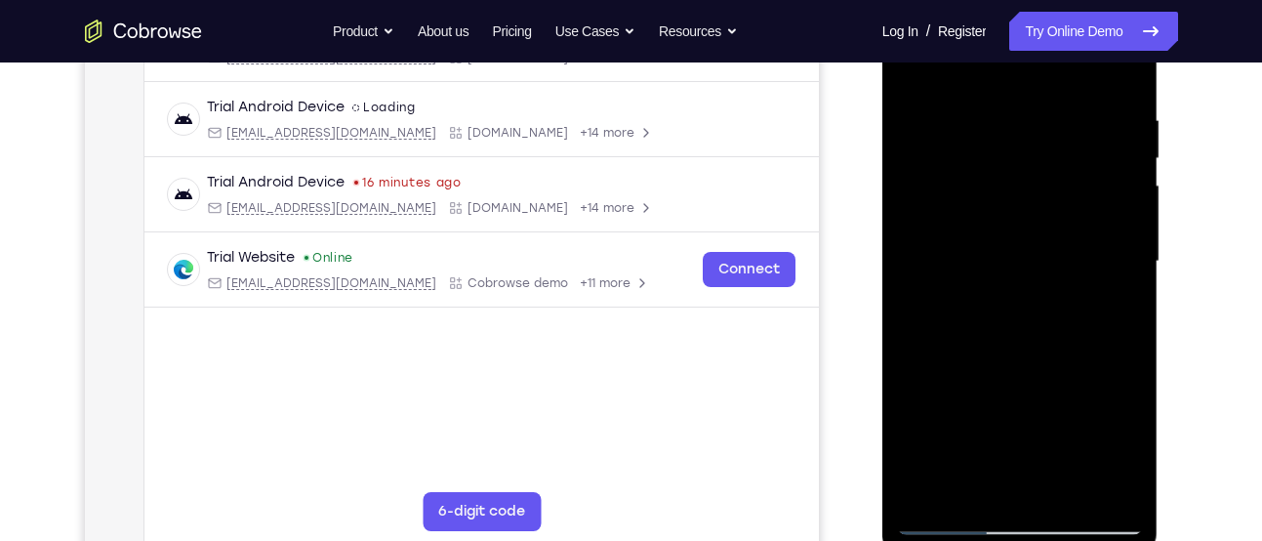
click at [1124, 345] on div at bounding box center [1020, 261] width 246 height 547
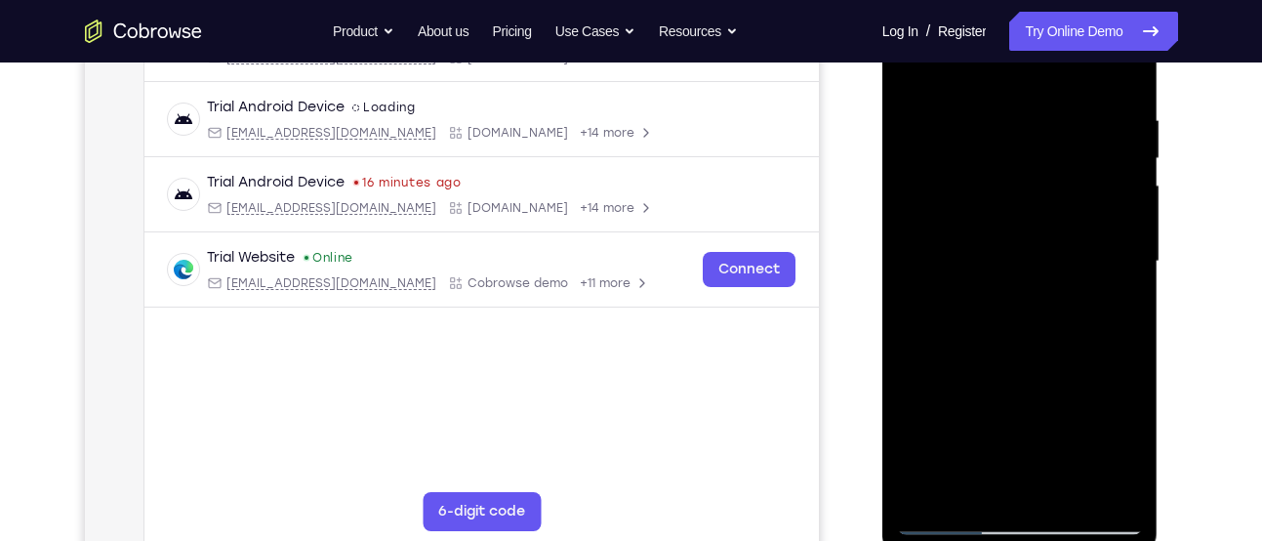
click at [1124, 345] on div at bounding box center [1020, 261] width 246 height 547
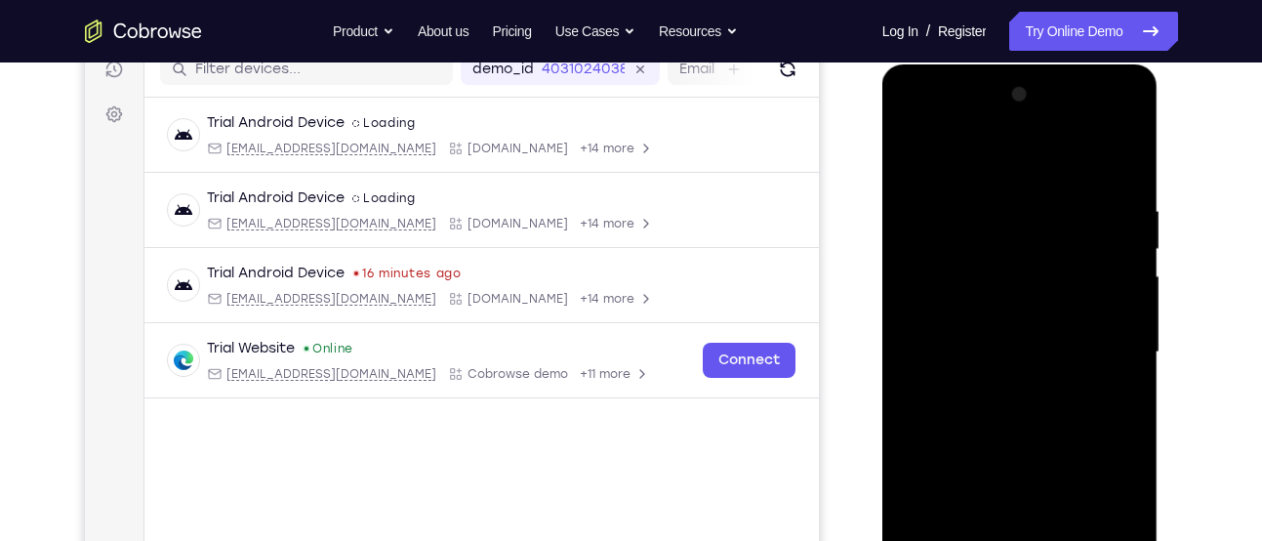
scroll to position [258, 0]
drag, startPoint x: 1085, startPoint y: 216, endPoint x: 952, endPoint y: 197, distance: 135.0
click at [952, 197] on div at bounding box center [1020, 353] width 246 height 547
click at [969, 199] on div at bounding box center [1020, 353] width 246 height 547
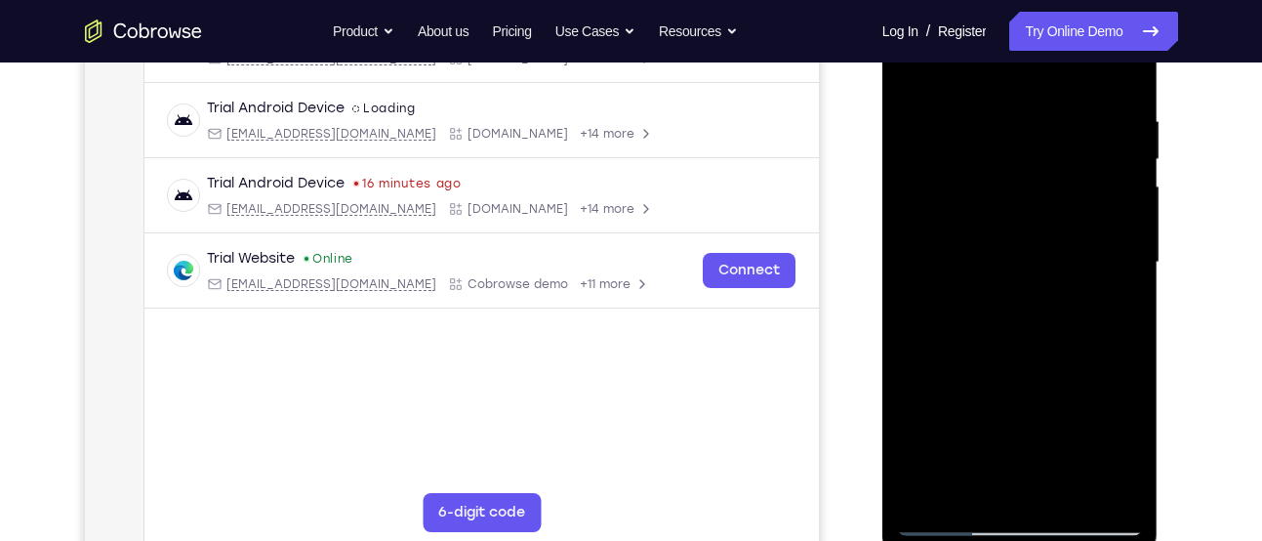
scroll to position [282, 0]
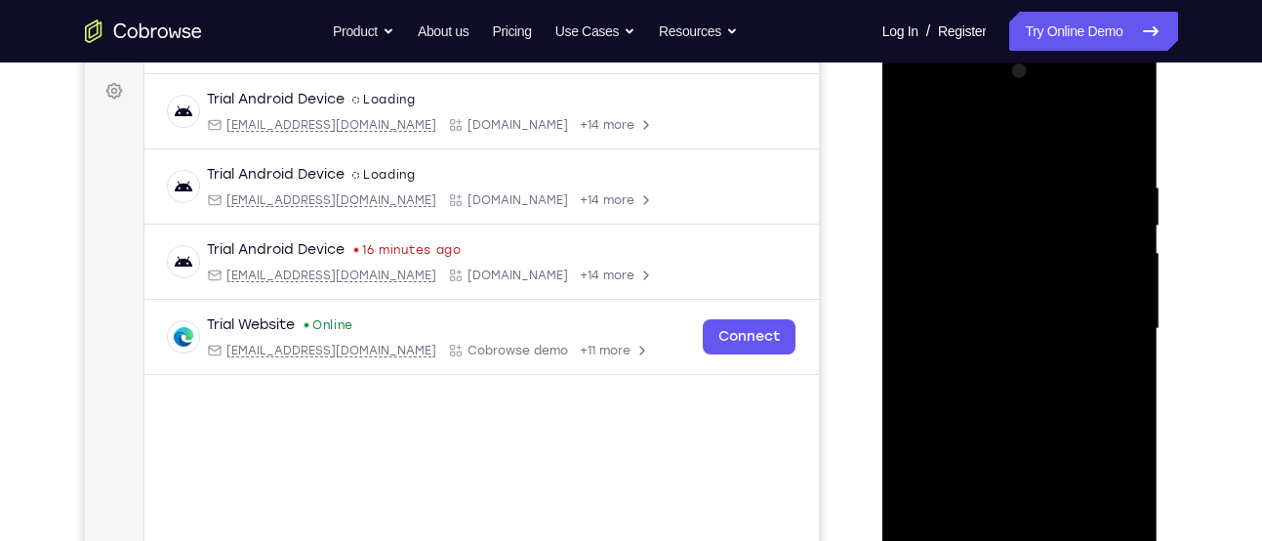
click at [1125, 142] on div at bounding box center [1020, 329] width 246 height 547
drag, startPoint x: 1108, startPoint y: 180, endPoint x: 889, endPoint y: 193, distance: 219.0
click at [889, 193] on div at bounding box center [1020, 332] width 276 height 582
drag, startPoint x: 1078, startPoint y: 190, endPoint x: 935, endPoint y: 182, distance: 143.7
click at [935, 182] on div at bounding box center [1020, 329] width 246 height 547
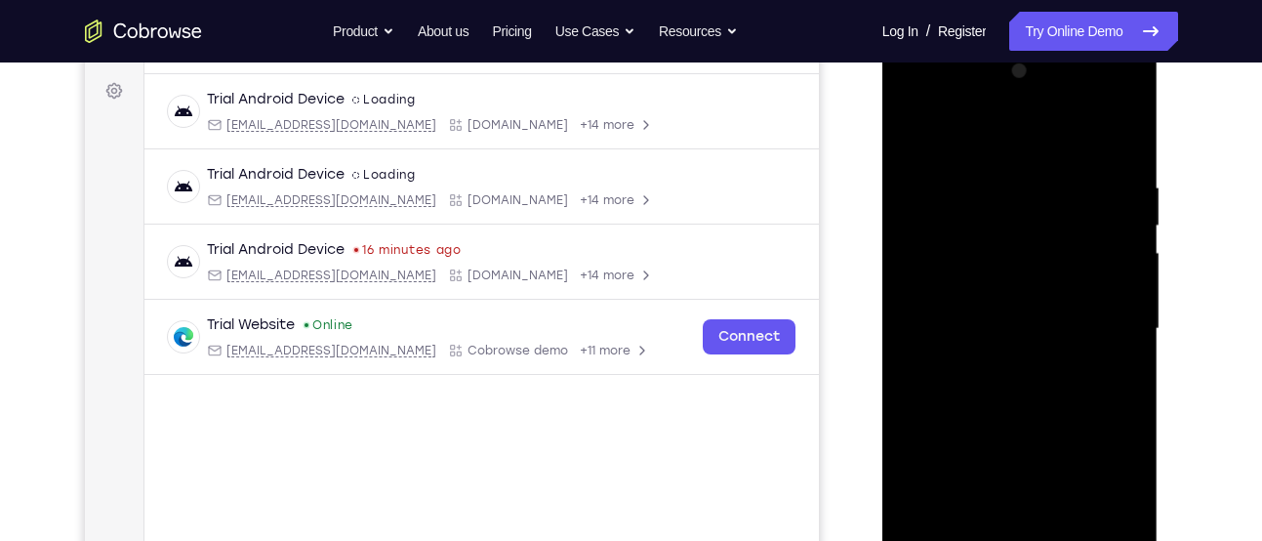
drag, startPoint x: 1085, startPoint y: 197, endPoint x: 938, endPoint y: 193, distance: 147.4
click at [938, 193] on div at bounding box center [1020, 329] width 246 height 547
drag, startPoint x: 1077, startPoint y: 202, endPoint x: 932, endPoint y: 190, distance: 145.9
click at [932, 190] on div at bounding box center [1020, 329] width 246 height 547
drag, startPoint x: 932, startPoint y: 190, endPoint x: 1087, endPoint y: 180, distance: 155.5
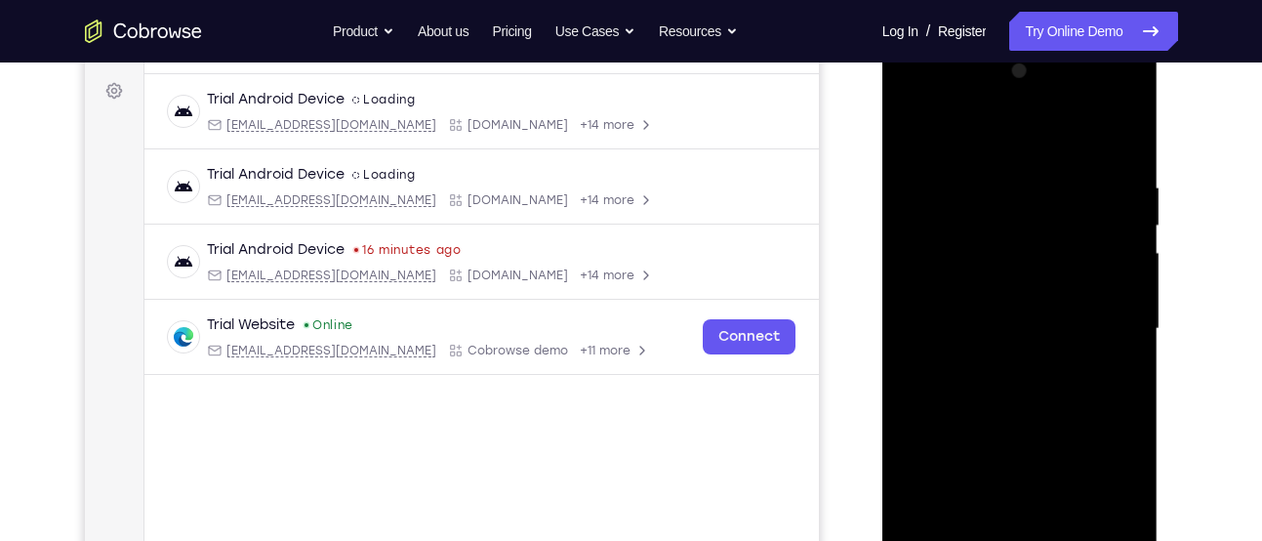
click at [1087, 180] on div at bounding box center [1020, 329] width 246 height 547
drag, startPoint x: 1087, startPoint y: 180, endPoint x: 864, endPoint y: 182, distance: 223.5
click at [882, 182] on html "Online web based iOS Simulators and Android Emulators. Run iPhone, iPad, Mobile…" at bounding box center [1021, 334] width 278 height 586
drag, startPoint x: 1051, startPoint y: 205, endPoint x: 933, endPoint y: 209, distance: 118.2
click at [933, 209] on div at bounding box center [1020, 329] width 246 height 547
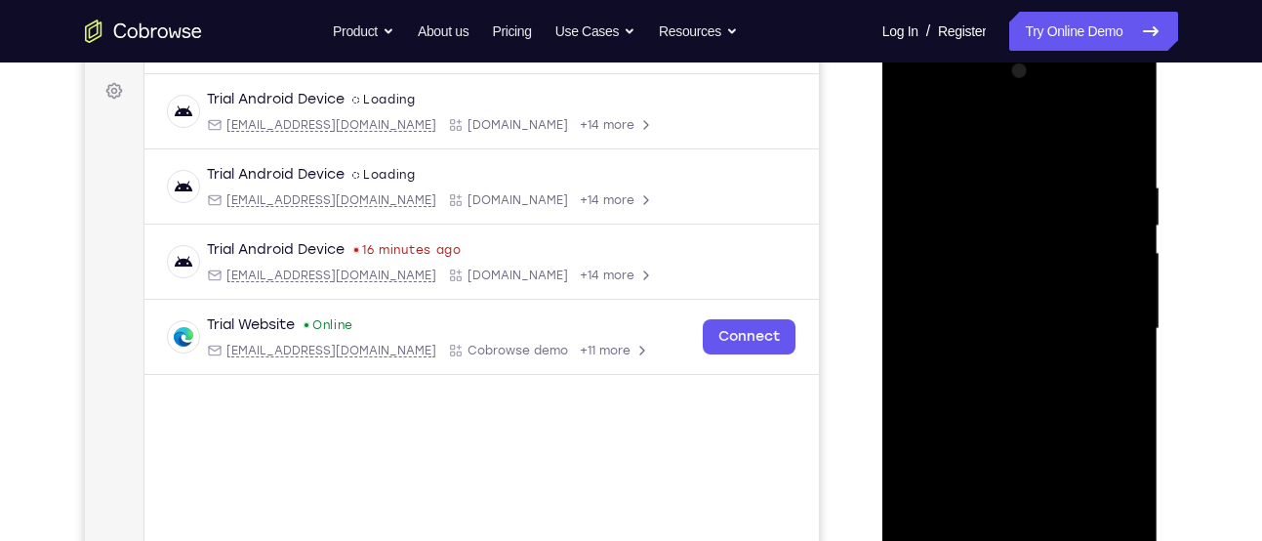
drag, startPoint x: 1071, startPoint y: 188, endPoint x: 1028, endPoint y: 188, distance: 42.9
click at [1028, 188] on div at bounding box center [1020, 329] width 246 height 547
click at [1018, 182] on div at bounding box center [1020, 329] width 246 height 547
click at [1131, 304] on div at bounding box center [1020, 329] width 246 height 547
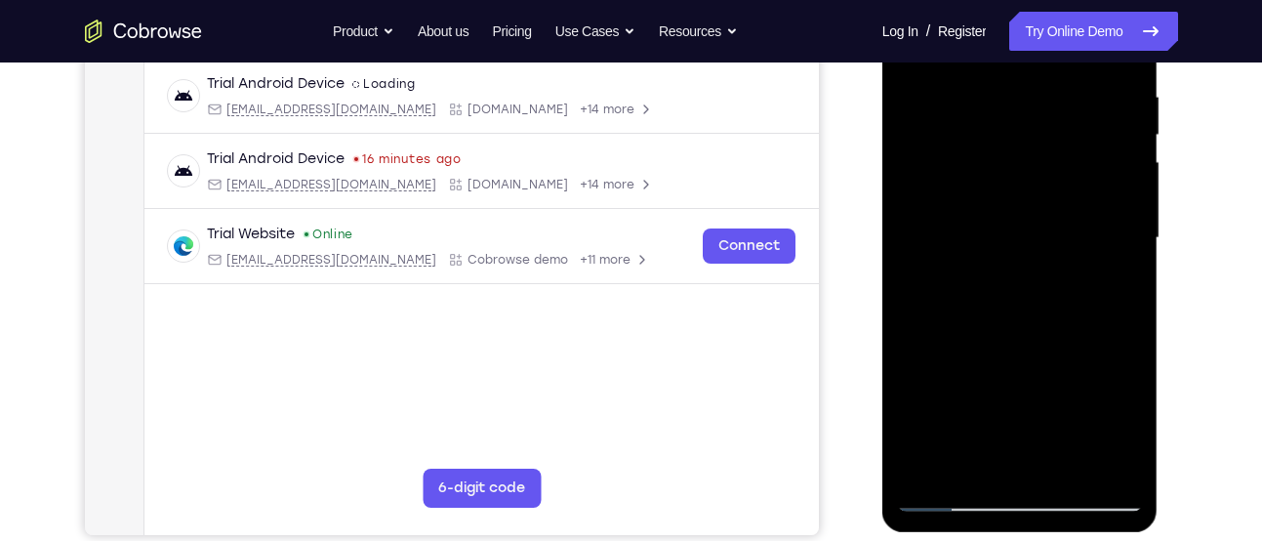
scroll to position [374, 0]
click at [1095, 458] on div at bounding box center [1020, 237] width 246 height 547
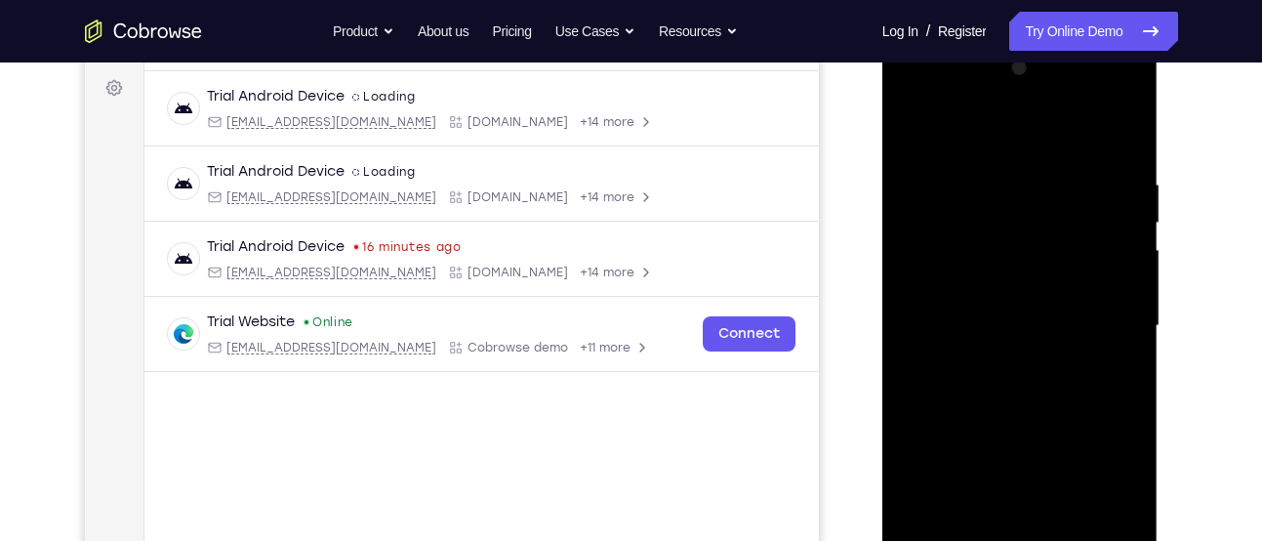
scroll to position [280, 0]
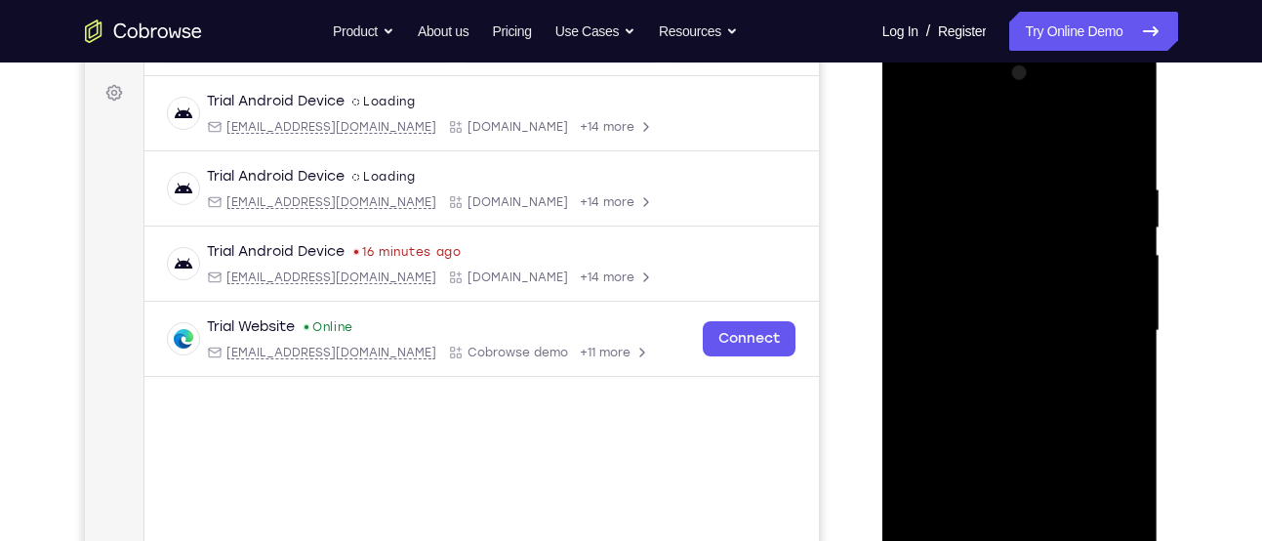
click at [1118, 280] on div at bounding box center [1020, 331] width 246 height 547
click at [1121, 143] on div at bounding box center [1020, 331] width 246 height 547
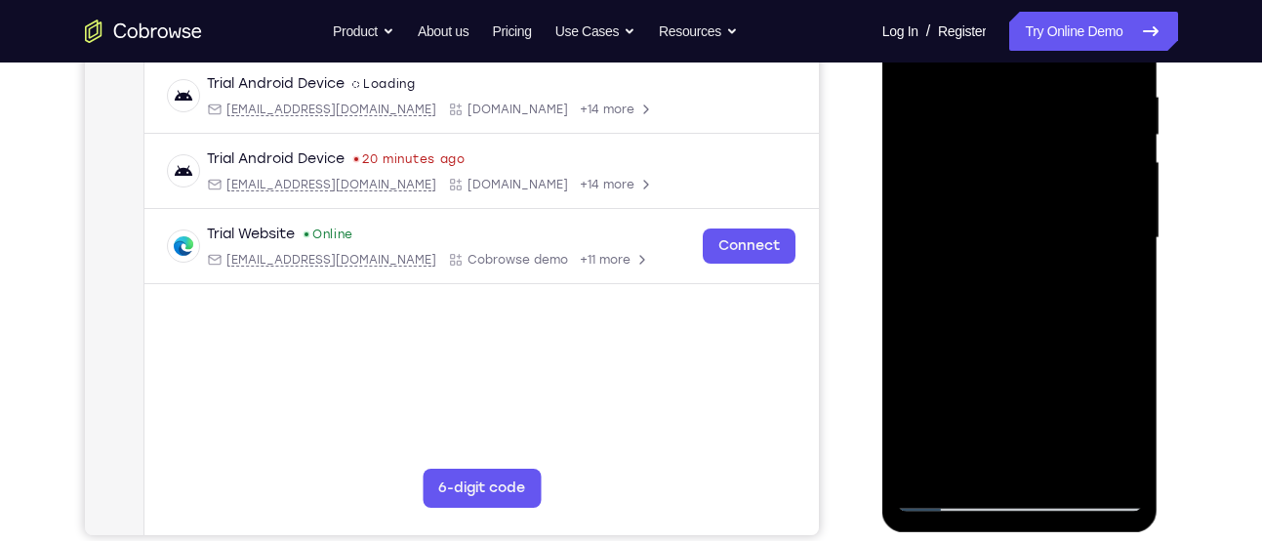
scroll to position [372, 0]
drag, startPoint x: 1034, startPoint y: 304, endPoint x: 1022, endPoint y: 85, distance: 218.9
click at [1022, 85] on div at bounding box center [1020, 239] width 246 height 547
drag, startPoint x: 1024, startPoint y: 300, endPoint x: 1029, endPoint y: 126, distance: 173.8
click at [1029, 126] on div at bounding box center [1020, 239] width 246 height 547
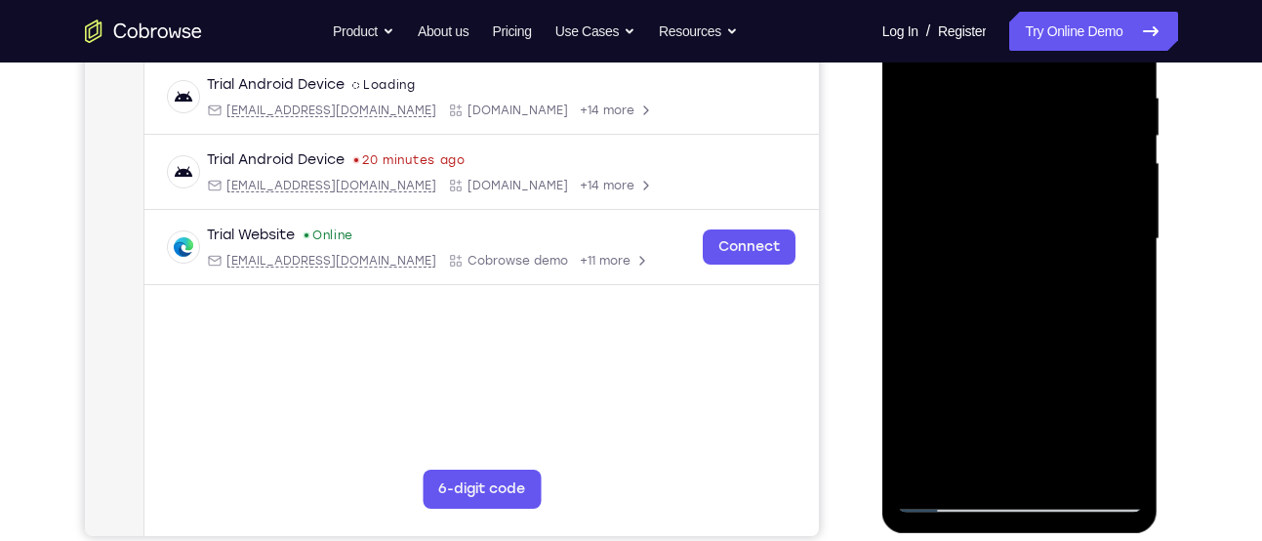
drag, startPoint x: 1062, startPoint y: 316, endPoint x: 1063, endPoint y: 134, distance: 182.5
click at [1063, 134] on div at bounding box center [1020, 239] width 246 height 547
drag, startPoint x: 1071, startPoint y: 310, endPoint x: 1063, endPoint y: 72, distance: 238.3
click at [1063, 72] on div at bounding box center [1020, 239] width 246 height 547
drag, startPoint x: 1073, startPoint y: 271, endPoint x: 1049, endPoint y: 54, distance: 218.9
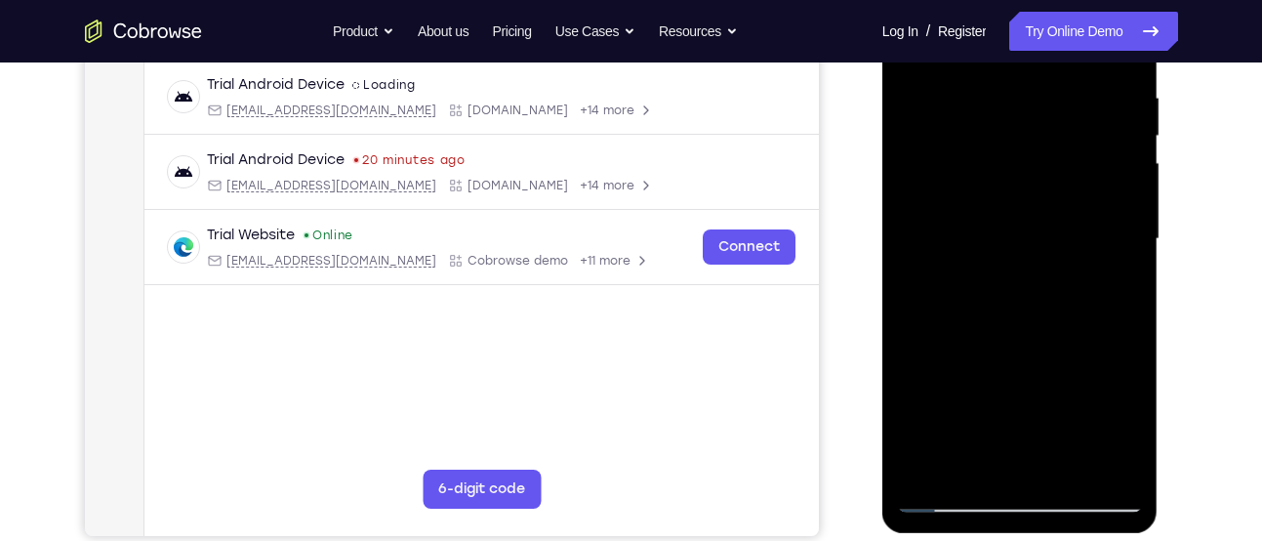
click at [1049, 54] on div at bounding box center [1020, 239] width 246 height 547
drag, startPoint x: 1051, startPoint y: 254, endPoint x: 1040, endPoint y: 53, distance: 201.3
click at [1040, 53] on div at bounding box center [1020, 239] width 246 height 547
drag, startPoint x: 1069, startPoint y: 324, endPoint x: 1035, endPoint y: 121, distance: 205.7
click at [1035, 121] on div at bounding box center [1020, 239] width 246 height 547
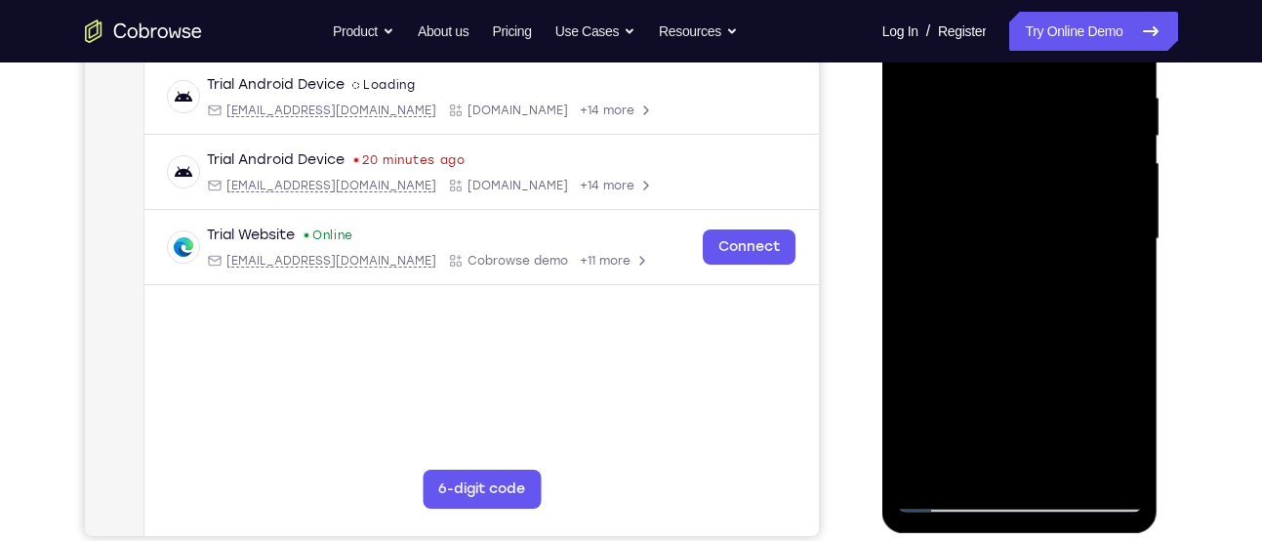
drag, startPoint x: 1079, startPoint y: 302, endPoint x: 1049, endPoint y: 86, distance: 217.8
click at [1049, 86] on div at bounding box center [1020, 239] width 246 height 547
drag, startPoint x: 1096, startPoint y: 306, endPoint x: 1056, endPoint y: 88, distance: 222.2
click at [1056, 88] on div at bounding box center [1020, 239] width 246 height 547
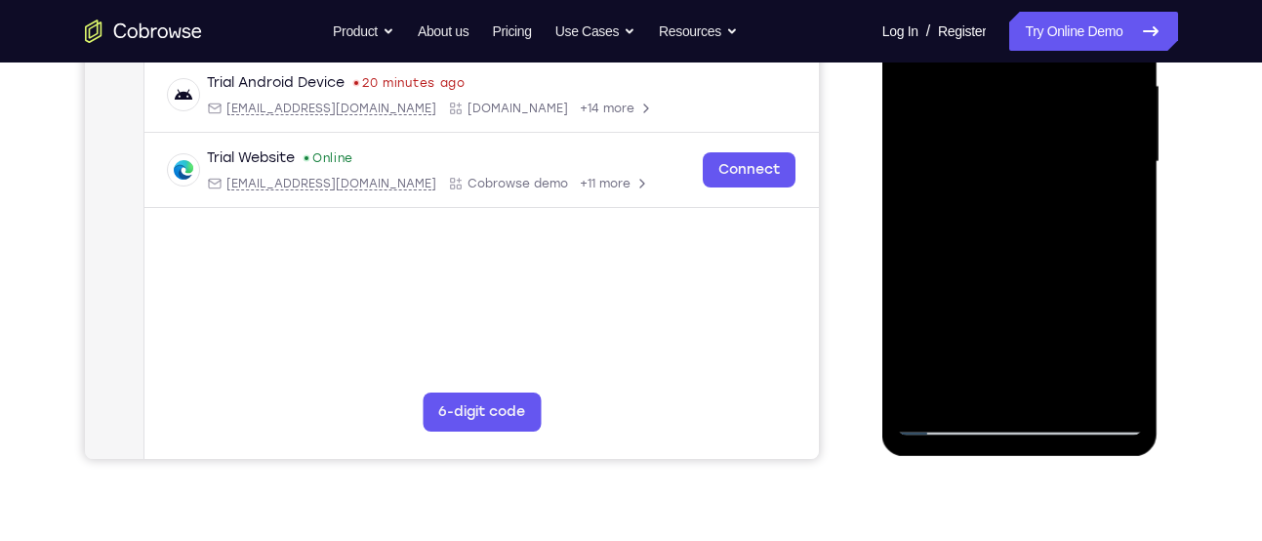
click at [1124, 207] on div at bounding box center [1020, 162] width 246 height 547
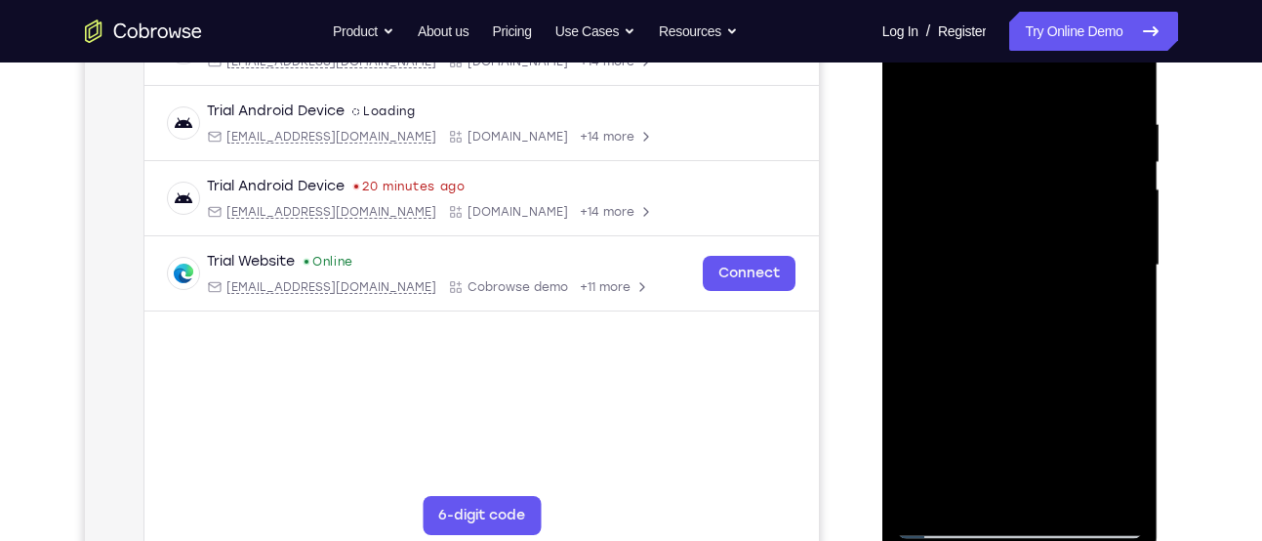
scroll to position [348, 0]
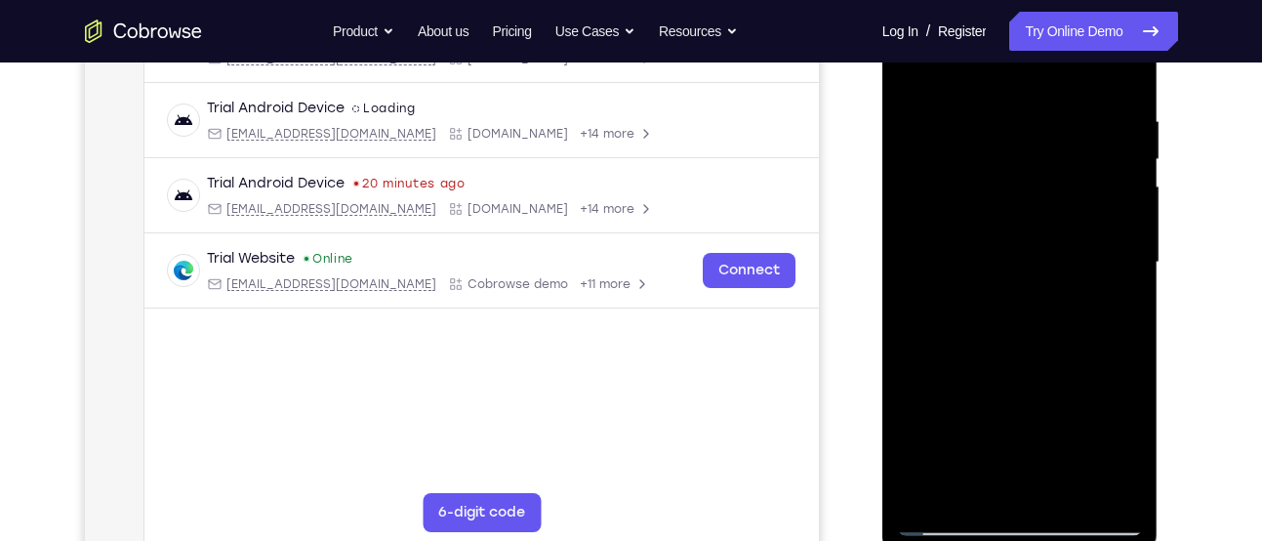
drag, startPoint x: 1084, startPoint y: 295, endPoint x: 1051, endPoint y: 89, distance: 208.6
click at [1051, 89] on div at bounding box center [1020, 262] width 246 height 547
drag, startPoint x: 1070, startPoint y: 229, endPoint x: 1016, endPoint y: 53, distance: 184.6
click at [1016, 53] on div at bounding box center [1020, 262] width 246 height 547
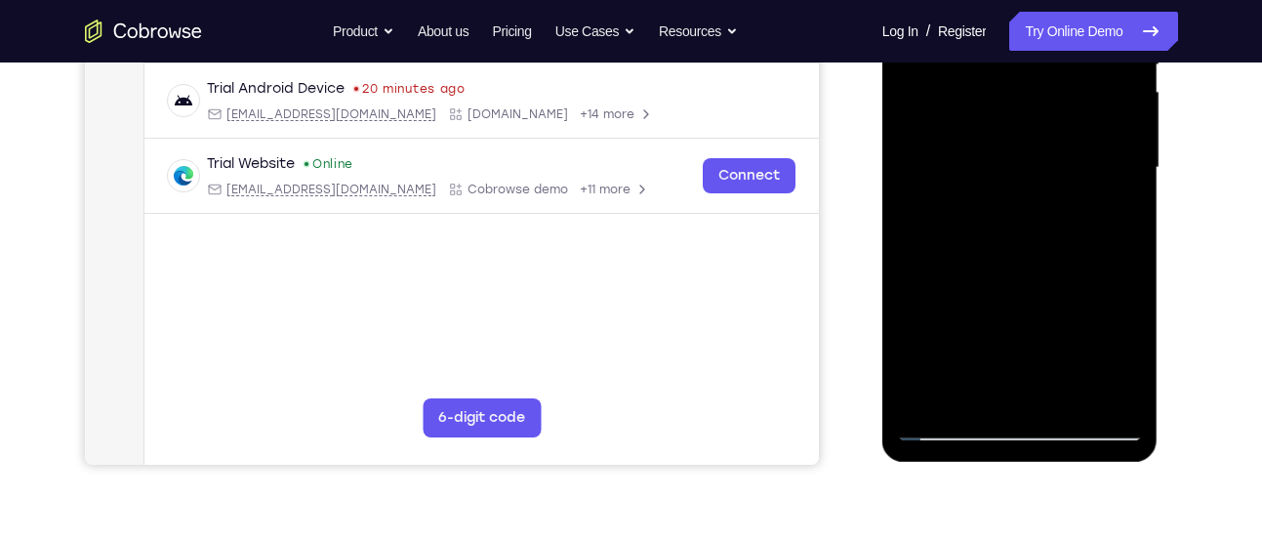
scroll to position [444, 0]
drag, startPoint x: 1039, startPoint y: 135, endPoint x: 1008, endPoint y: 61, distance: 80.5
click at [1008, 61] on div at bounding box center [1020, 167] width 246 height 547
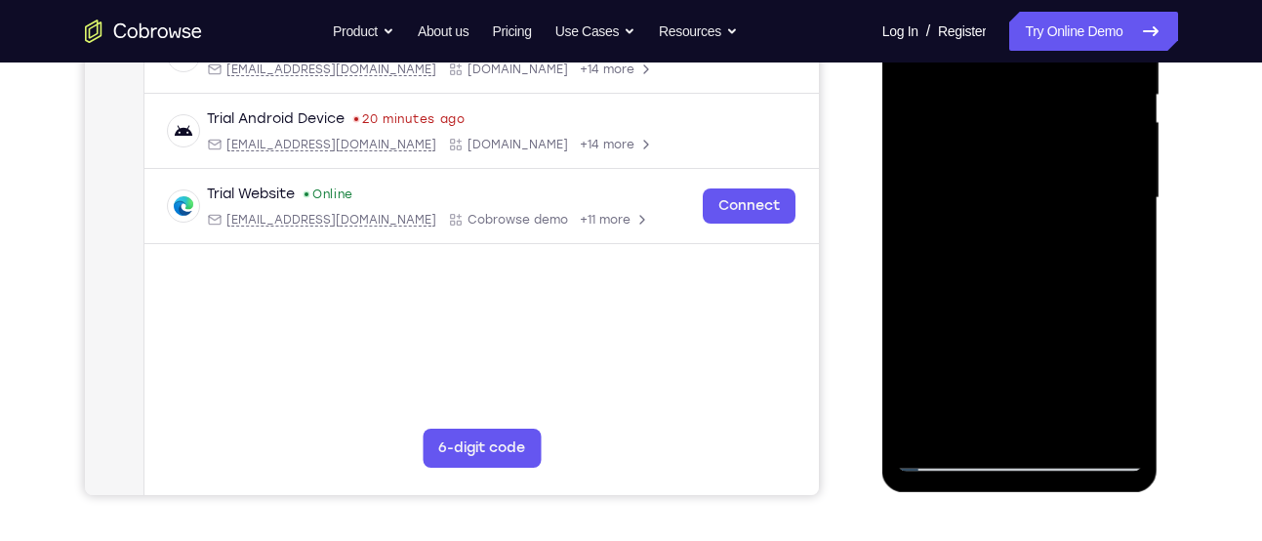
scroll to position [412, 0]
click at [1124, 153] on div at bounding box center [1020, 199] width 246 height 547
drag, startPoint x: 1101, startPoint y: 215, endPoint x: 1060, endPoint y: 53, distance: 167.1
click at [1060, 53] on div at bounding box center [1020, 199] width 246 height 547
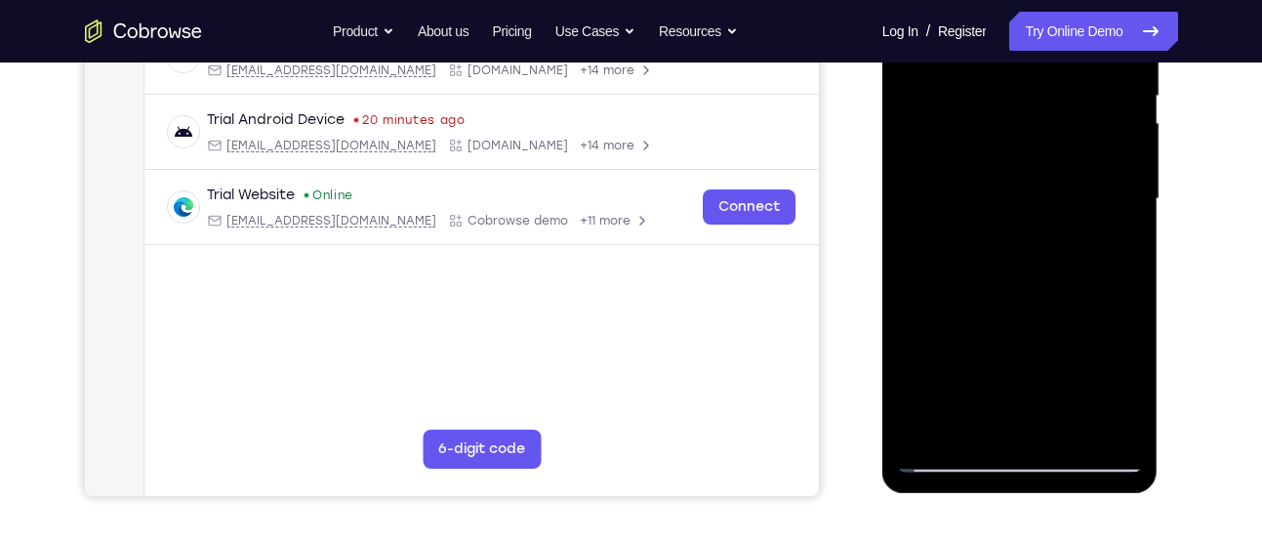
drag, startPoint x: 1060, startPoint y: 277, endPoint x: 1022, endPoint y: 53, distance: 227.7
click at [1022, 53] on div at bounding box center [1020, 199] width 246 height 547
drag, startPoint x: 1059, startPoint y: 333, endPoint x: 1050, endPoint y: 53, distance: 280.2
click at [1050, 53] on div at bounding box center [1020, 199] width 246 height 547
drag, startPoint x: 1083, startPoint y: 303, endPoint x: 1063, endPoint y: 65, distance: 238.0
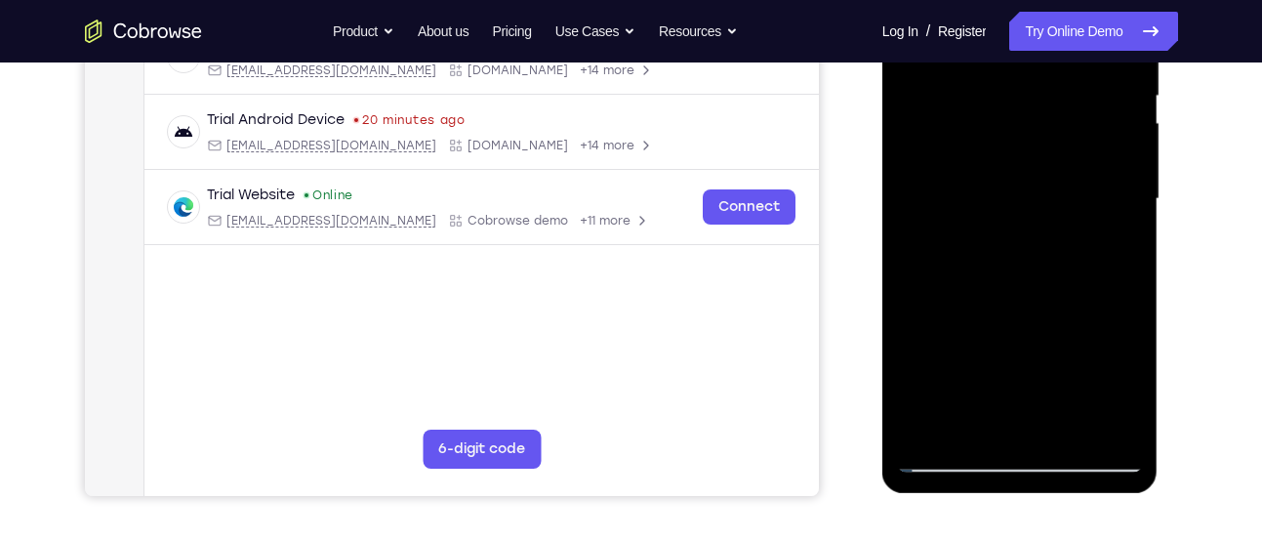
click at [1063, 65] on div at bounding box center [1020, 199] width 246 height 547
drag, startPoint x: 1081, startPoint y: 218, endPoint x: 1031, endPoint y: 53, distance: 172.6
click at [1031, 53] on div at bounding box center [1020, 199] width 246 height 547
drag, startPoint x: 1078, startPoint y: 298, endPoint x: 1068, endPoint y: 105, distance: 192.6
click at [1068, 105] on div at bounding box center [1020, 199] width 246 height 547
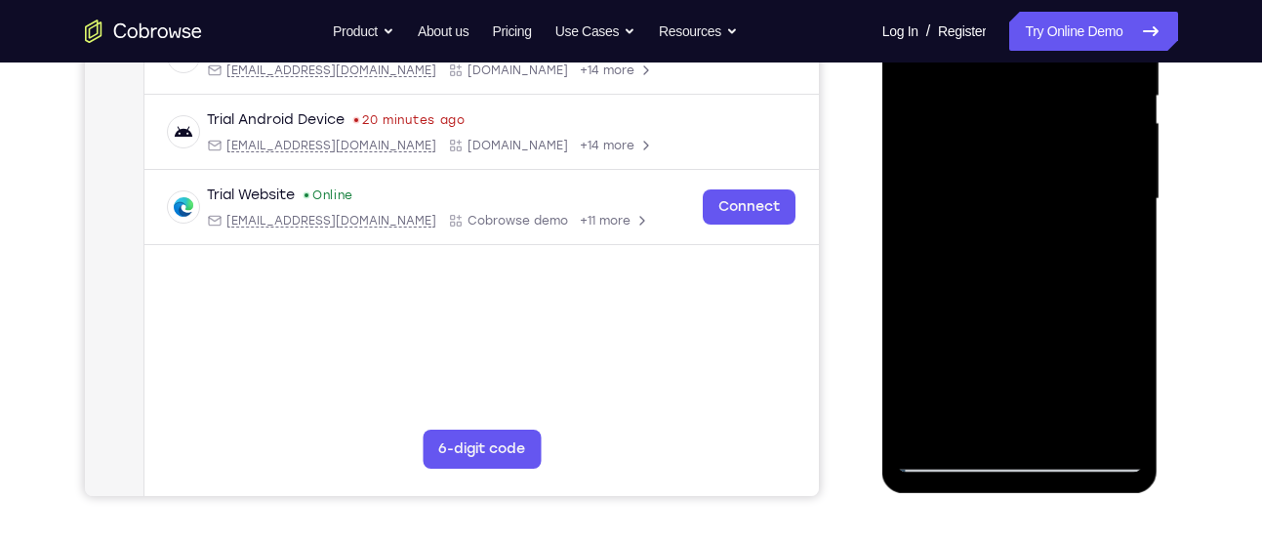
drag, startPoint x: 1102, startPoint y: 308, endPoint x: 1062, endPoint y: 53, distance: 258.8
click at [1062, 53] on div at bounding box center [1020, 199] width 246 height 547
drag, startPoint x: 1098, startPoint y: 297, endPoint x: 1076, endPoint y: 107, distance: 190.5
click at [1076, 107] on div at bounding box center [1020, 199] width 246 height 547
drag, startPoint x: 1099, startPoint y: 275, endPoint x: 1056, endPoint y: 53, distance: 226.6
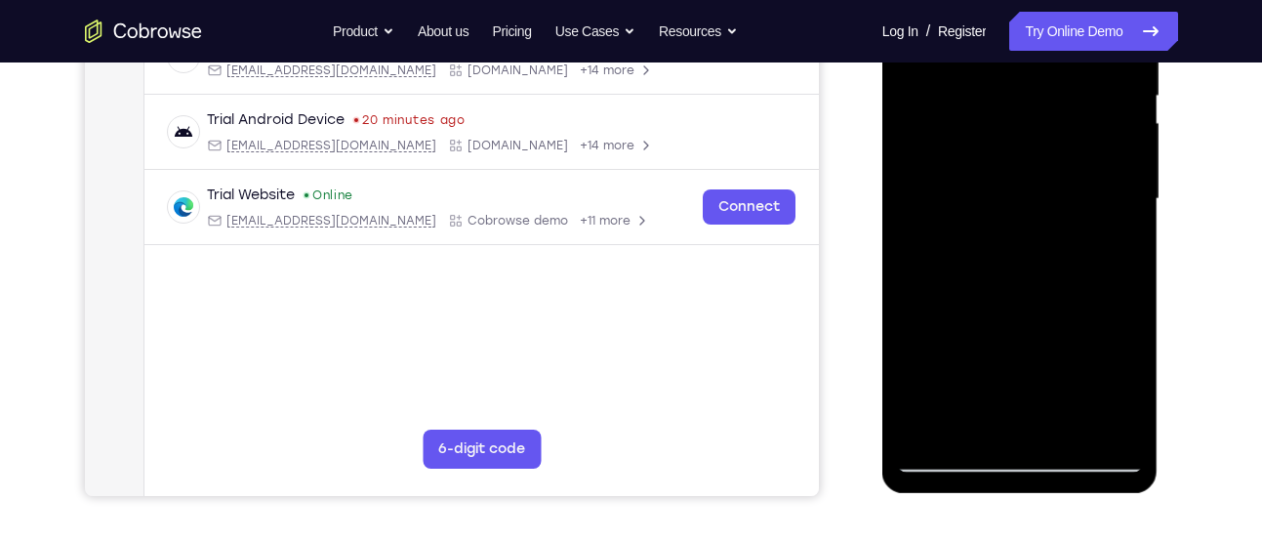
click at [1056, 53] on div at bounding box center [1020, 199] width 246 height 547
drag, startPoint x: 1081, startPoint y: 208, endPoint x: 1038, endPoint y: 53, distance: 161.0
click at [1038, 53] on div at bounding box center [1020, 199] width 246 height 547
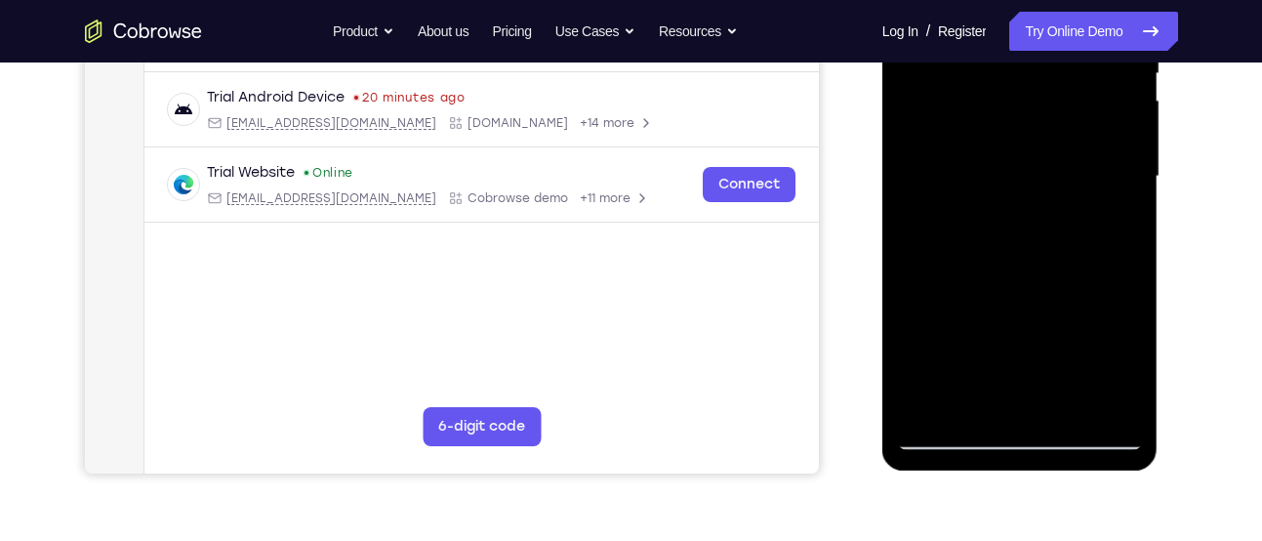
scroll to position [437, 0]
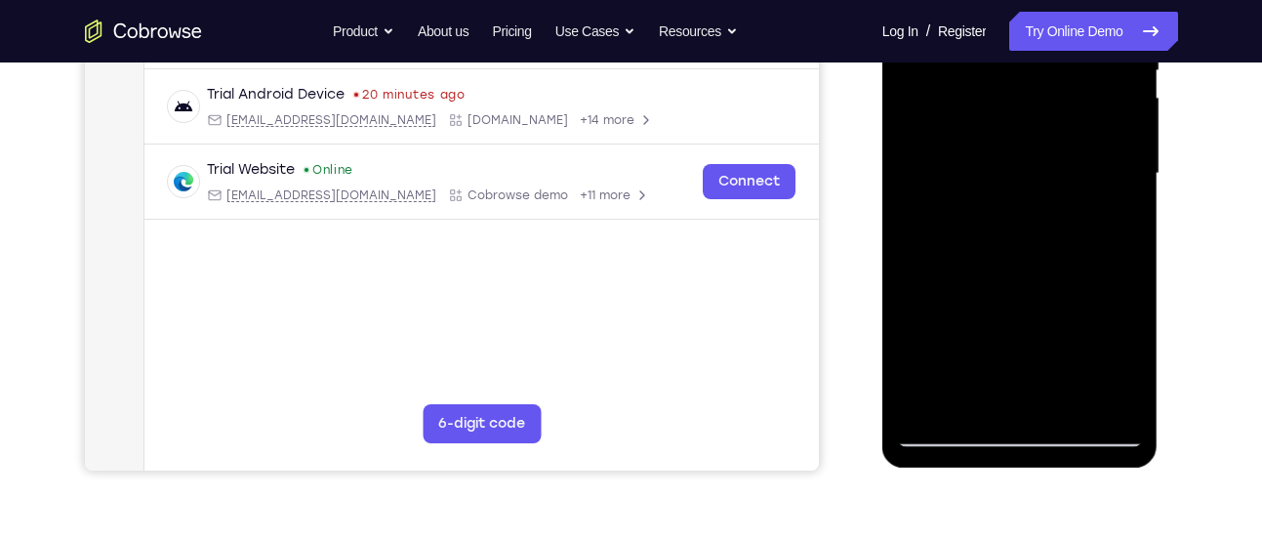
drag, startPoint x: 1063, startPoint y: 240, endPoint x: 1034, endPoint y: 53, distance: 189.5
click at [1034, 53] on div at bounding box center [1020, 173] width 246 height 547
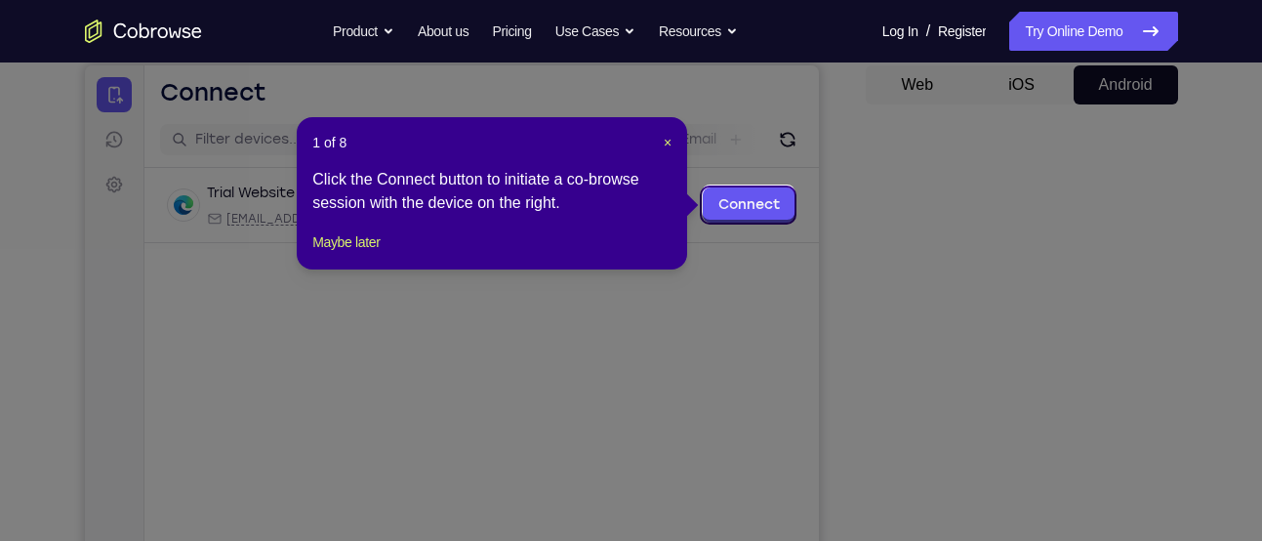
scroll to position [187, 0]
click at [666, 141] on span "×" at bounding box center [668, 144] width 8 height 16
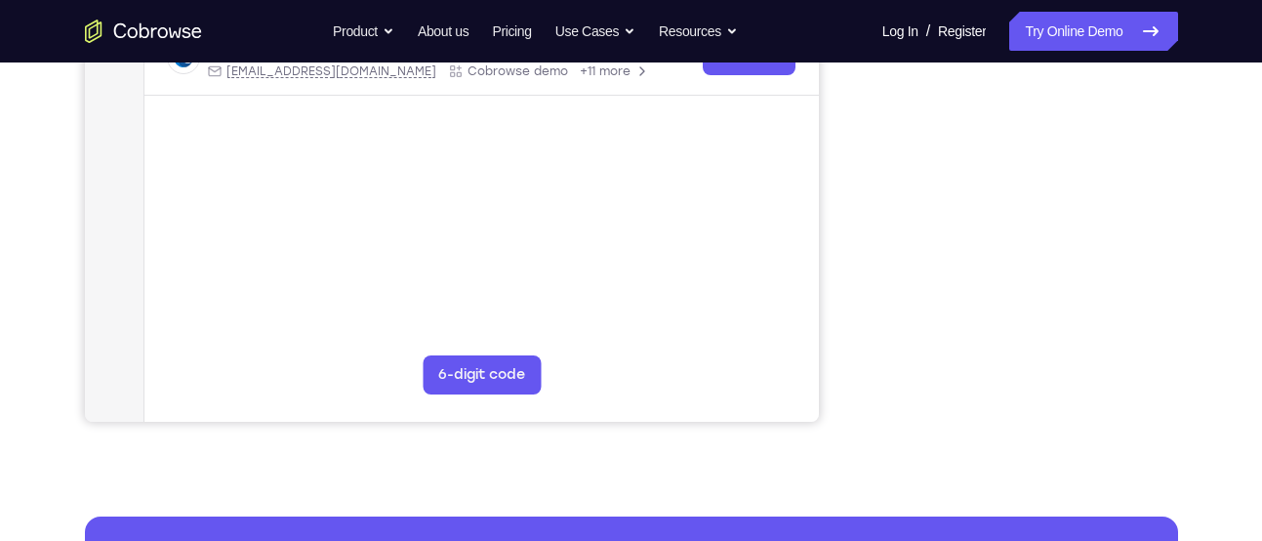
scroll to position [487, 0]
